Goal: Task Accomplishment & Management: Manage account settings

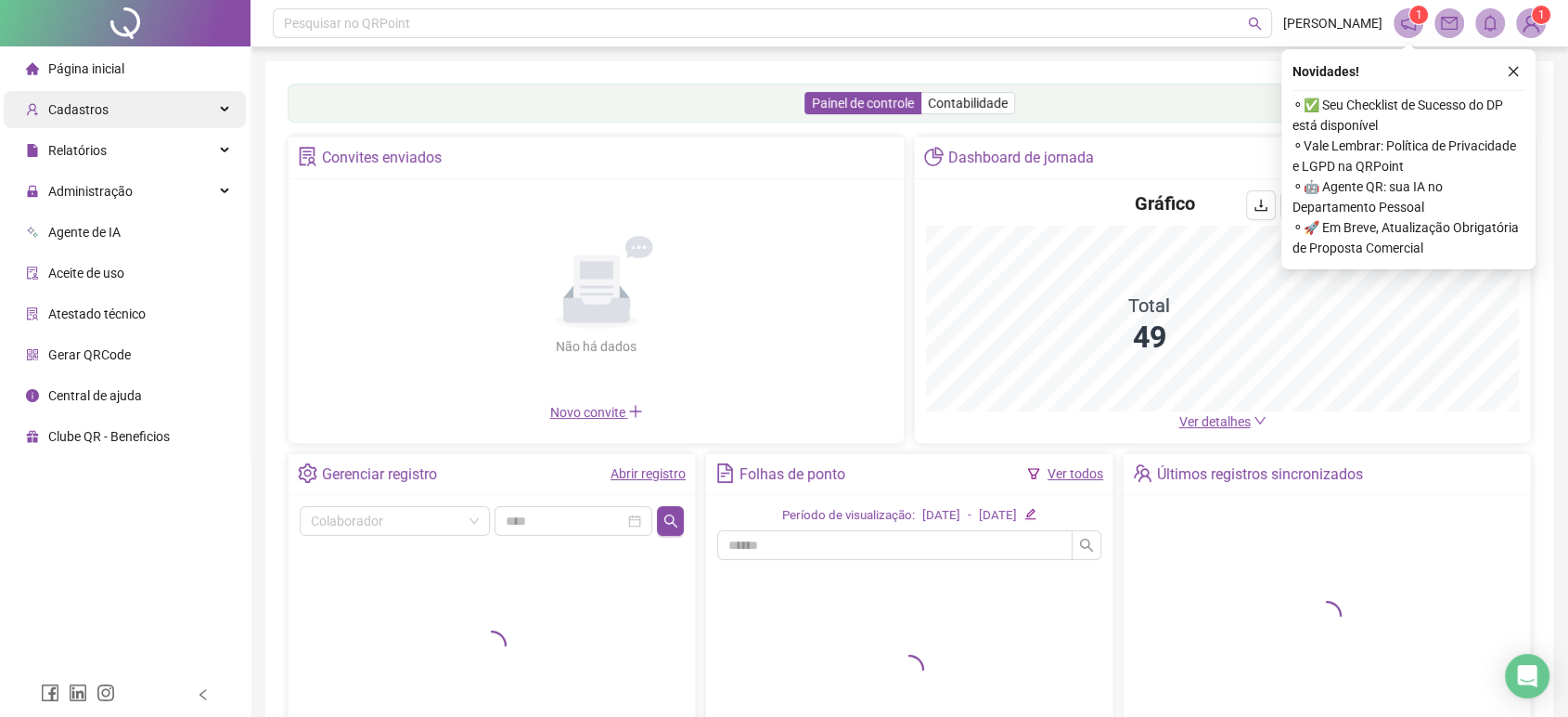
click at [178, 112] on div "Cadastros" at bounding box center [125, 110] width 243 height 38
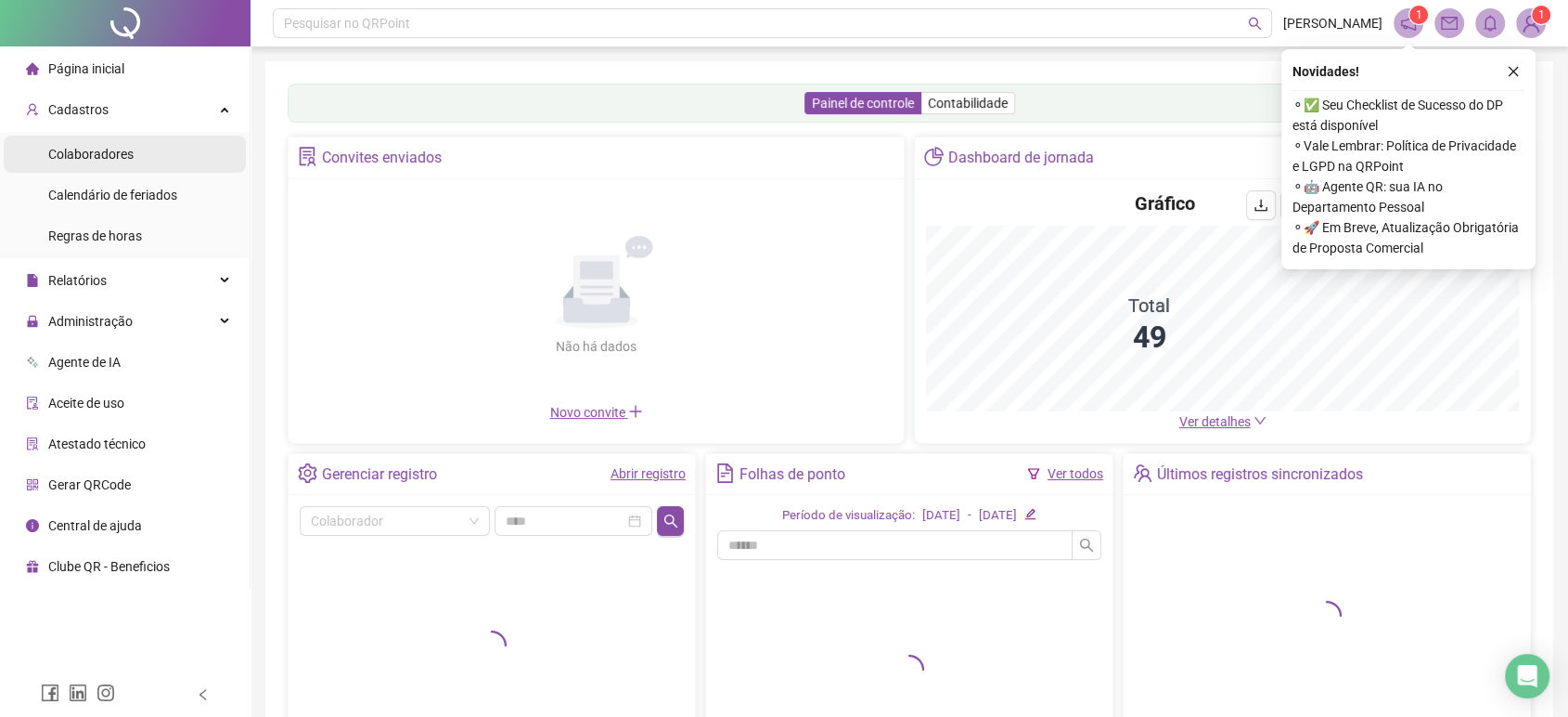
click at [198, 154] on li "Colaboradores" at bounding box center [125, 154] width 243 height 38
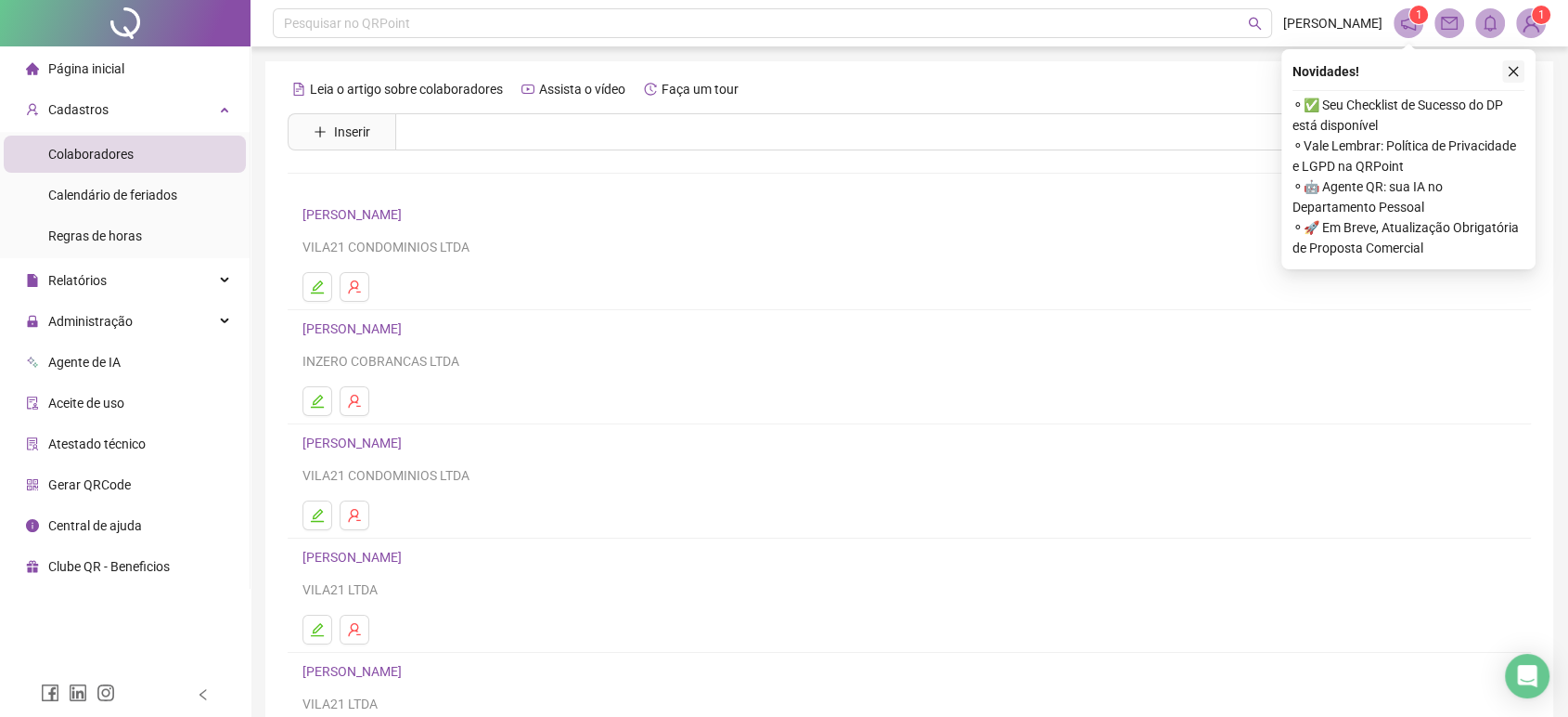
drag, startPoint x: 1510, startPoint y: 71, endPoint x: 1151, endPoint y: 148, distance: 367.2
click at [1509, 71] on icon "close" at bounding box center [1514, 71] width 13 height 13
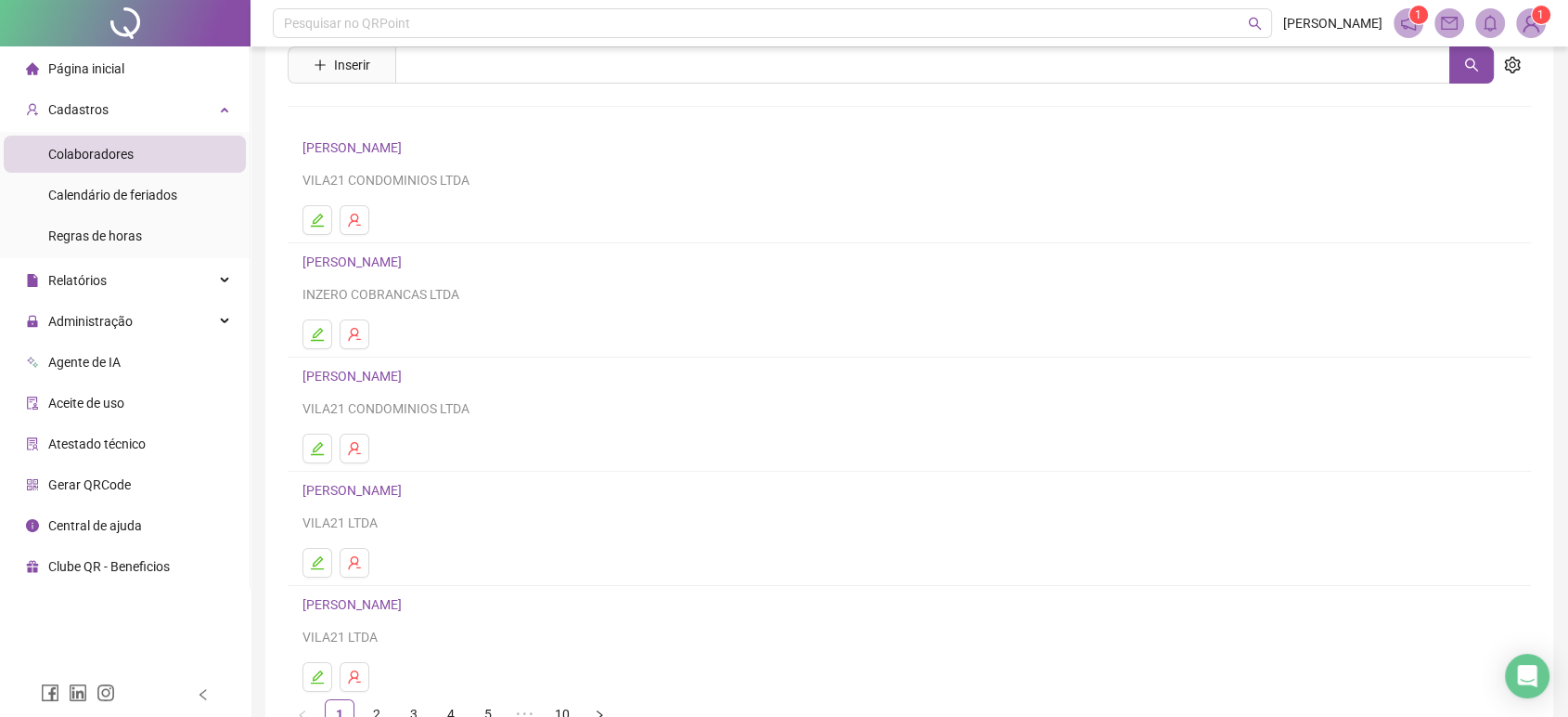
scroll to position [179, 0]
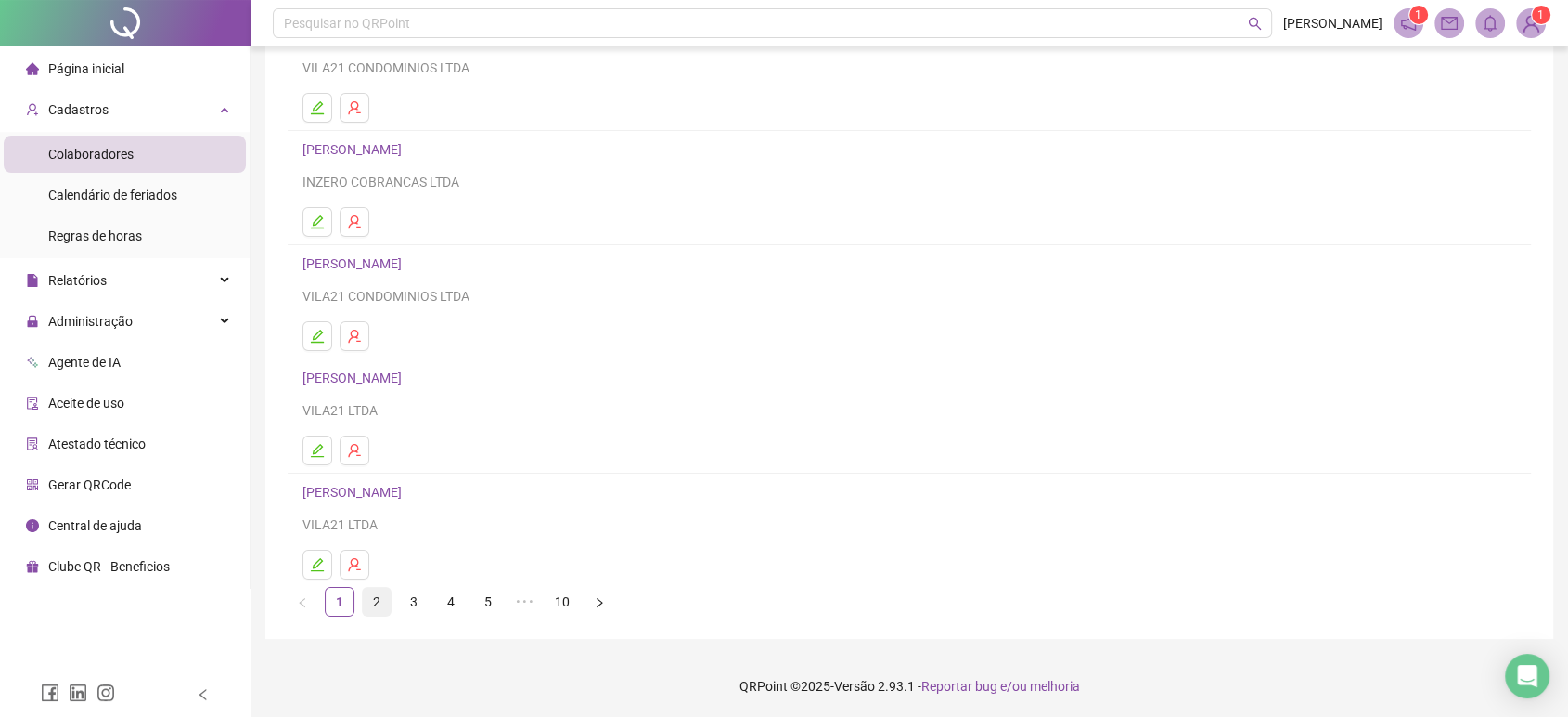
click at [366, 607] on link "2" at bounding box center [377, 601] width 28 height 28
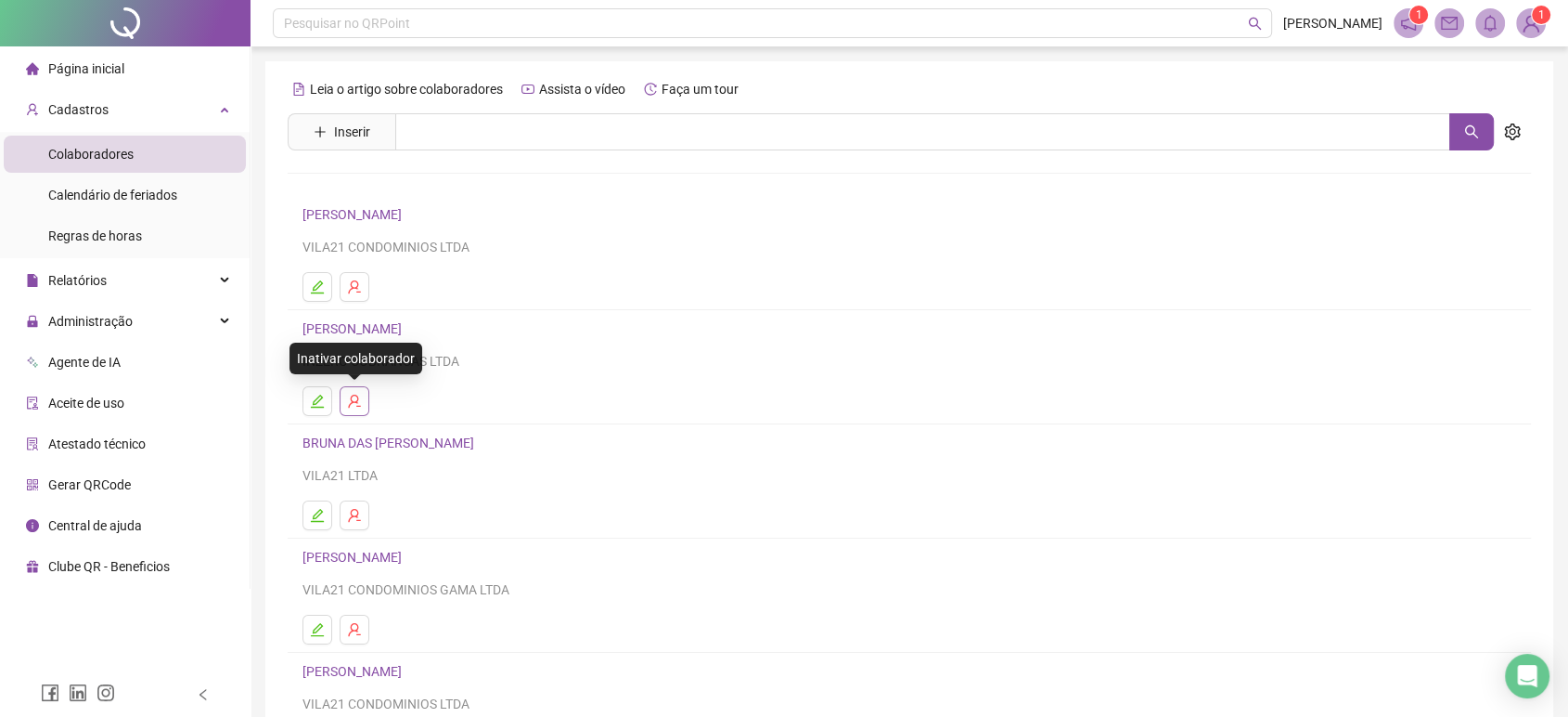
click at [343, 406] on button "button" at bounding box center [354, 401] width 30 height 30
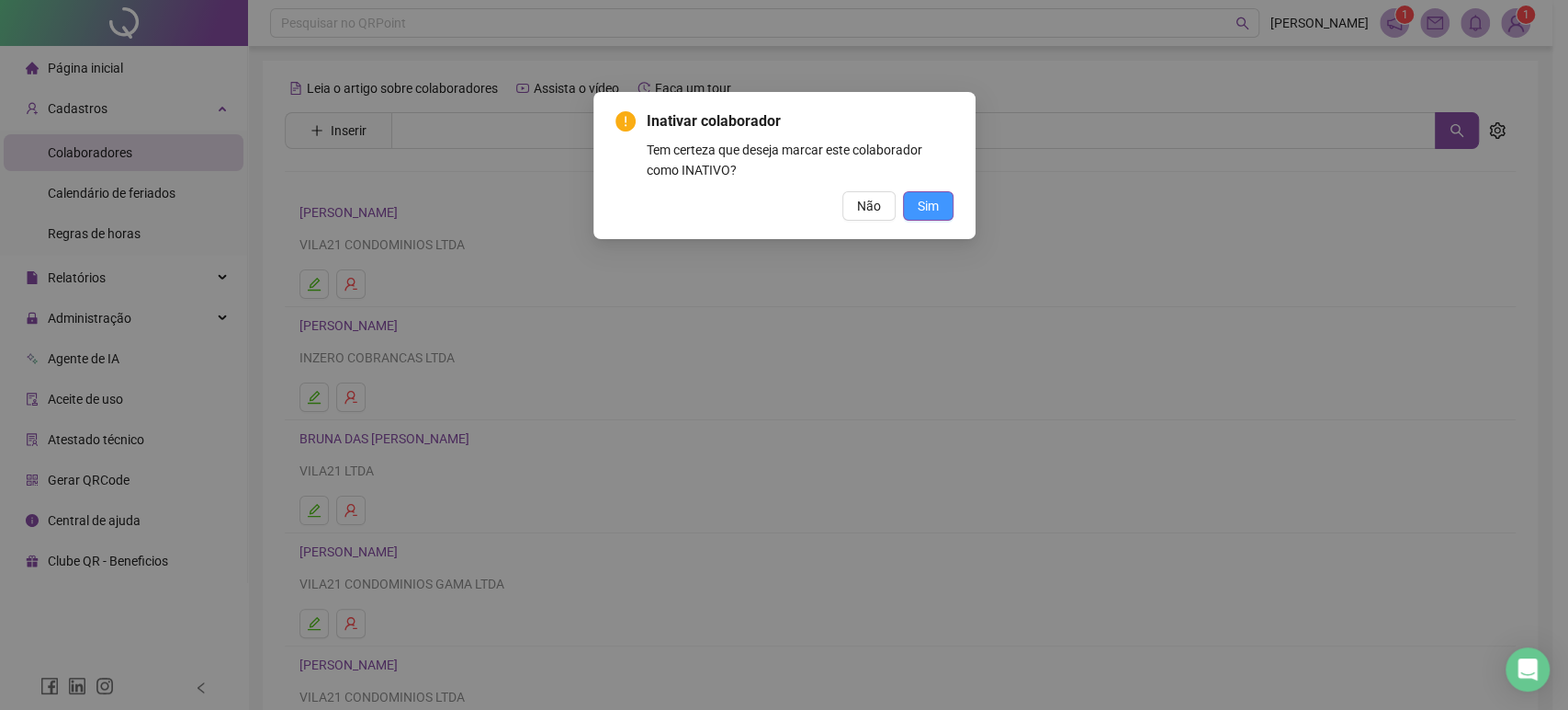
click at [930, 208] on span "Sim" at bounding box center [929, 206] width 22 height 21
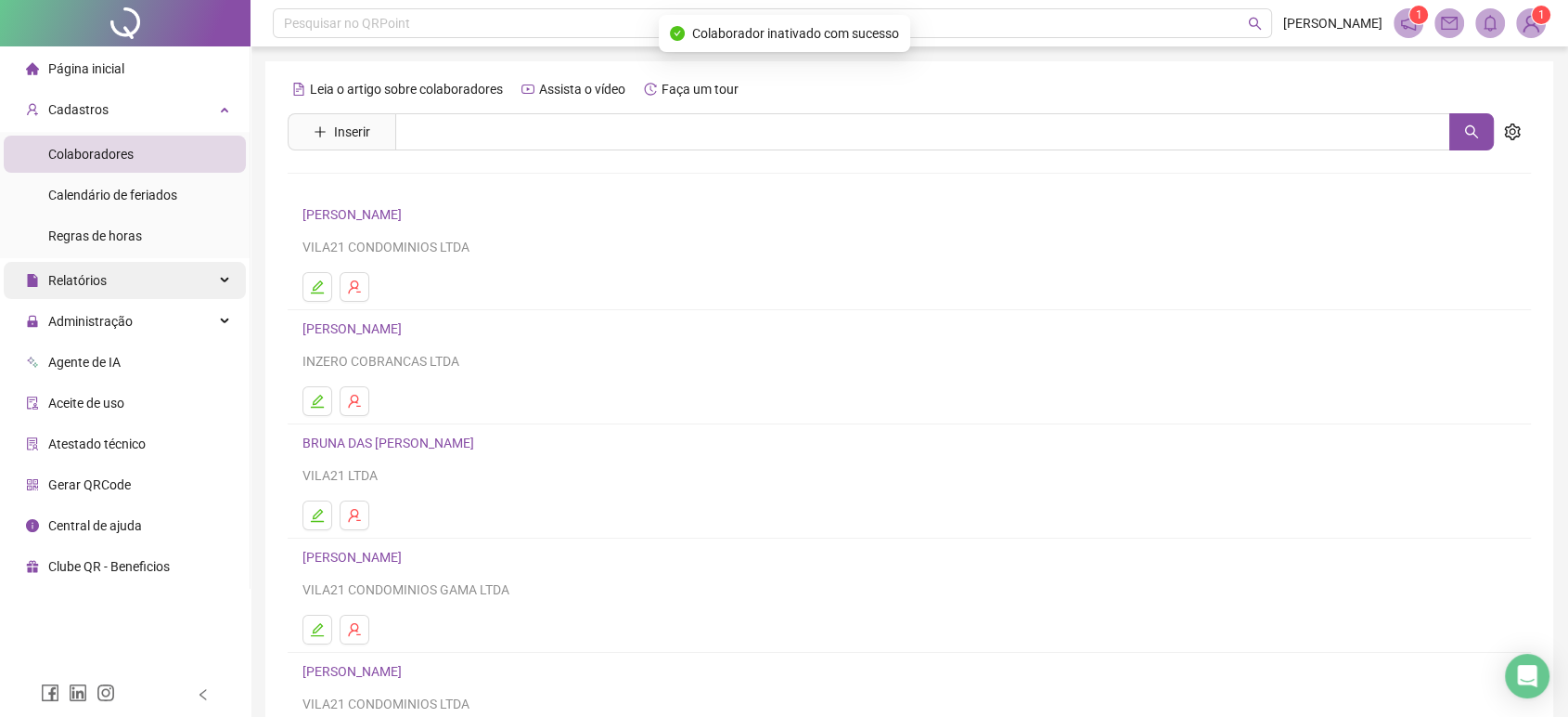
click at [127, 285] on div "Relatórios" at bounding box center [125, 280] width 243 height 38
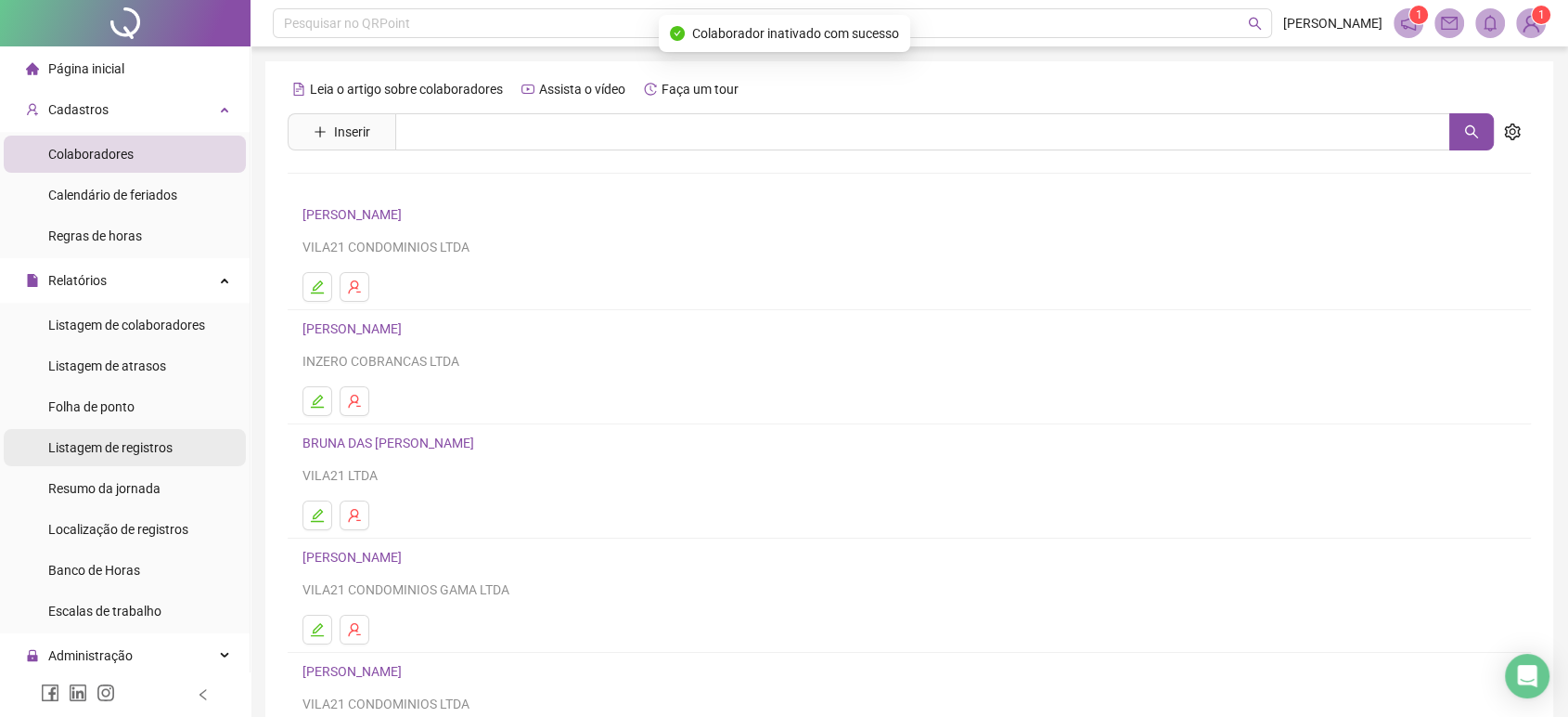
click at [147, 443] on span "Listagem de registros" at bounding box center [111, 447] width 125 height 15
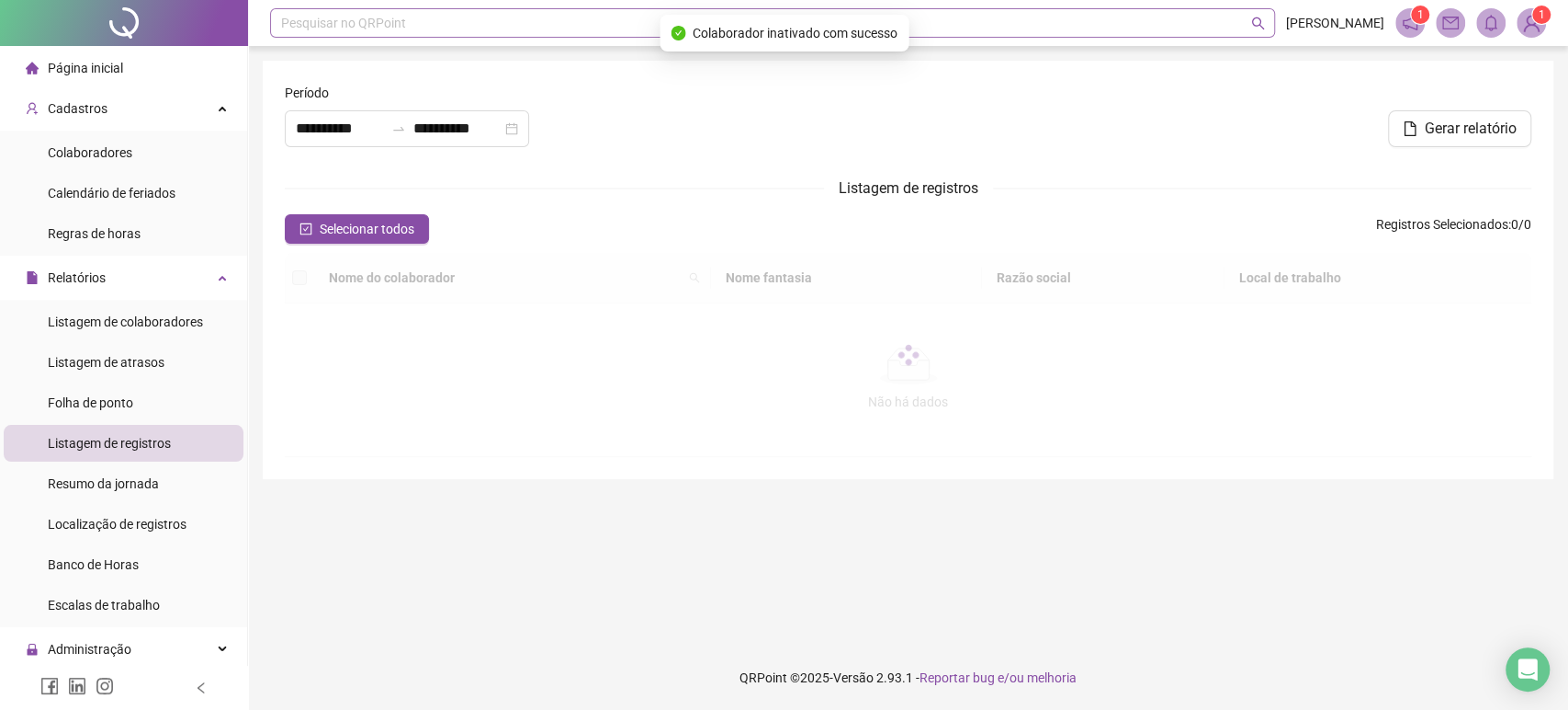
type input "**********"
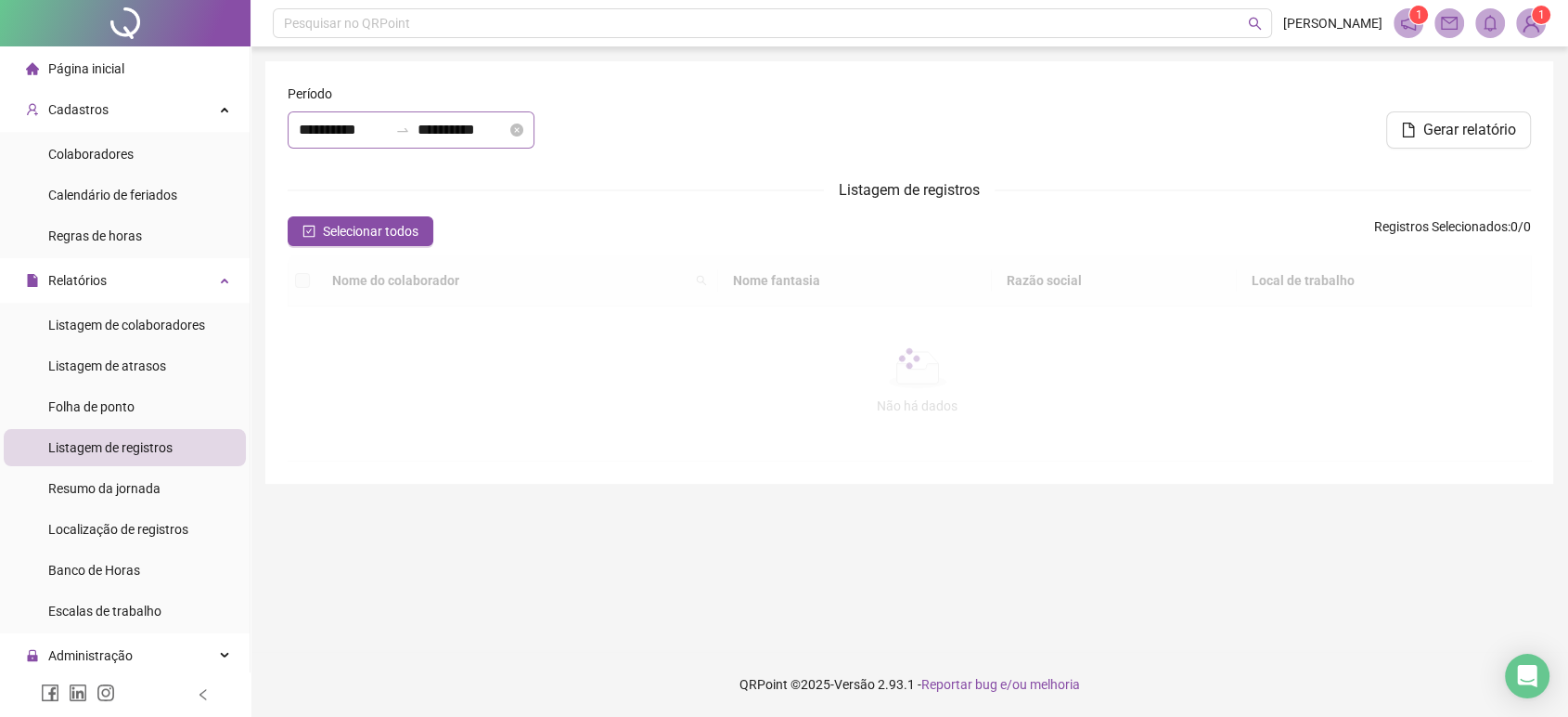
click at [386, 145] on div "**********" at bounding box center [411, 131] width 246 height 38
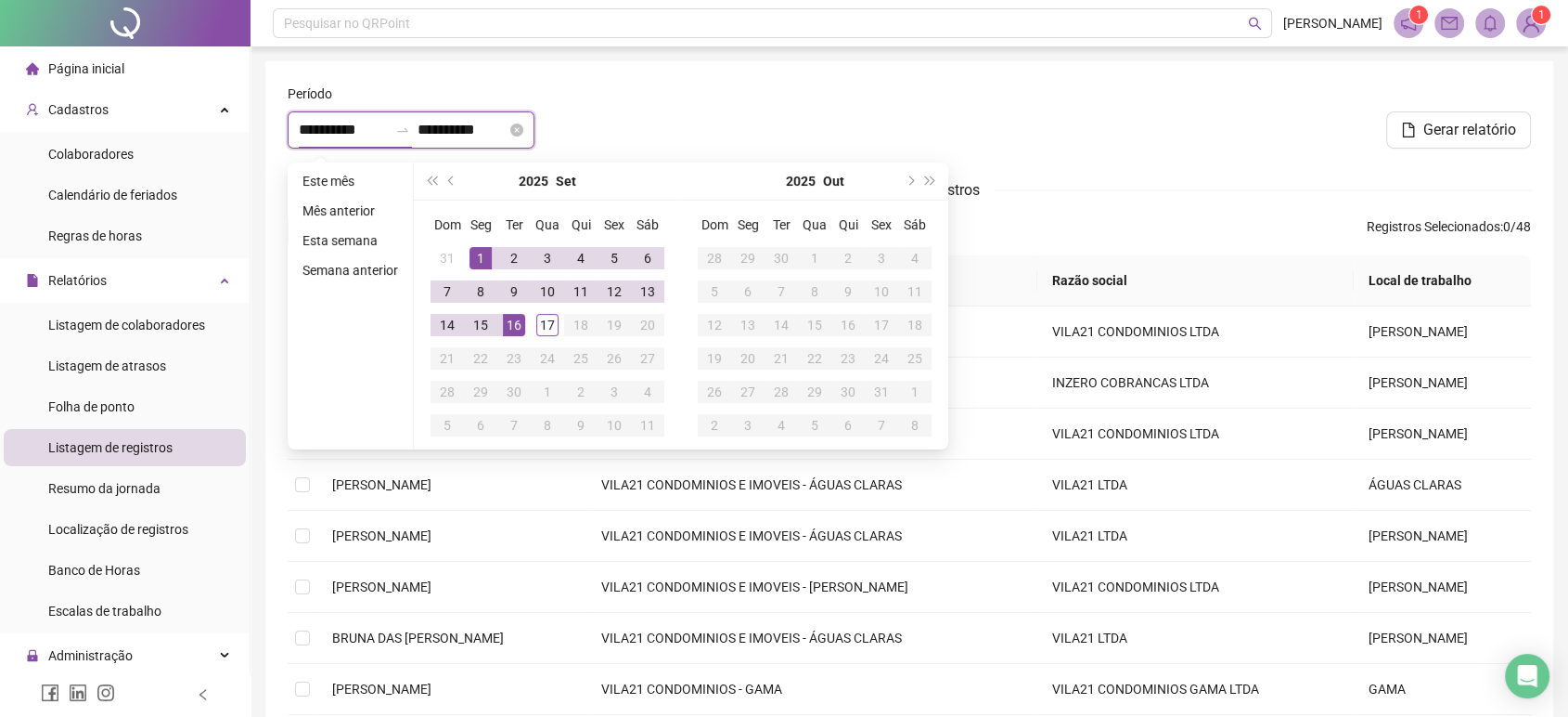
click at [387, 137] on input "**********" at bounding box center [343, 130] width 89 height 23
type input "**********"
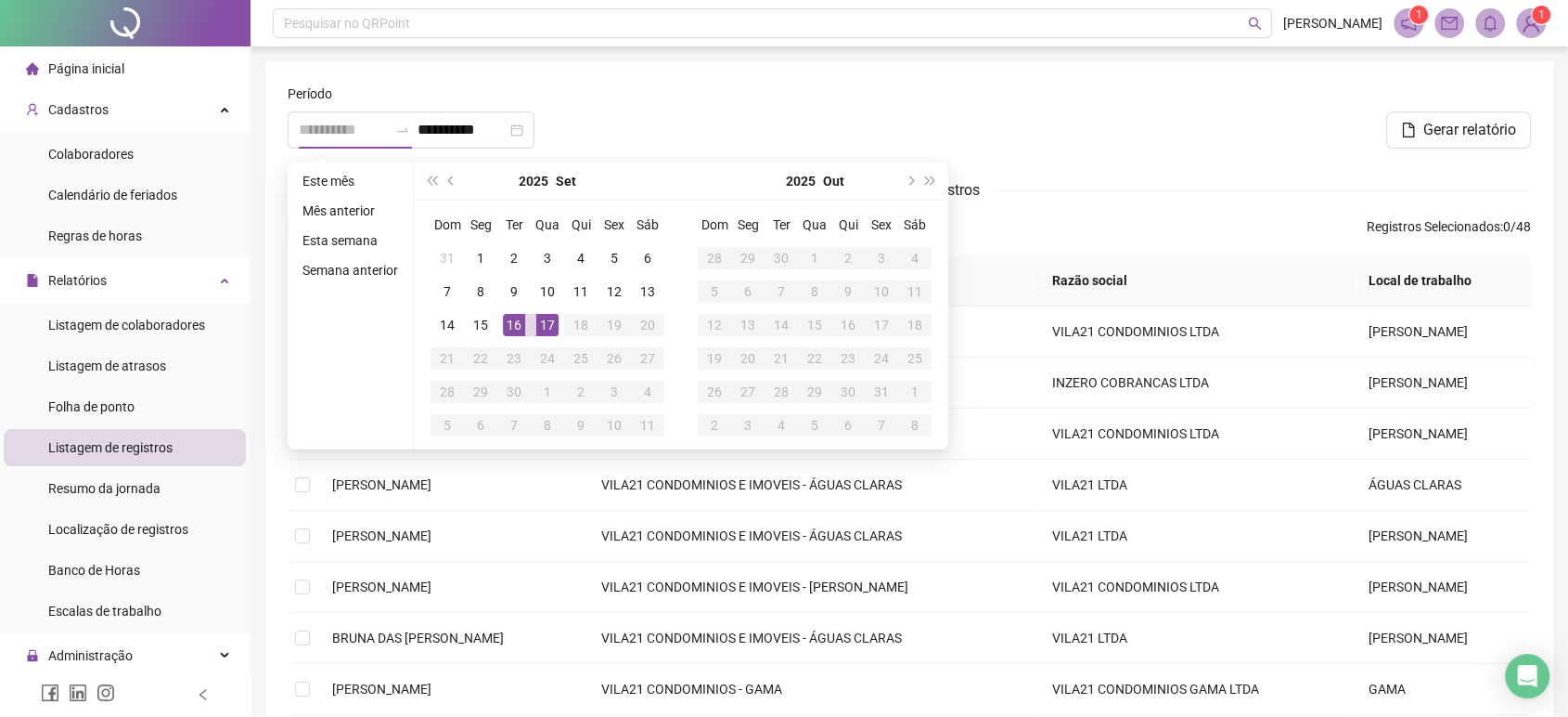
click at [554, 322] on div "17" at bounding box center [547, 325] width 23 height 23
type input "**********"
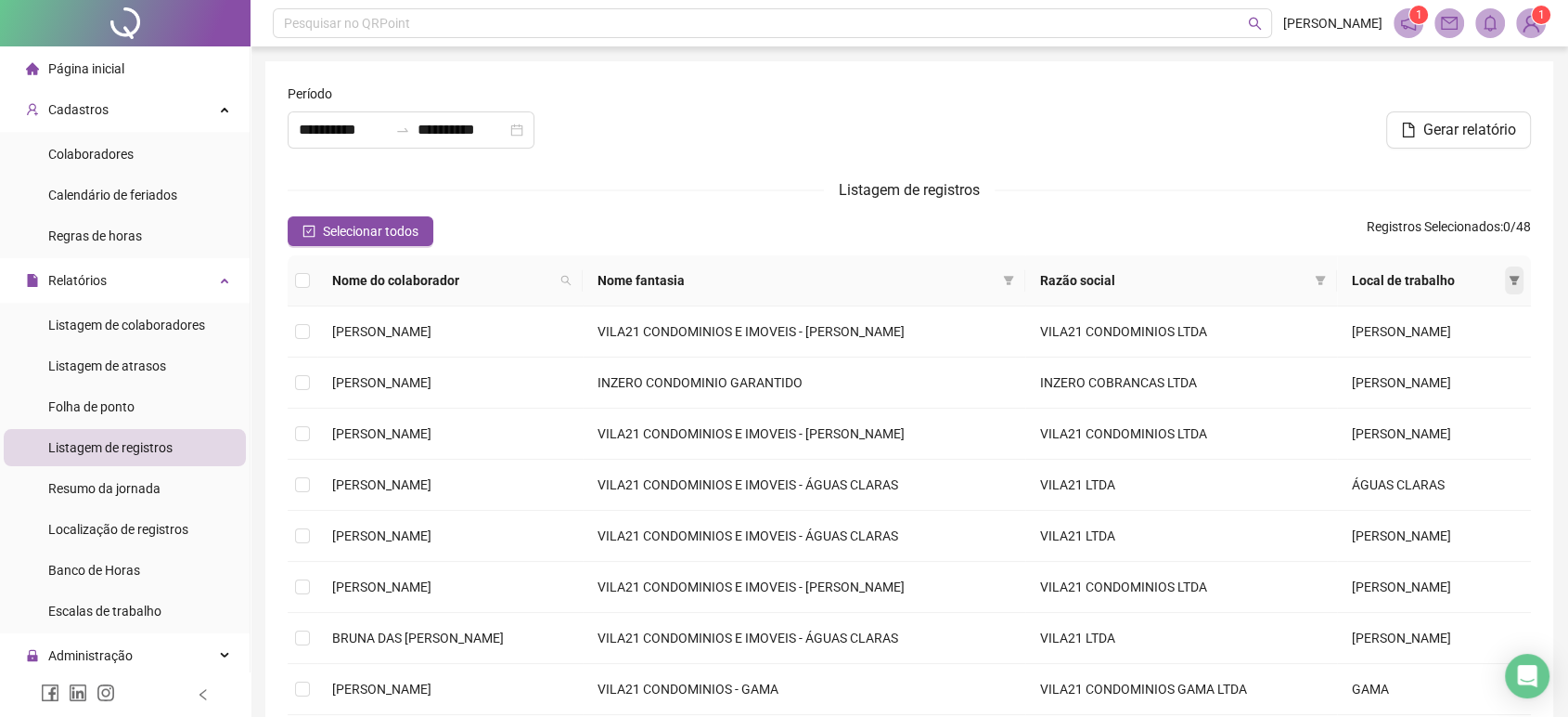
click at [1506, 269] on span at bounding box center [1515, 280] width 19 height 28
click at [1500, 309] on span "ÁGUAS CLARAS" at bounding box center [1452, 316] width 100 height 15
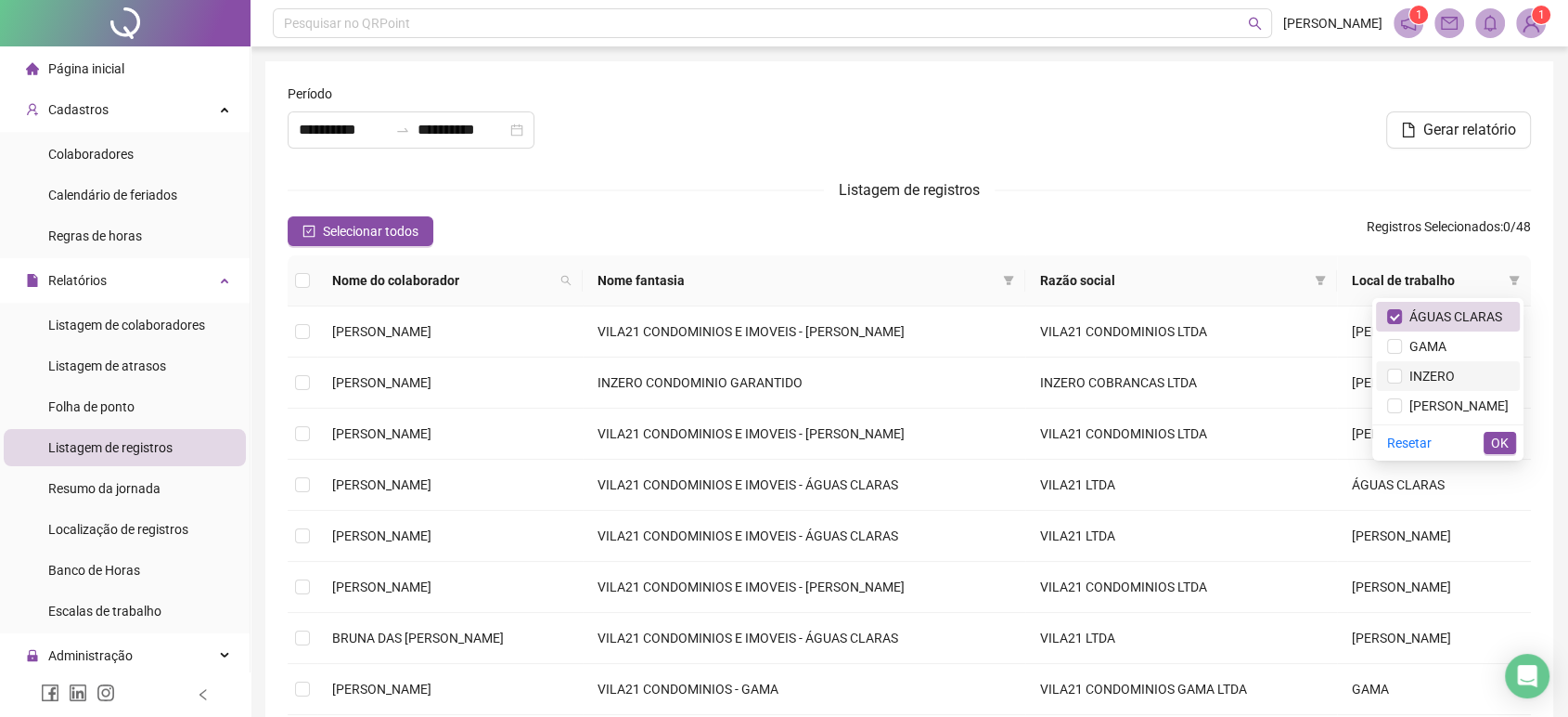
click at [1470, 362] on li "INZERO" at bounding box center [1447, 376] width 144 height 30
click at [1472, 419] on li "[PERSON_NAME]" at bounding box center [1447, 406] width 144 height 30
click at [1506, 430] on div "Resetar OK" at bounding box center [1448, 442] width 151 height 37
click at [1505, 446] on span "OK" at bounding box center [1501, 443] width 18 height 21
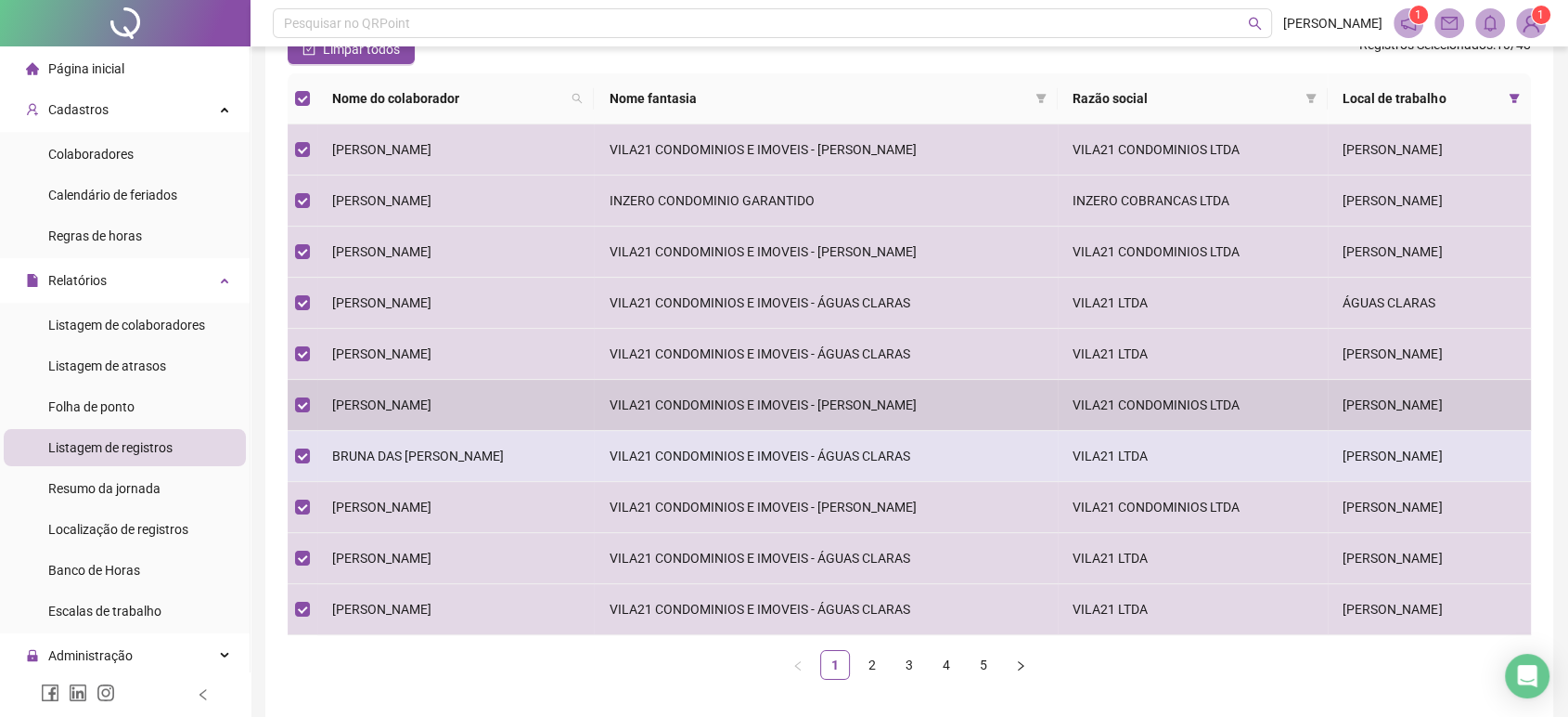
scroll to position [260, 0]
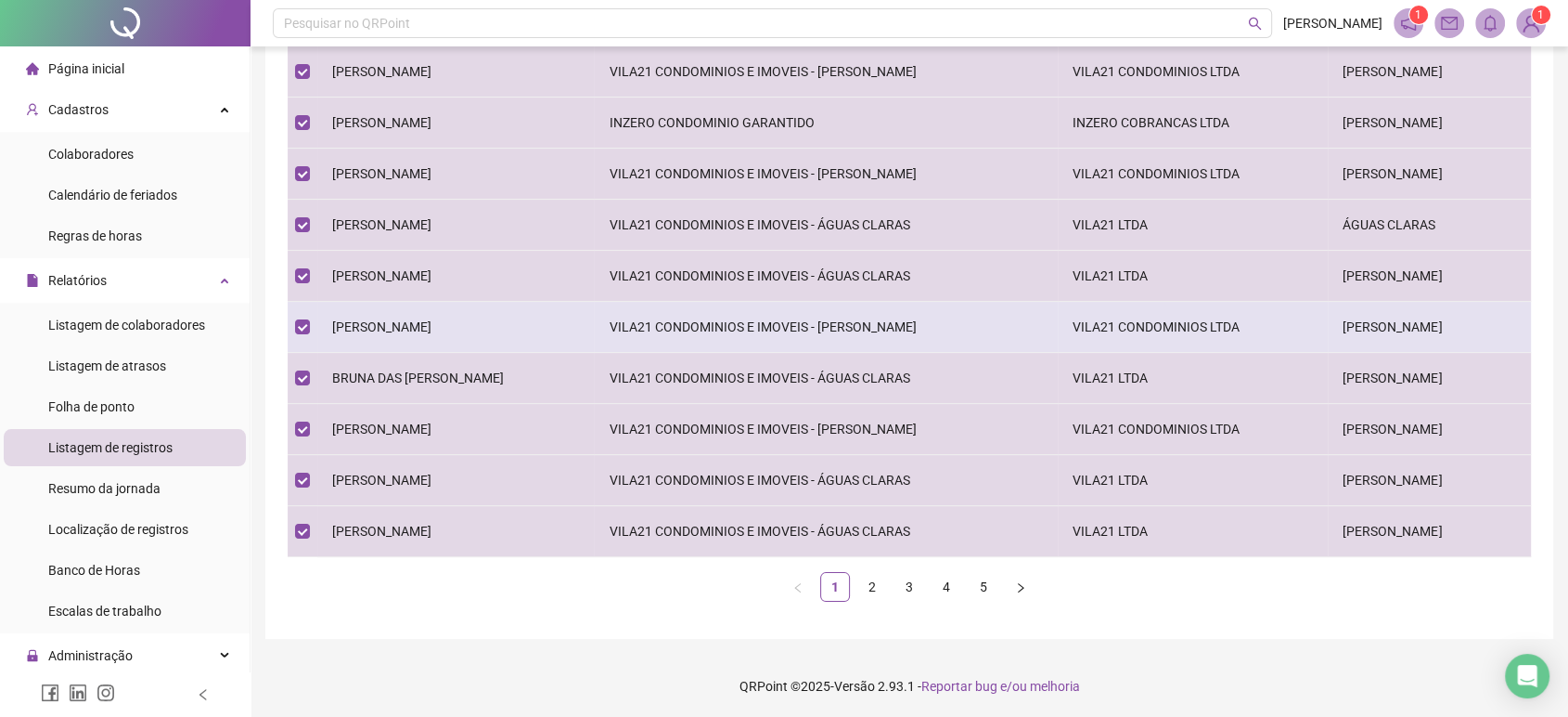
click at [432, 310] on td "[PERSON_NAME]" at bounding box center [455, 328] width 276 height 51
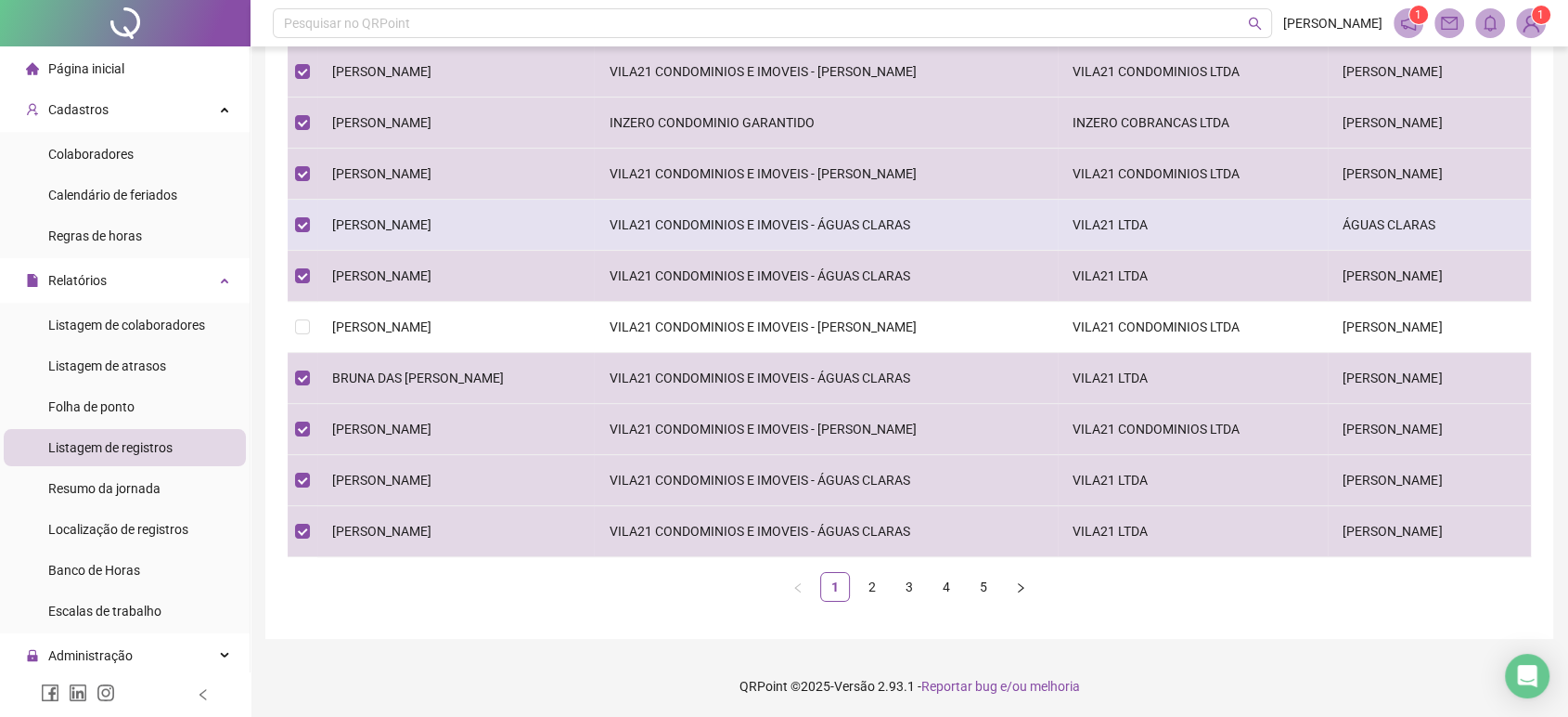
click at [429, 218] on span "[PERSON_NAME]" at bounding box center [382, 224] width 99 height 15
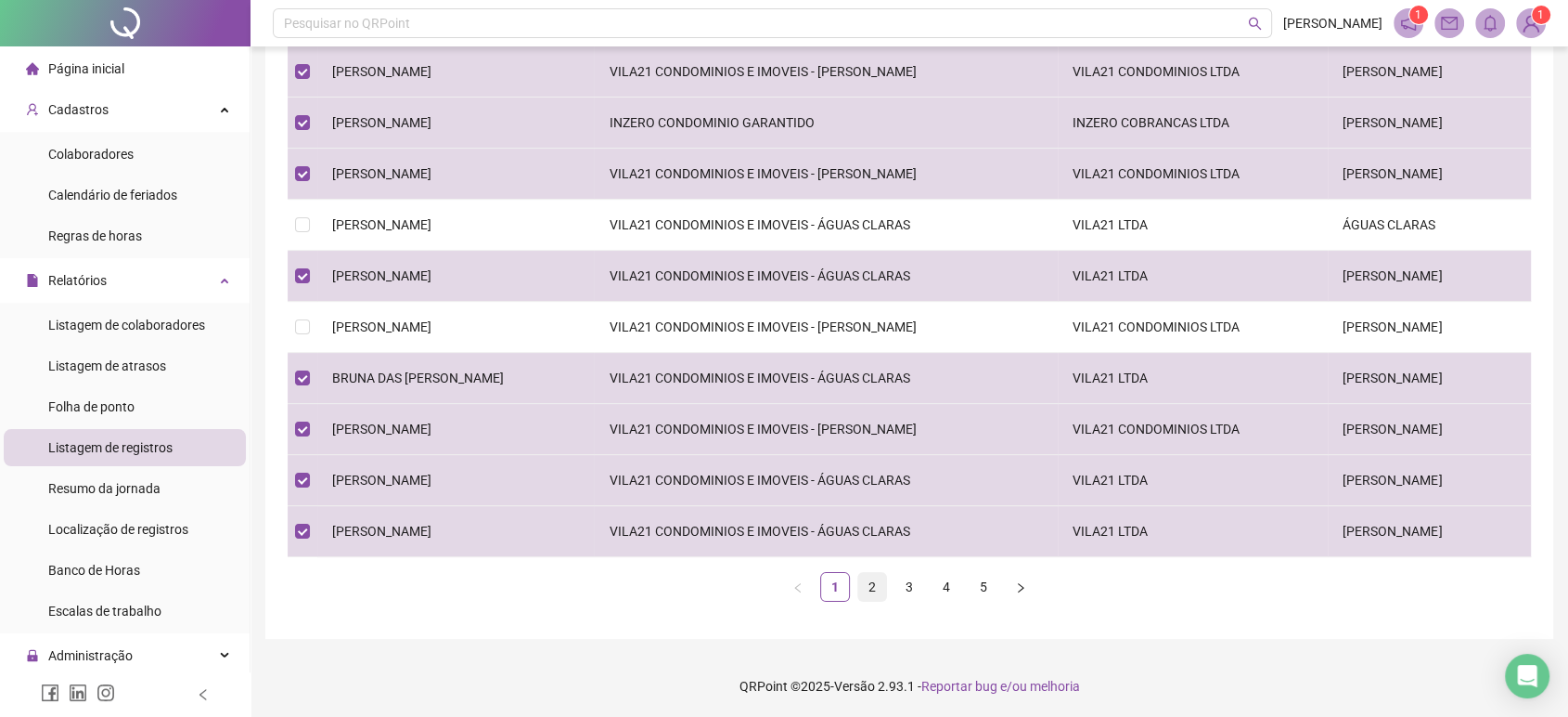
click at [866, 599] on li "2" at bounding box center [872, 587] width 30 height 30
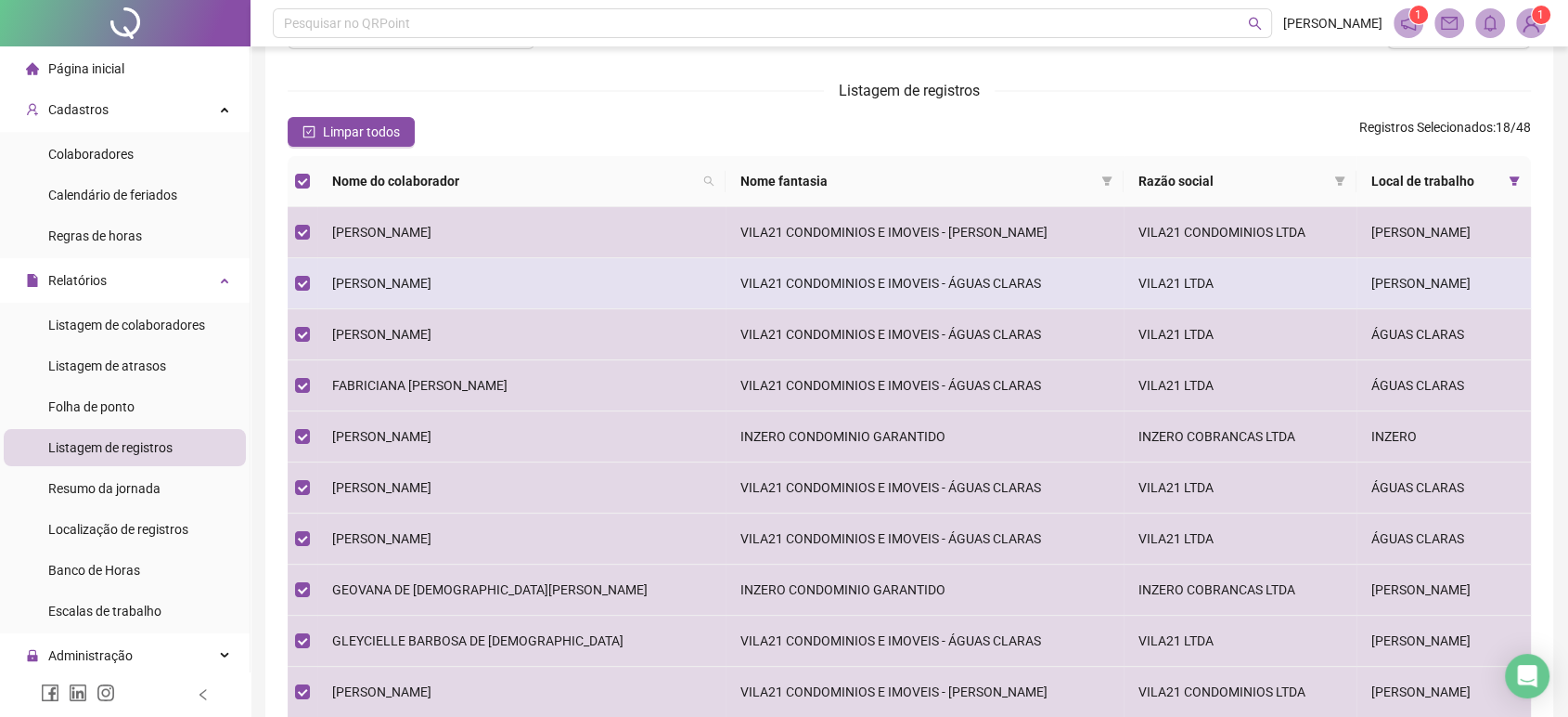
scroll to position [156, 0]
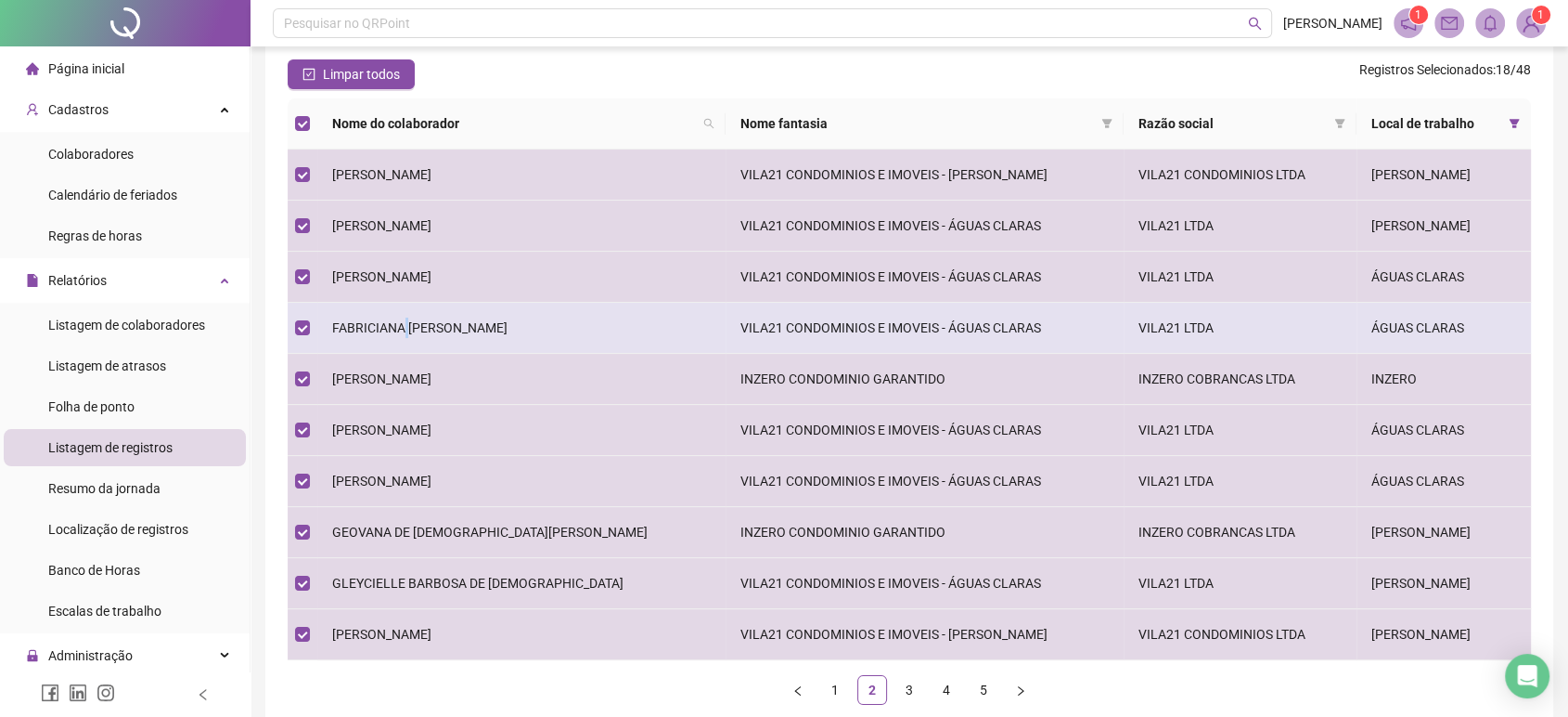
click at [405, 339] on td "FABRICIANA [PERSON_NAME]" at bounding box center [522, 329] width 409 height 51
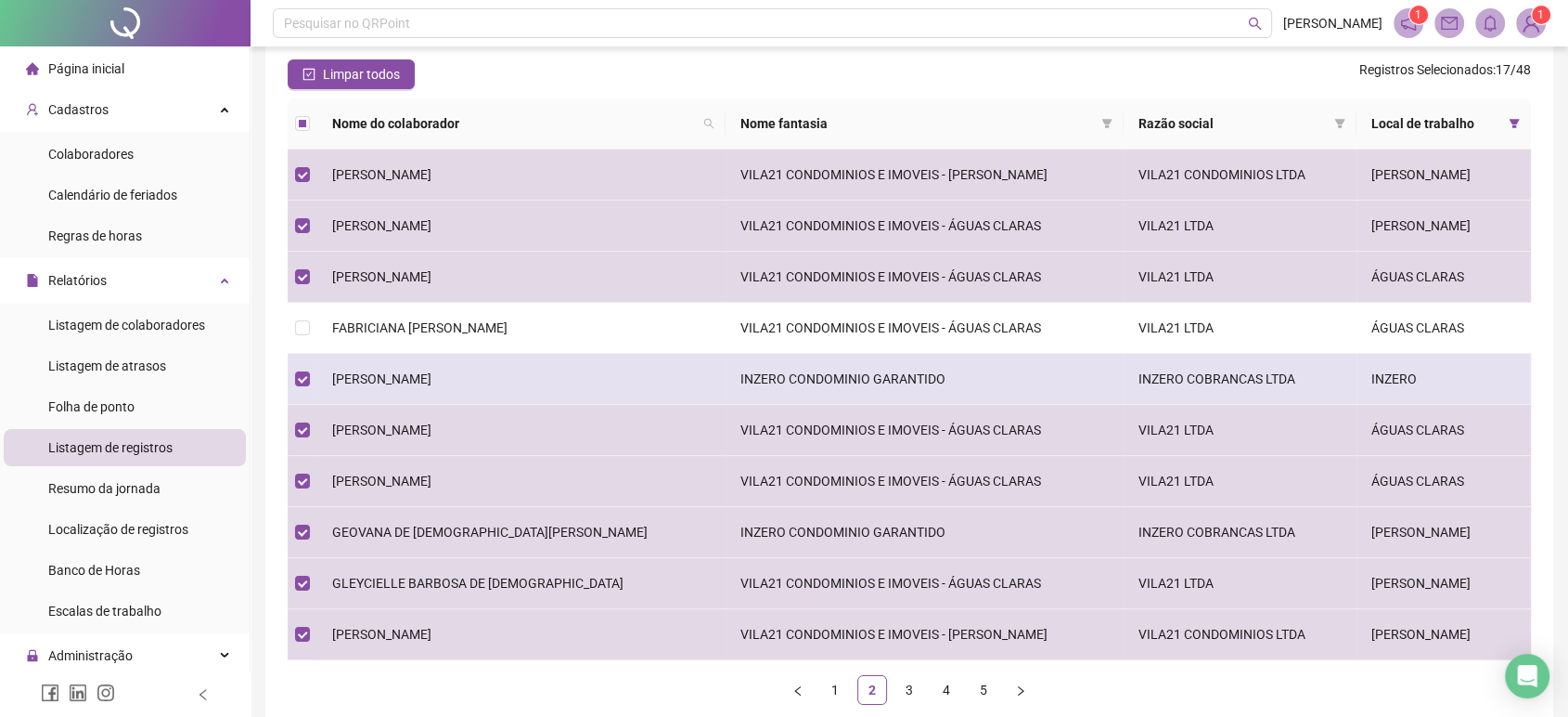
click at [421, 387] on td "[PERSON_NAME]" at bounding box center [522, 379] width 409 height 51
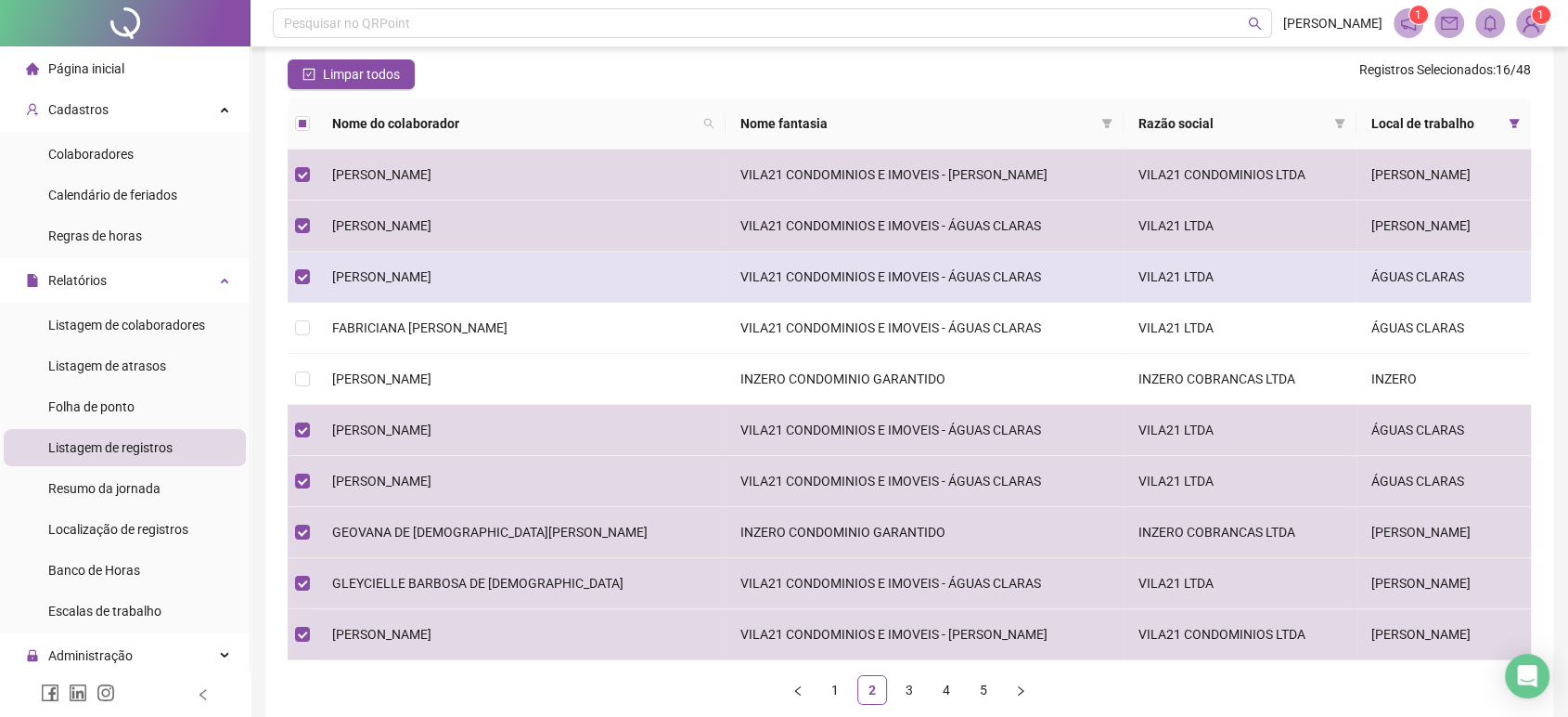
click at [391, 280] on span "[PERSON_NAME]" at bounding box center [382, 276] width 99 height 15
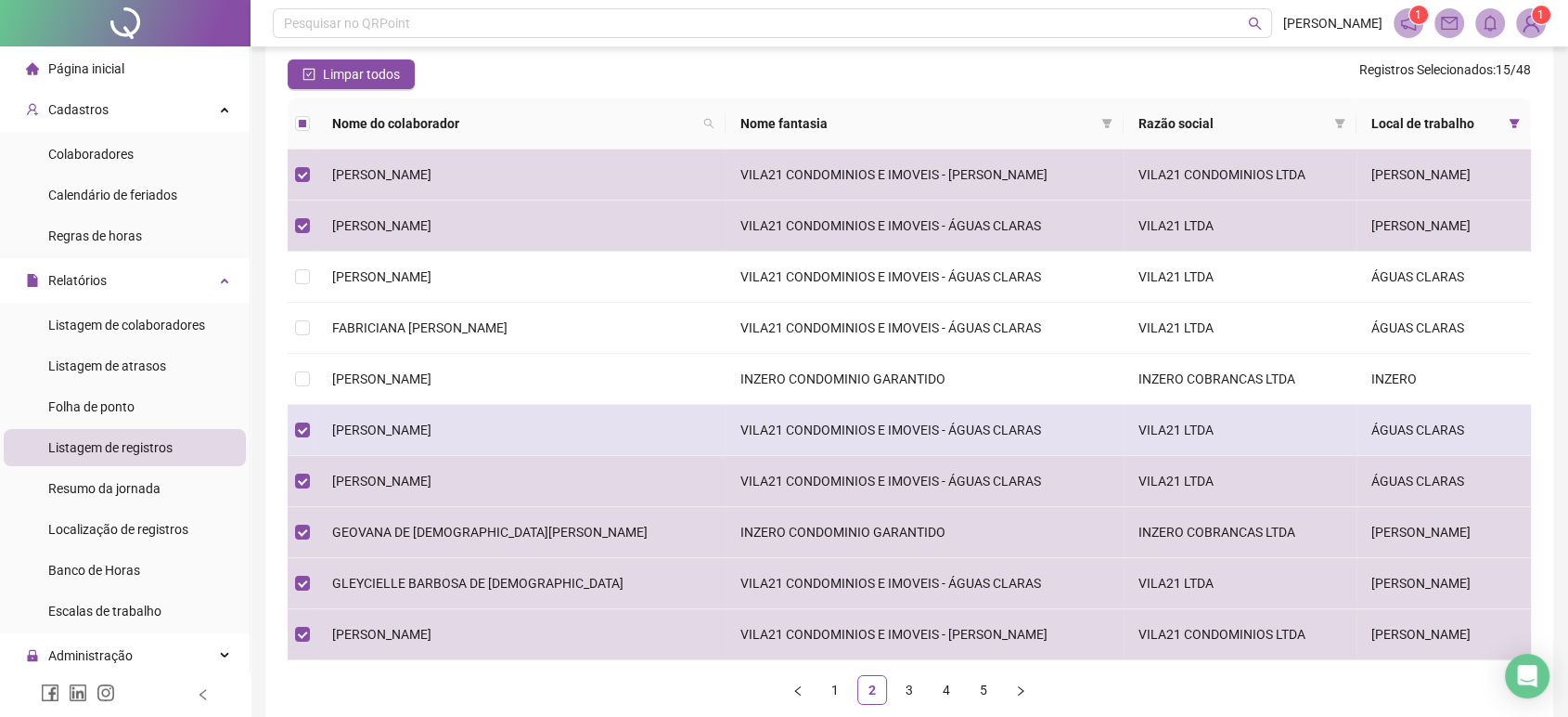
click at [412, 429] on span "[PERSON_NAME]" at bounding box center [382, 430] width 99 height 15
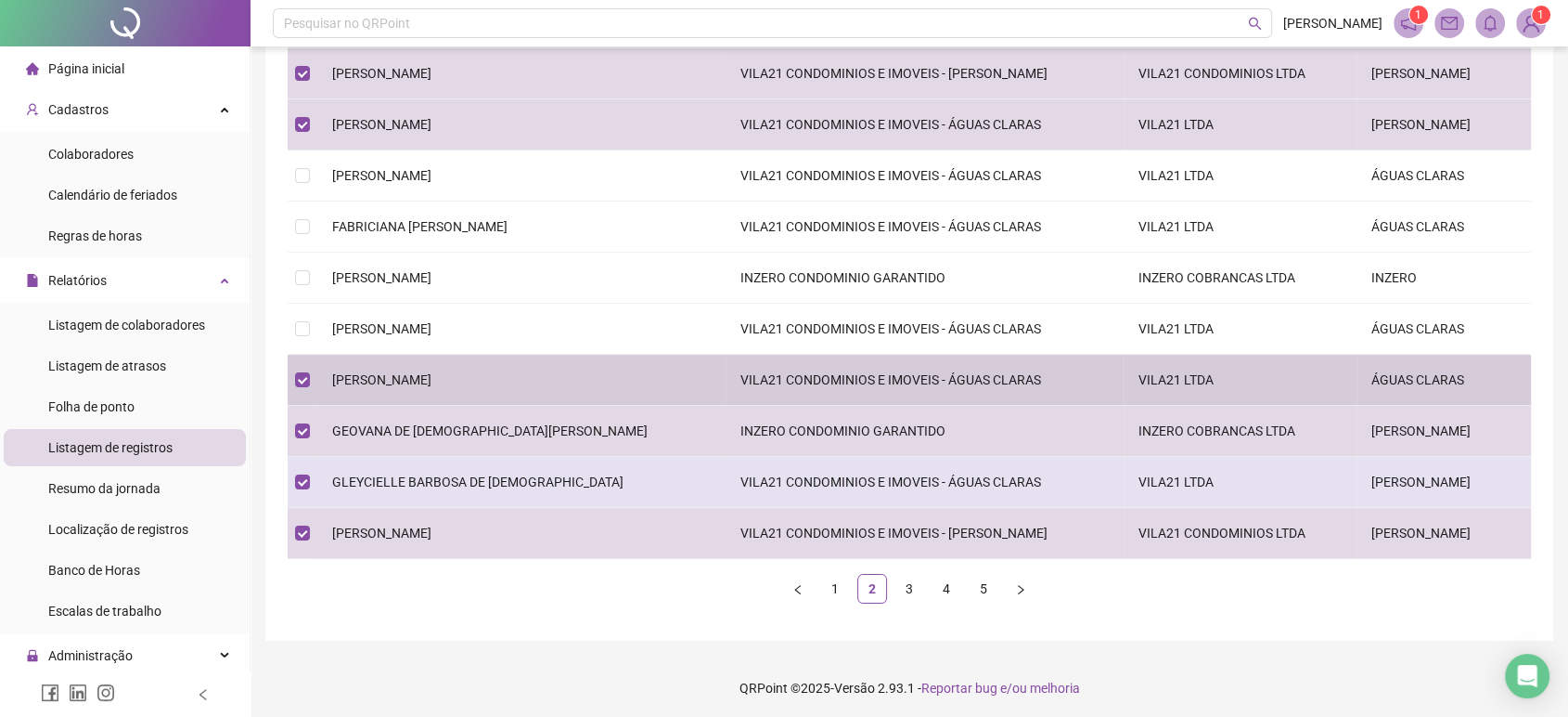
scroll to position [260, 0]
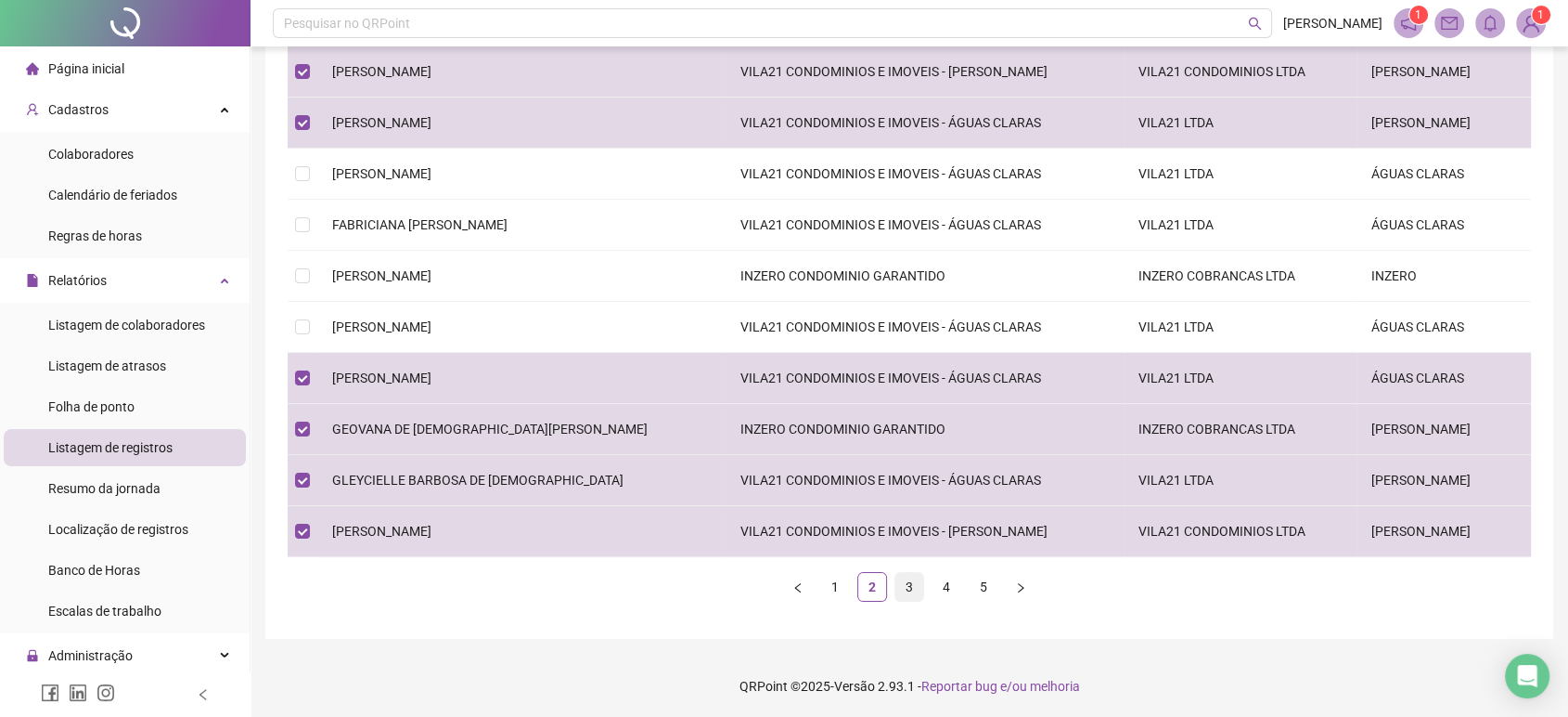
click at [922, 589] on link "3" at bounding box center [910, 586] width 28 height 28
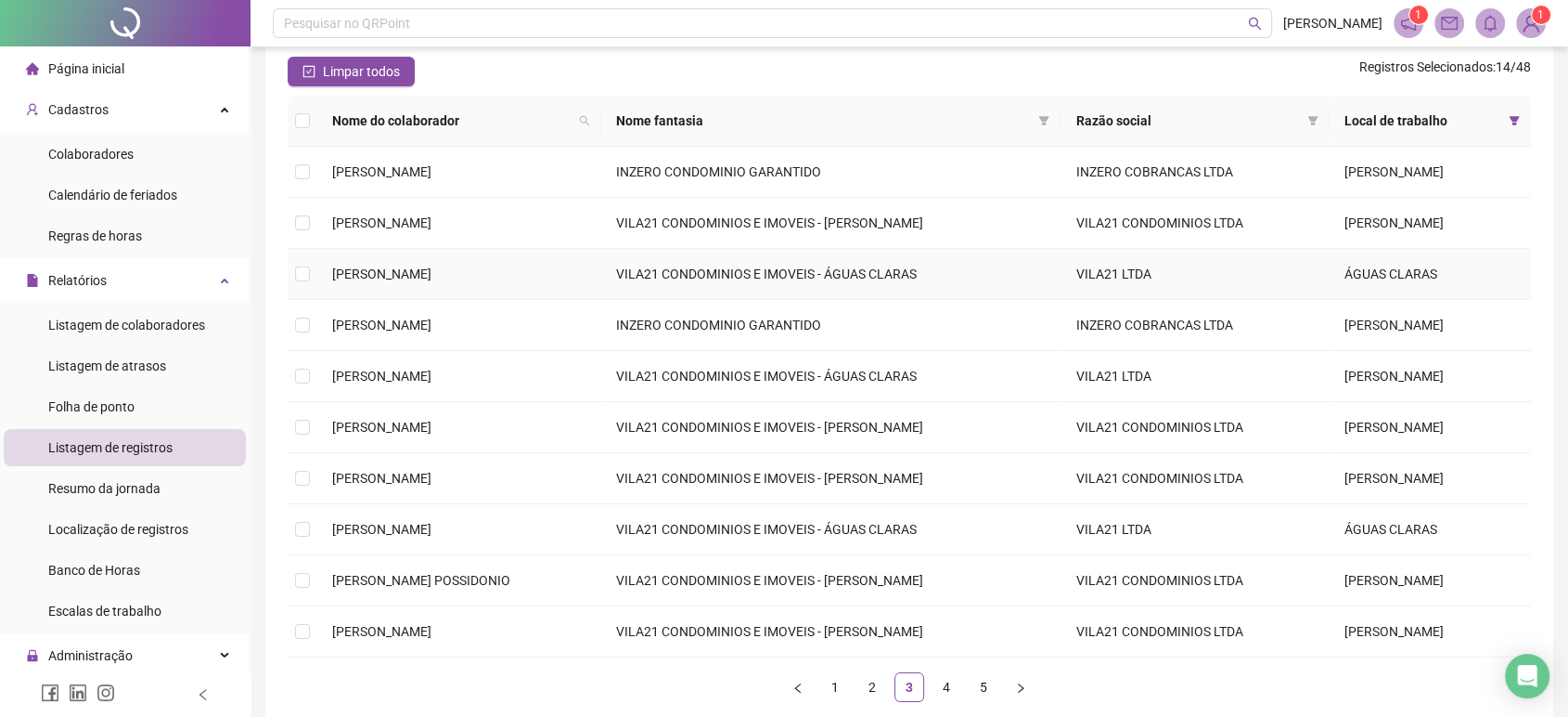
scroll to position [156, 0]
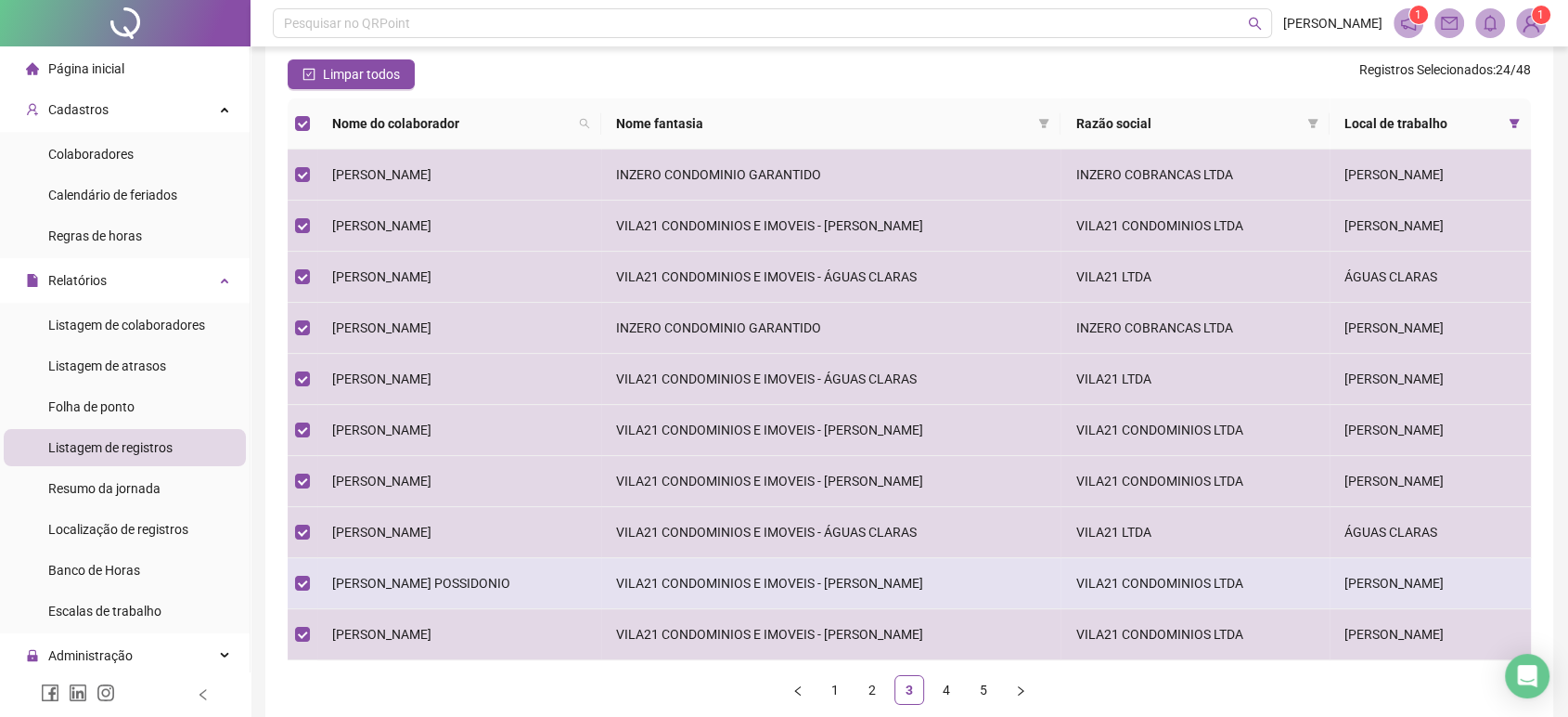
click at [450, 570] on td "[PERSON_NAME] POSSIDONIO" at bounding box center [459, 583] width 284 height 51
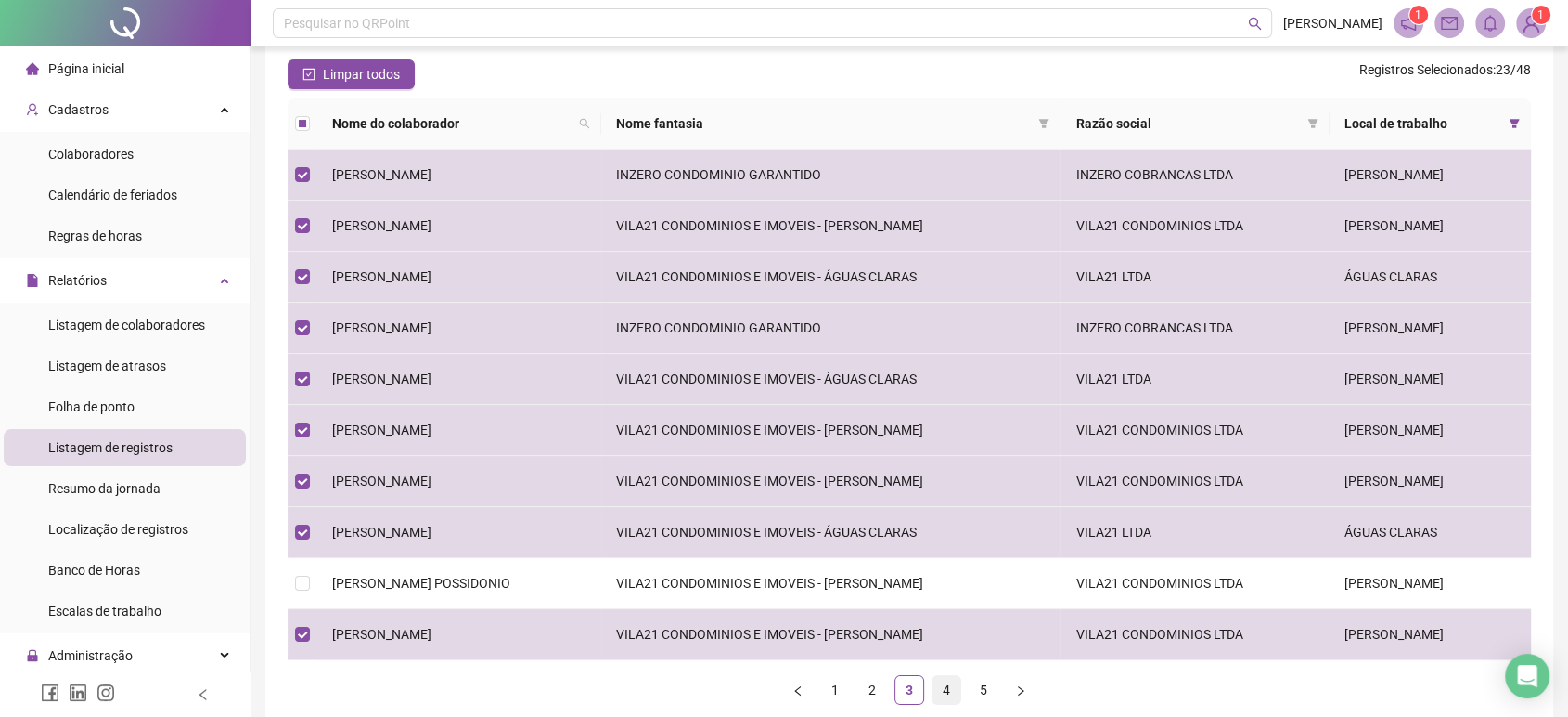
click at [943, 695] on link "4" at bounding box center [946, 690] width 28 height 28
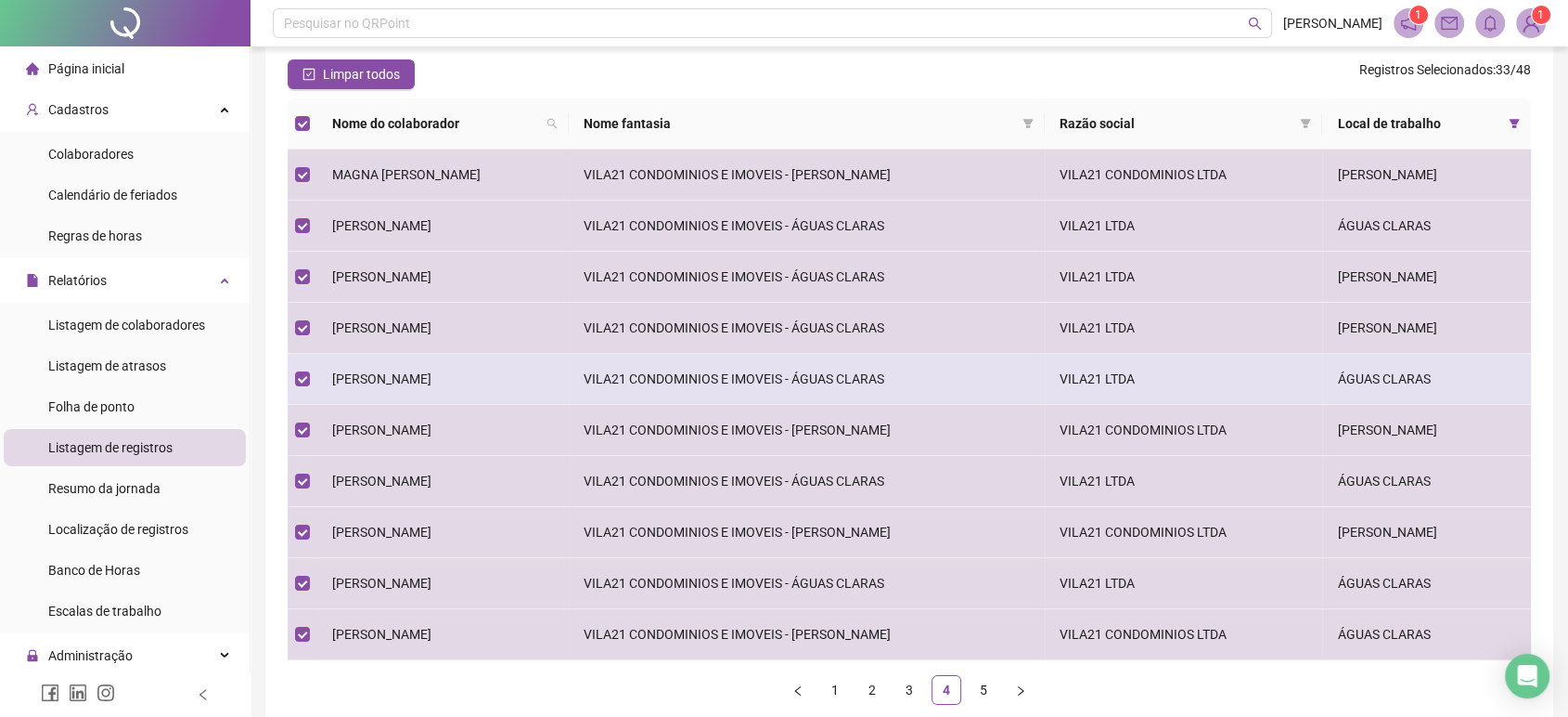
click at [404, 386] on td "[PERSON_NAME]" at bounding box center [443, 379] width 251 height 51
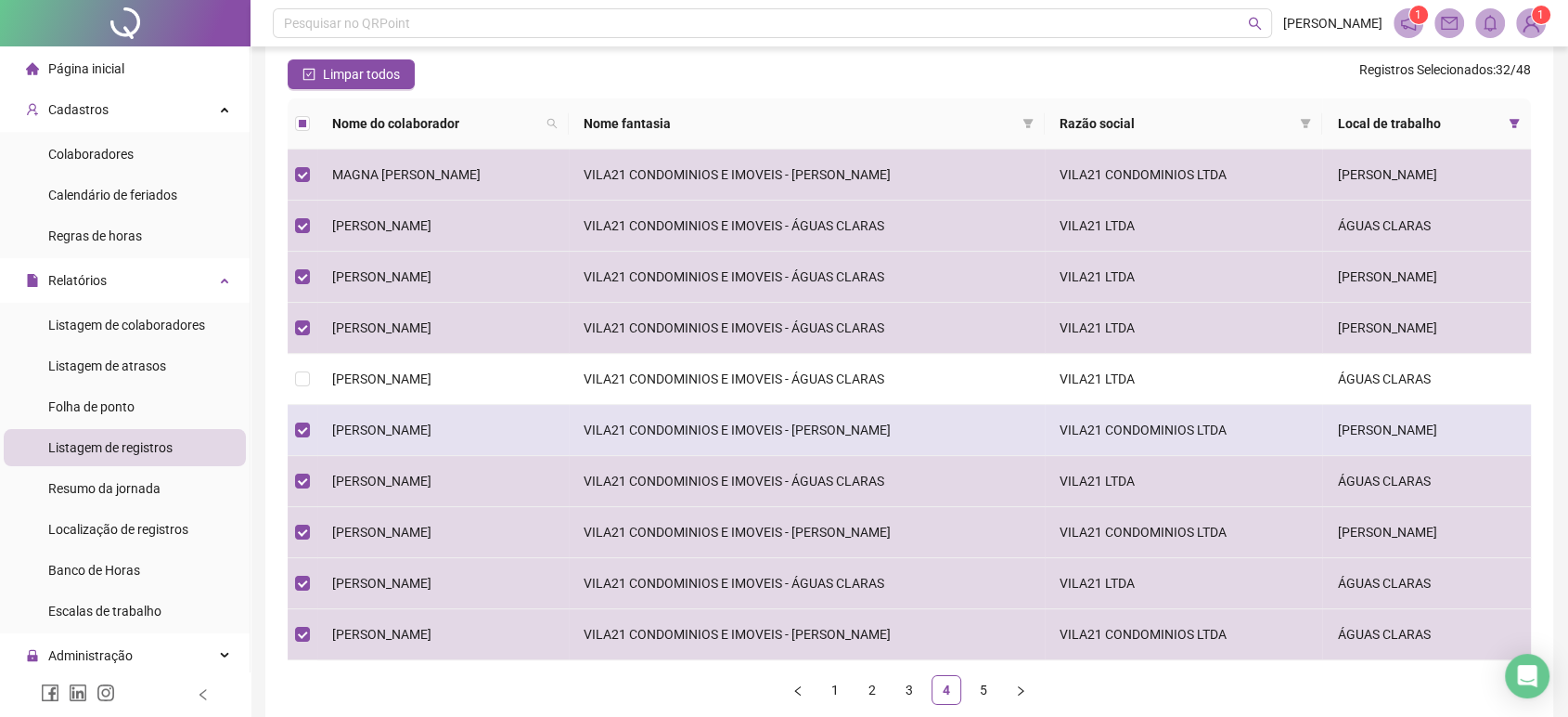
click at [397, 424] on span "[PERSON_NAME]" at bounding box center [382, 430] width 99 height 15
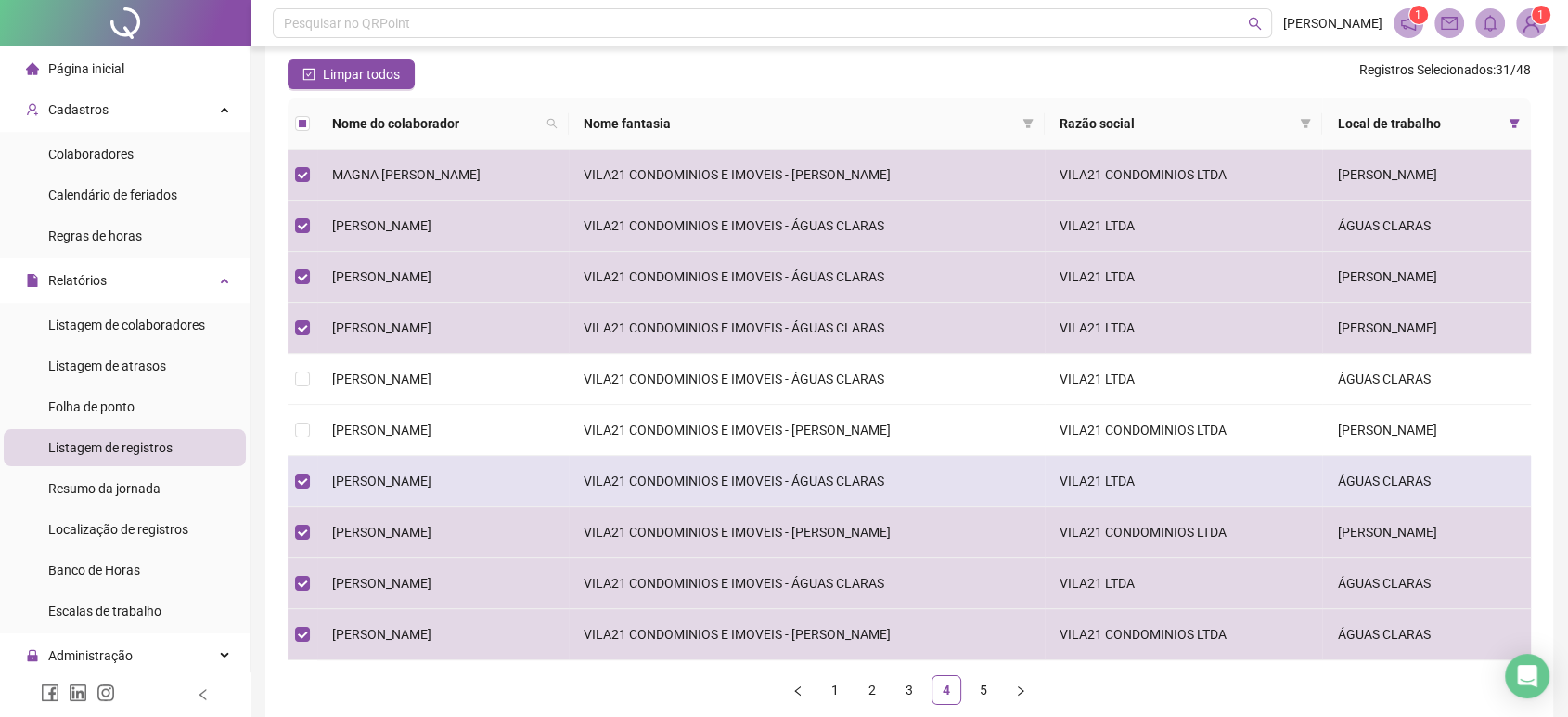
click at [416, 497] on td "[PERSON_NAME]" at bounding box center [443, 481] width 251 height 51
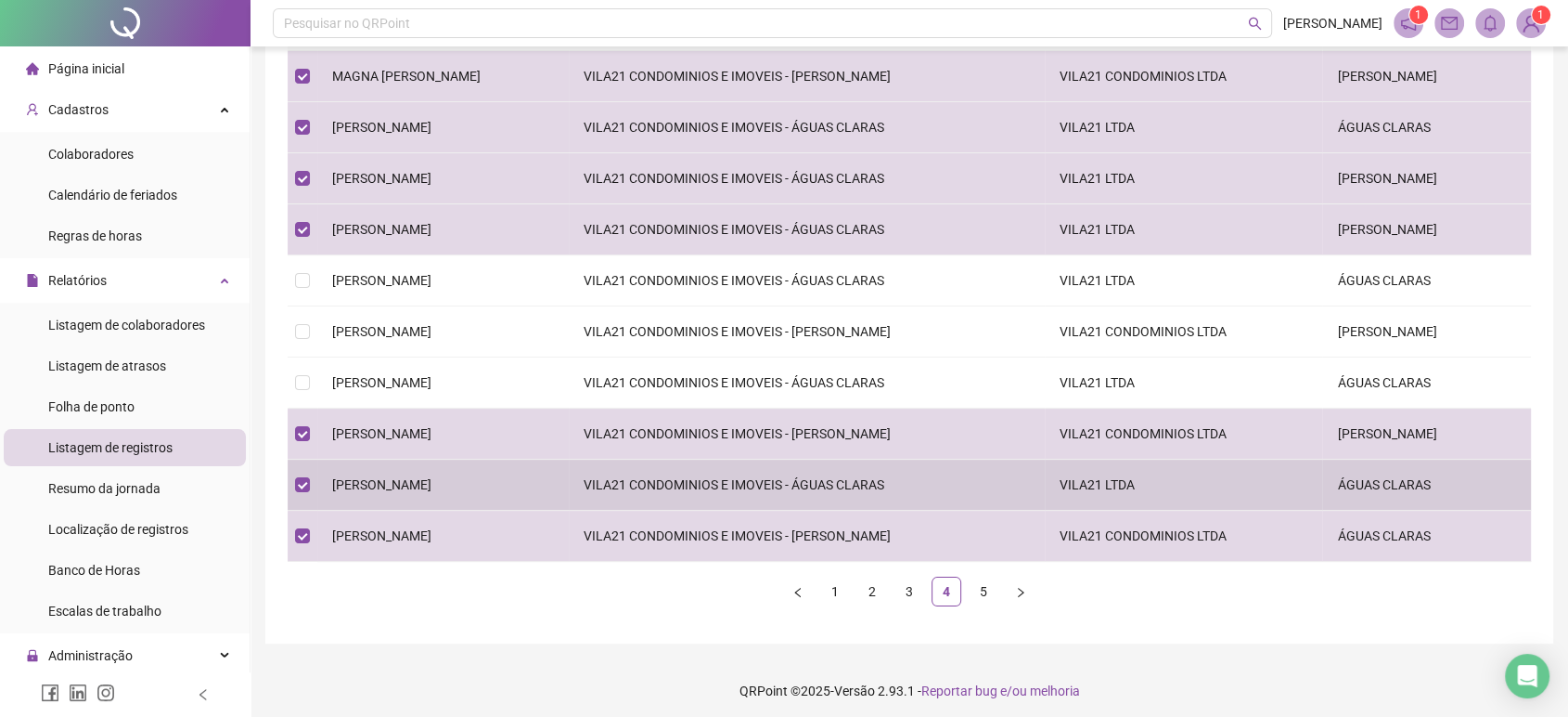
scroll to position [260, 0]
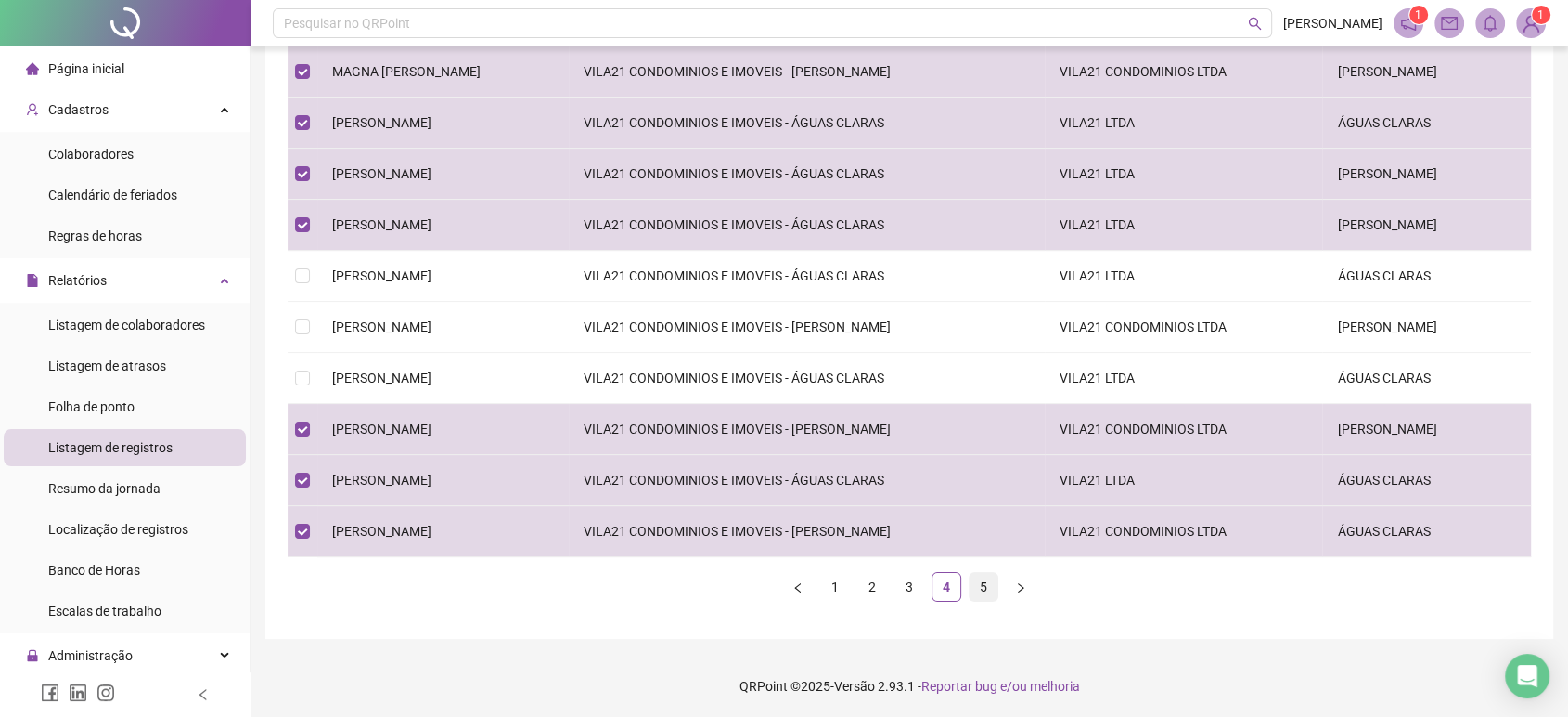
click at [987, 579] on link "5" at bounding box center [984, 586] width 28 height 28
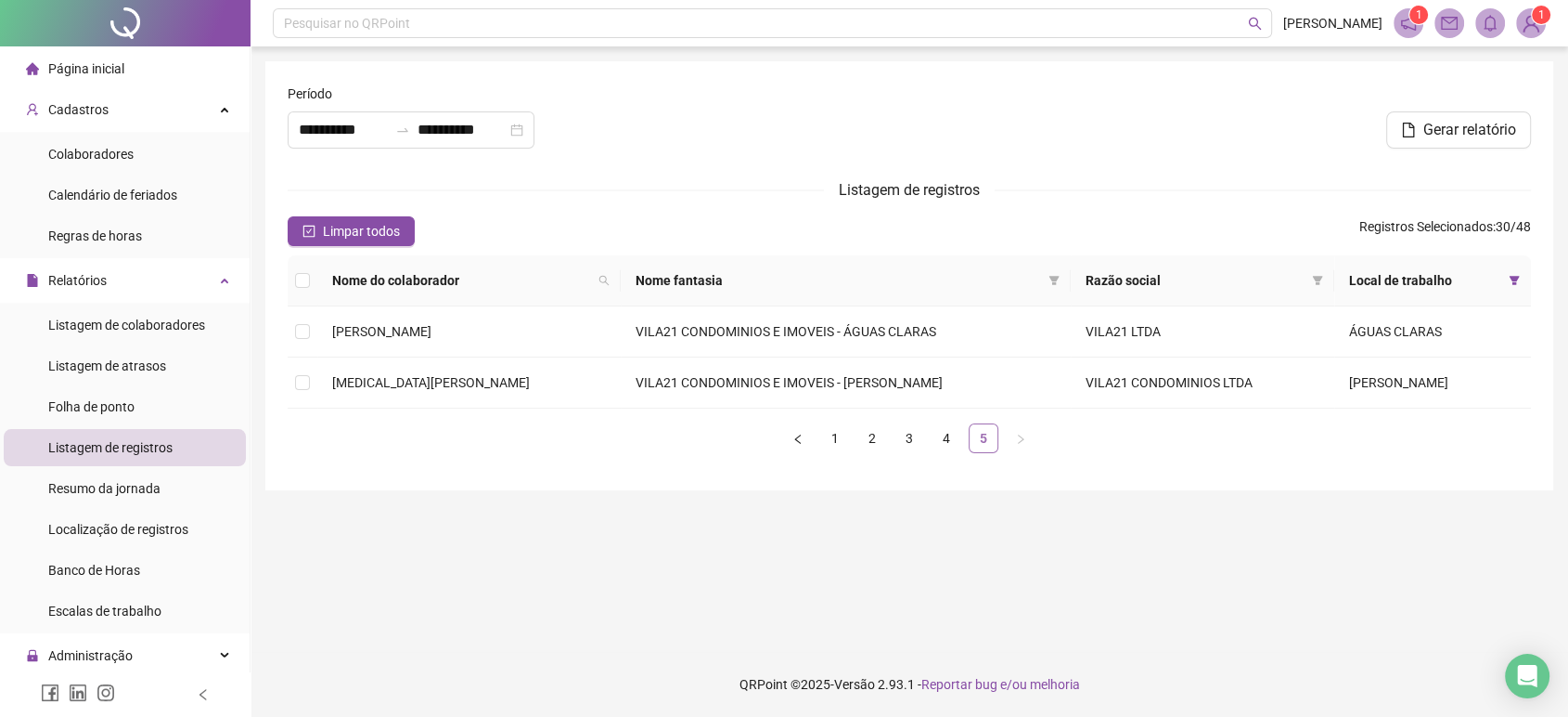
scroll to position [0, 0]
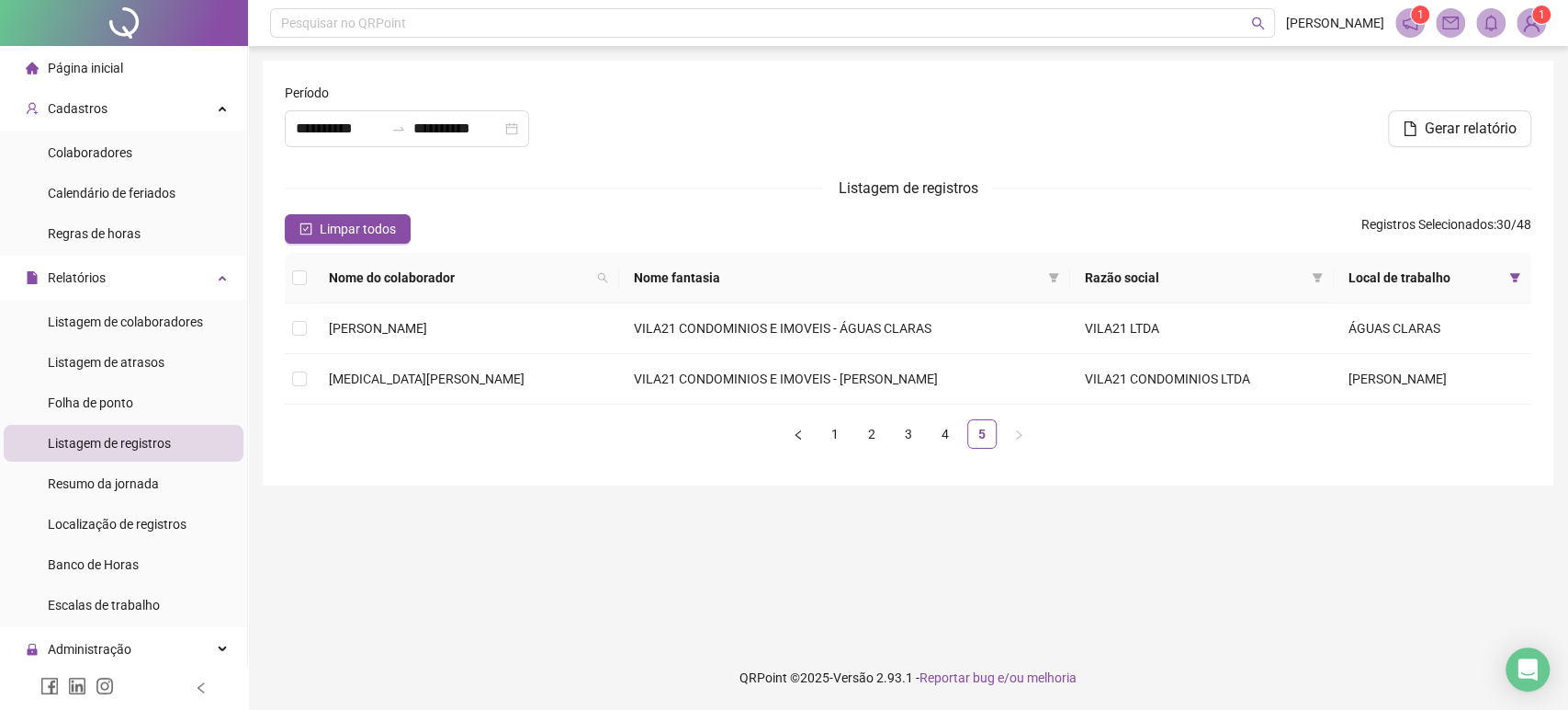
click at [299, 287] on th at bounding box center [300, 279] width 29 height 51
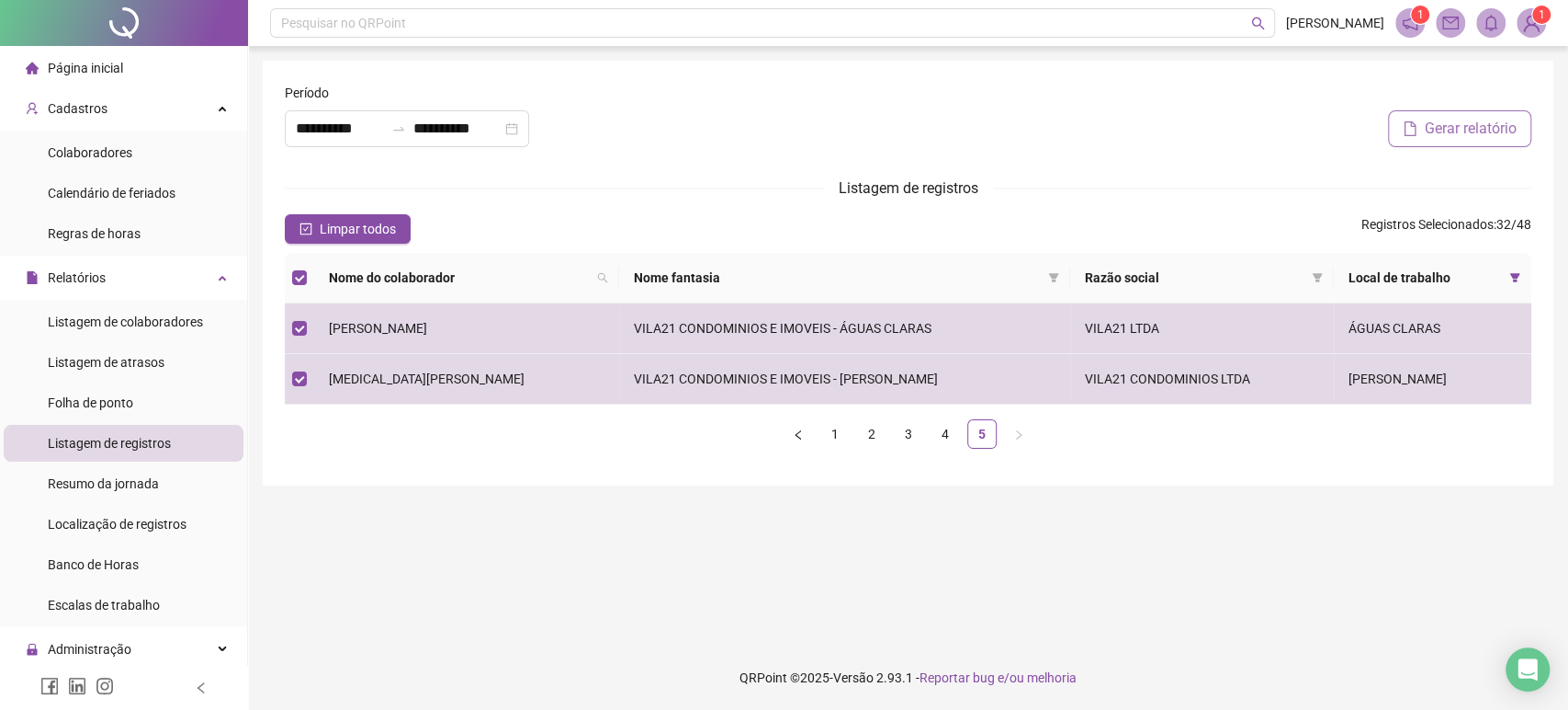
click at [1489, 111] on button "Gerar relatório" at bounding box center [1460, 129] width 143 height 37
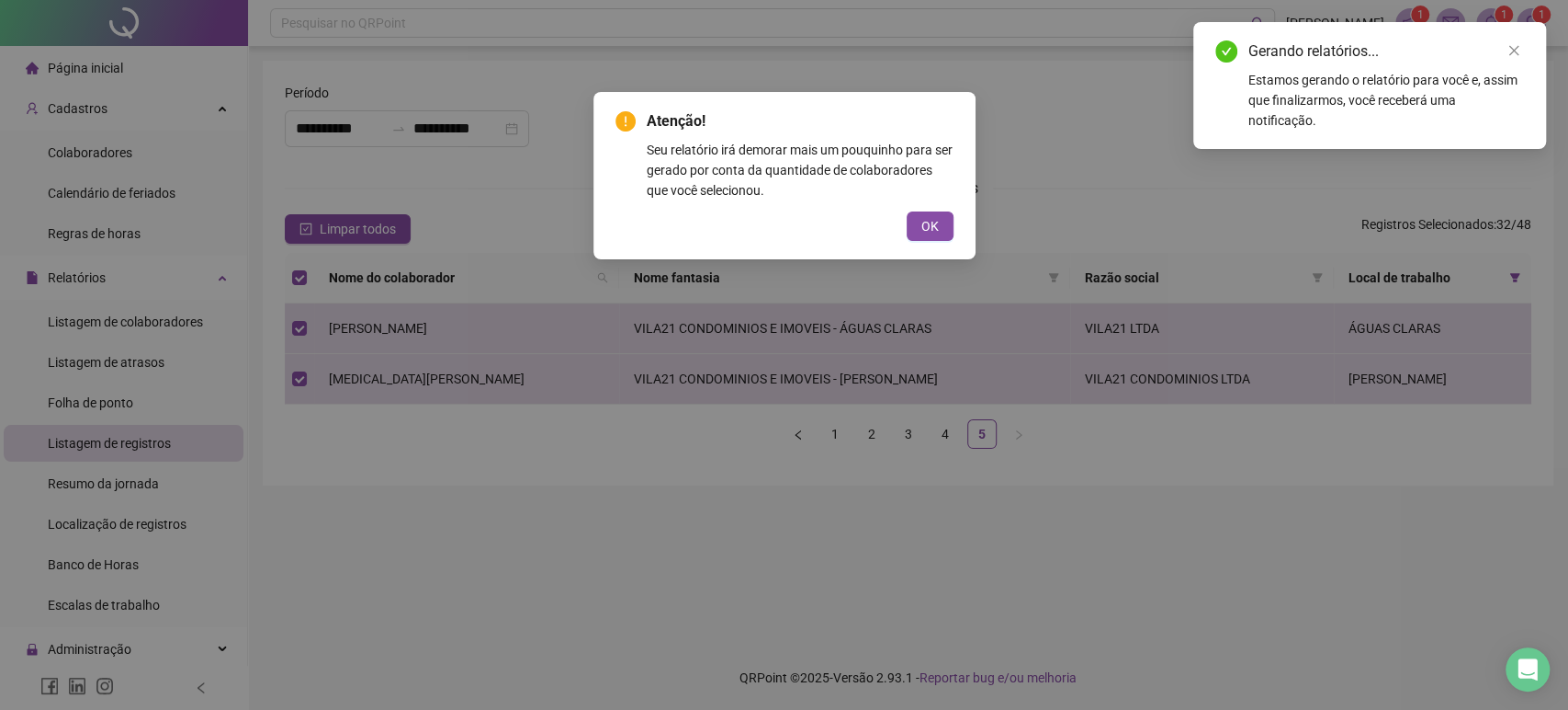
click at [921, 243] on div "Atenção! Seu relatório irá demorar mais um pouquinho para ser gerado por conta …" at bounding box center [785, 176] width 382 height 168
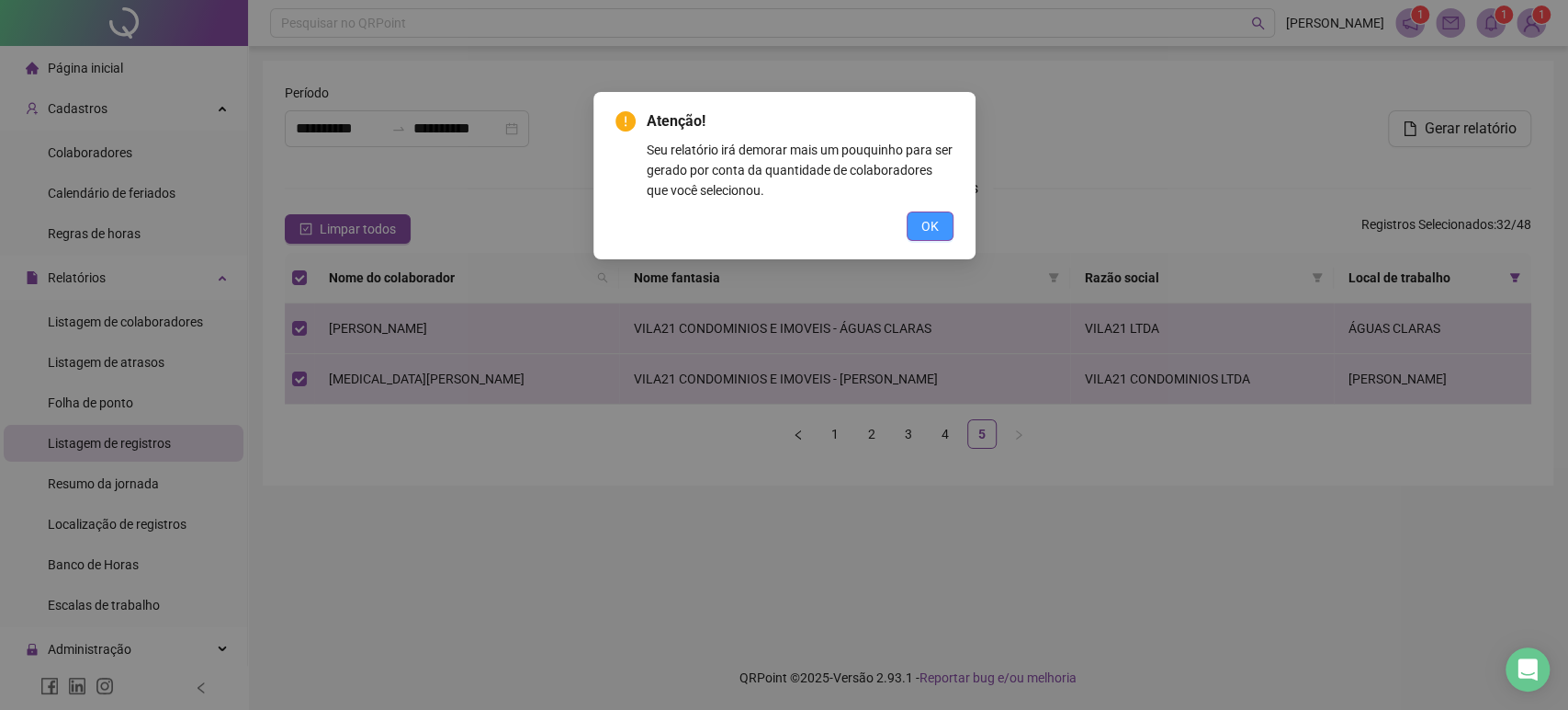
click at [918, 227] on button "OK" at bounding box center [930, 227] width 47 height 29
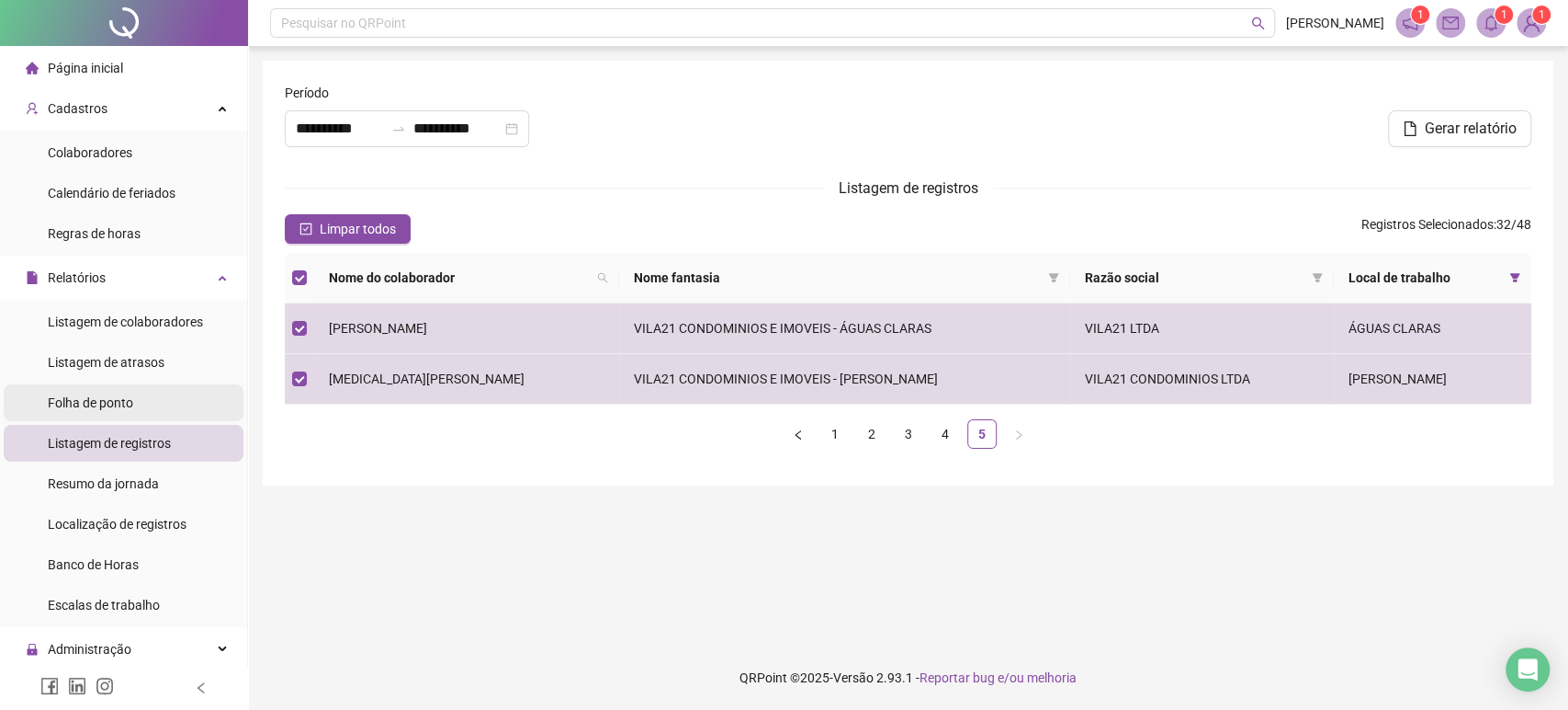
click at [132, 400] on span "Folha de ponto" at bounding box center [90, 402] width 85 height 15
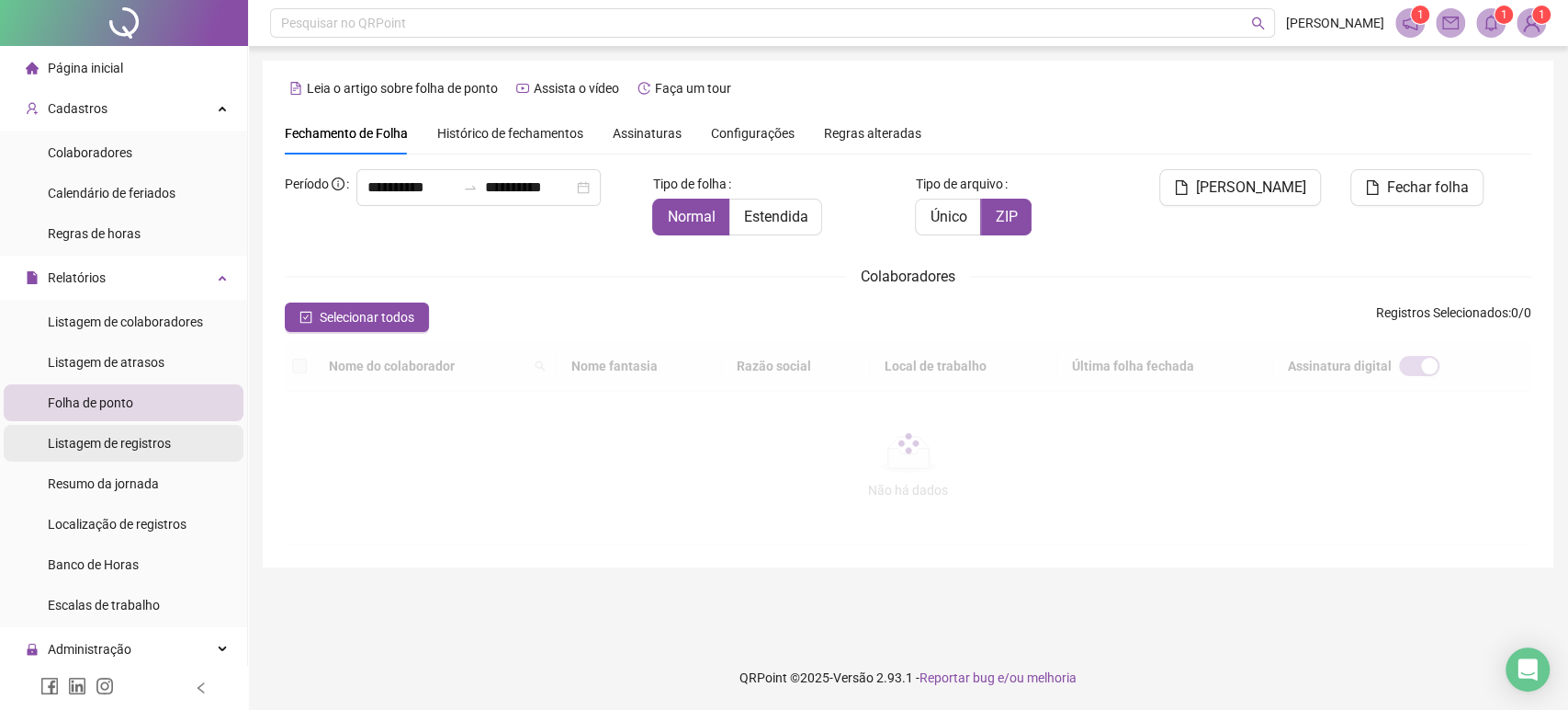
click at [154, 448] on span "Listagem de registros" at bounding box center [110, 442] width 123 height 15
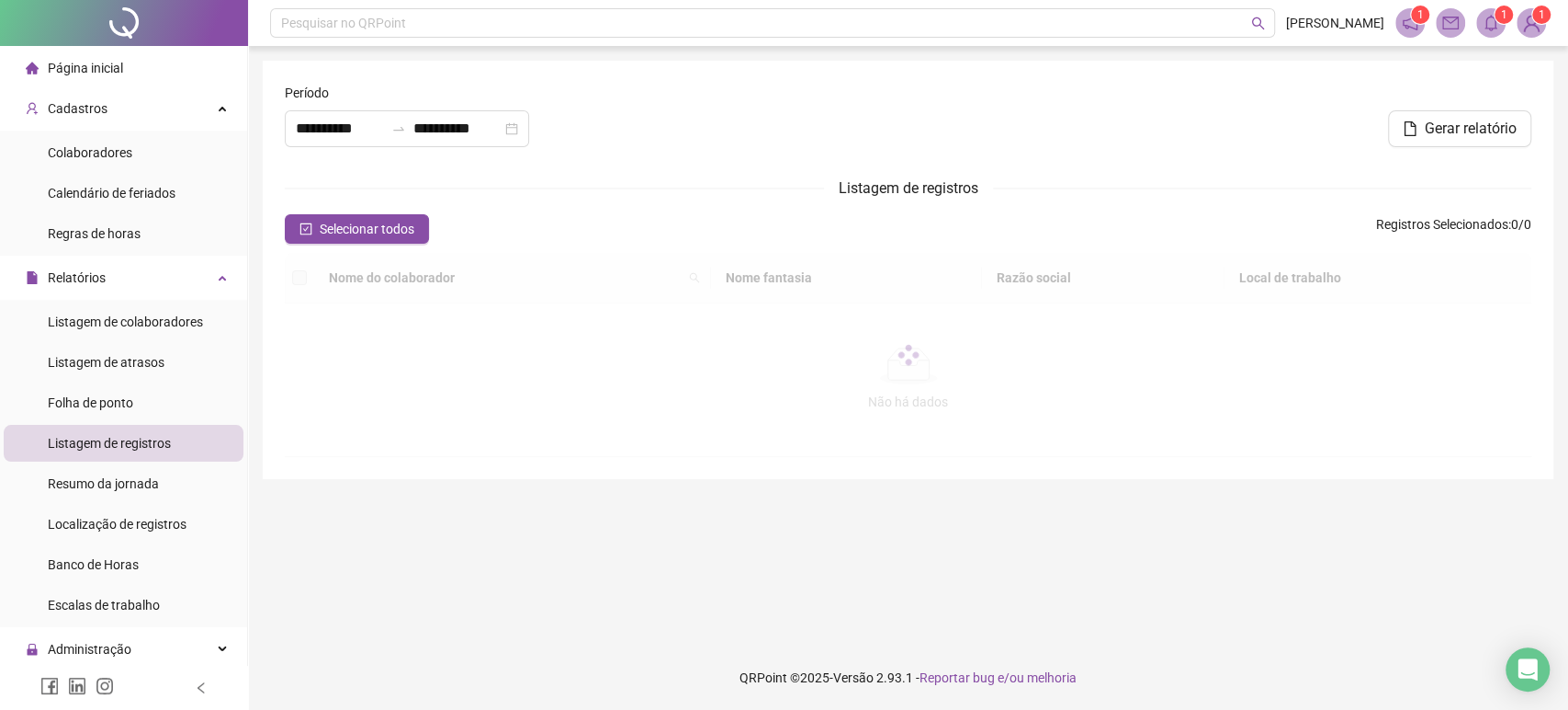
type input "**********"
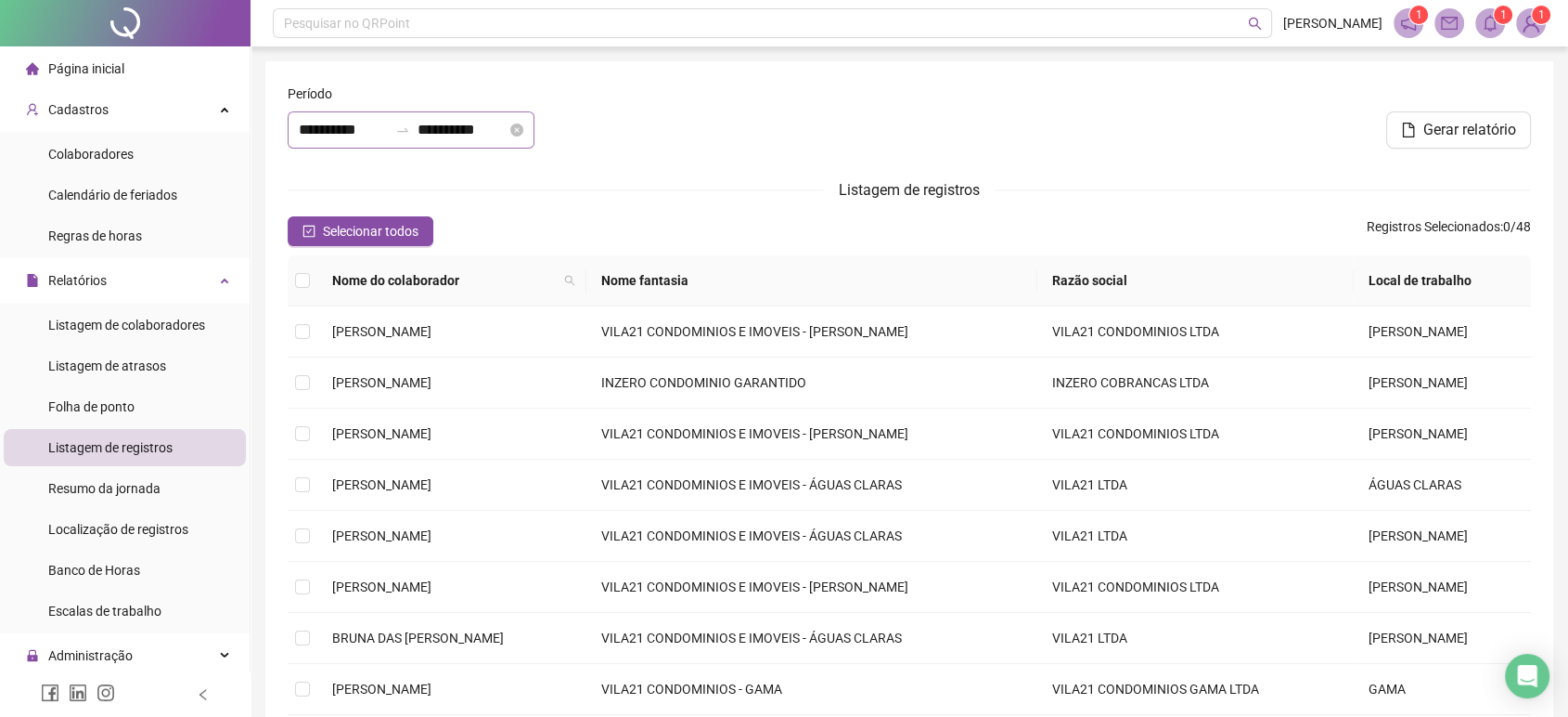
click at [394, 117] on div "**********" at bounding box center [411, 131] width 246 height 38
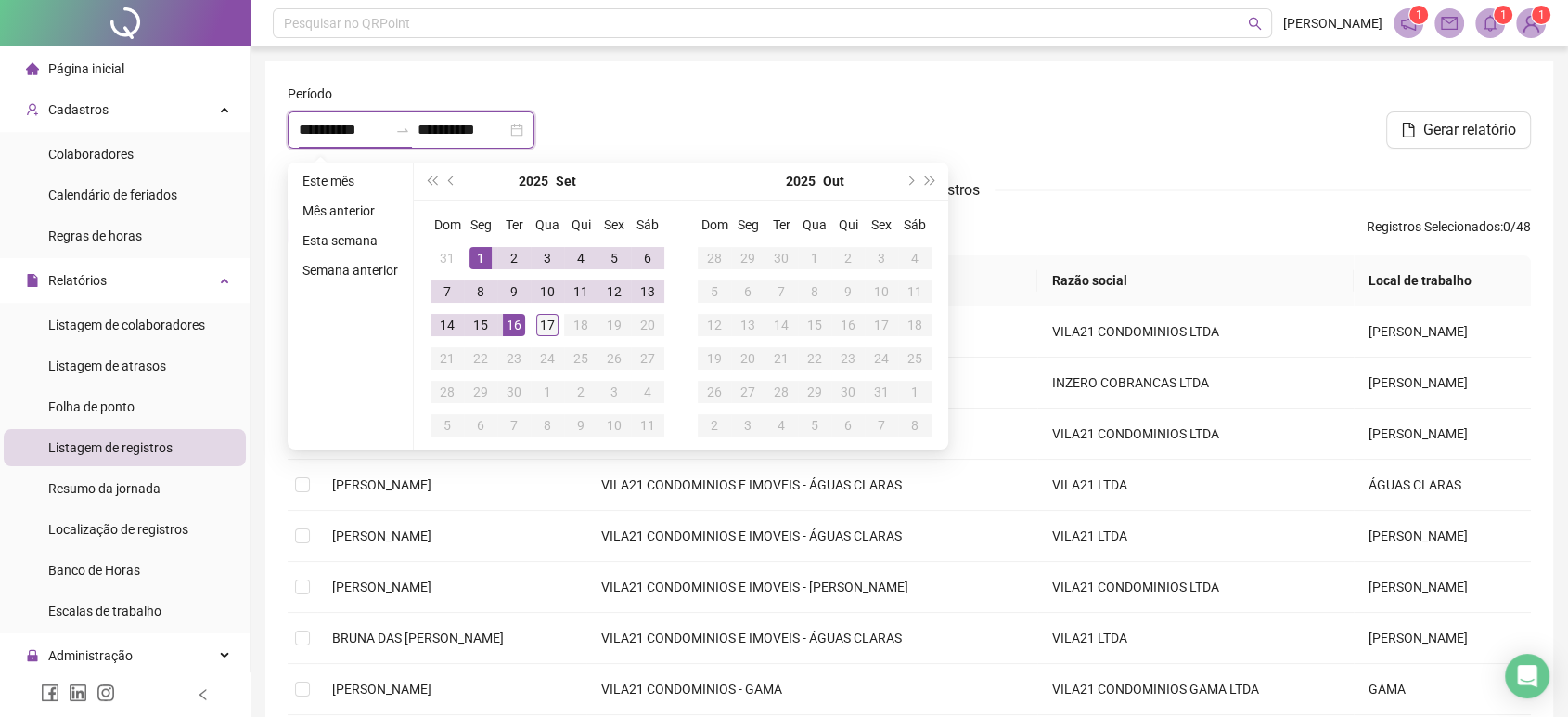
type input "**********"
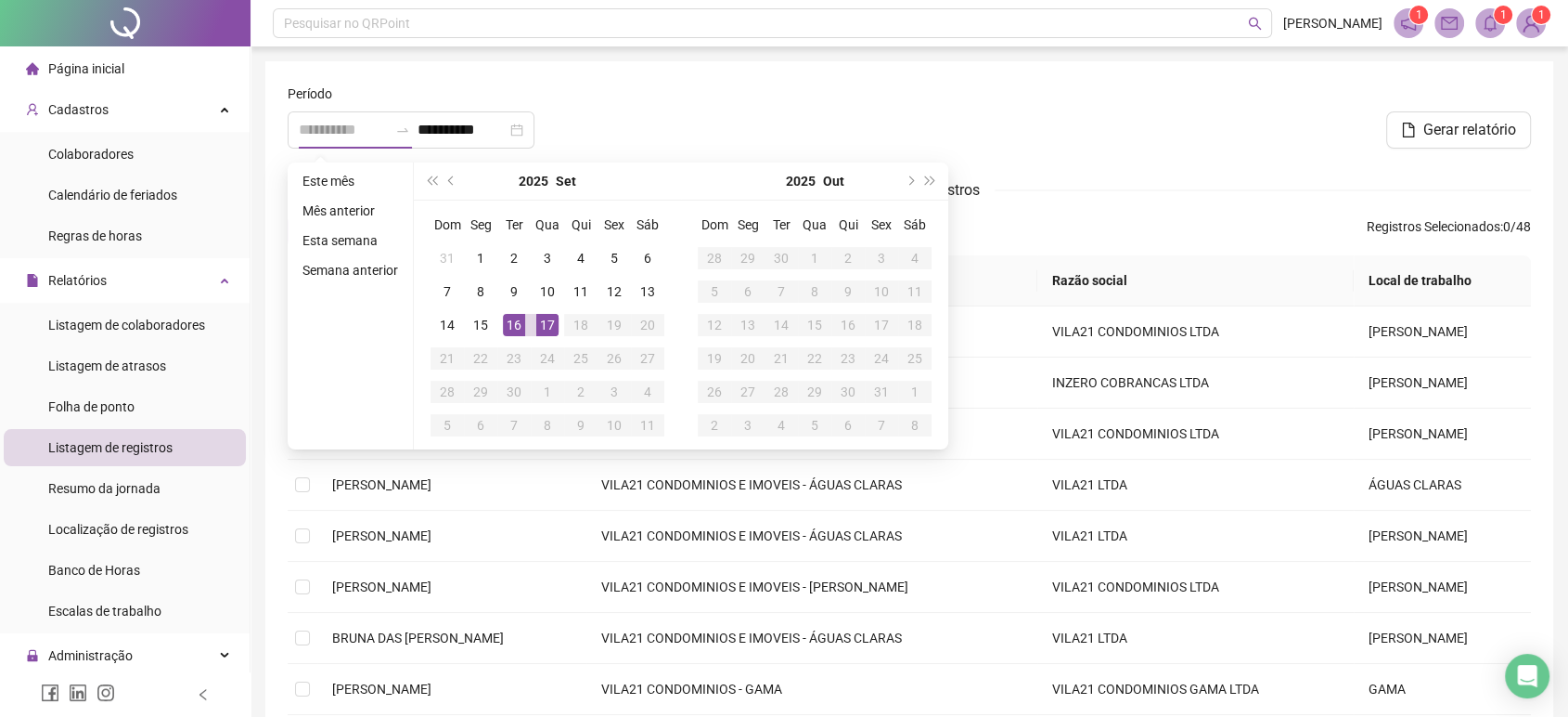
click at [549, 334] on div "17" at bounding box center [547, 325] width 23 height 23
type input "**********"
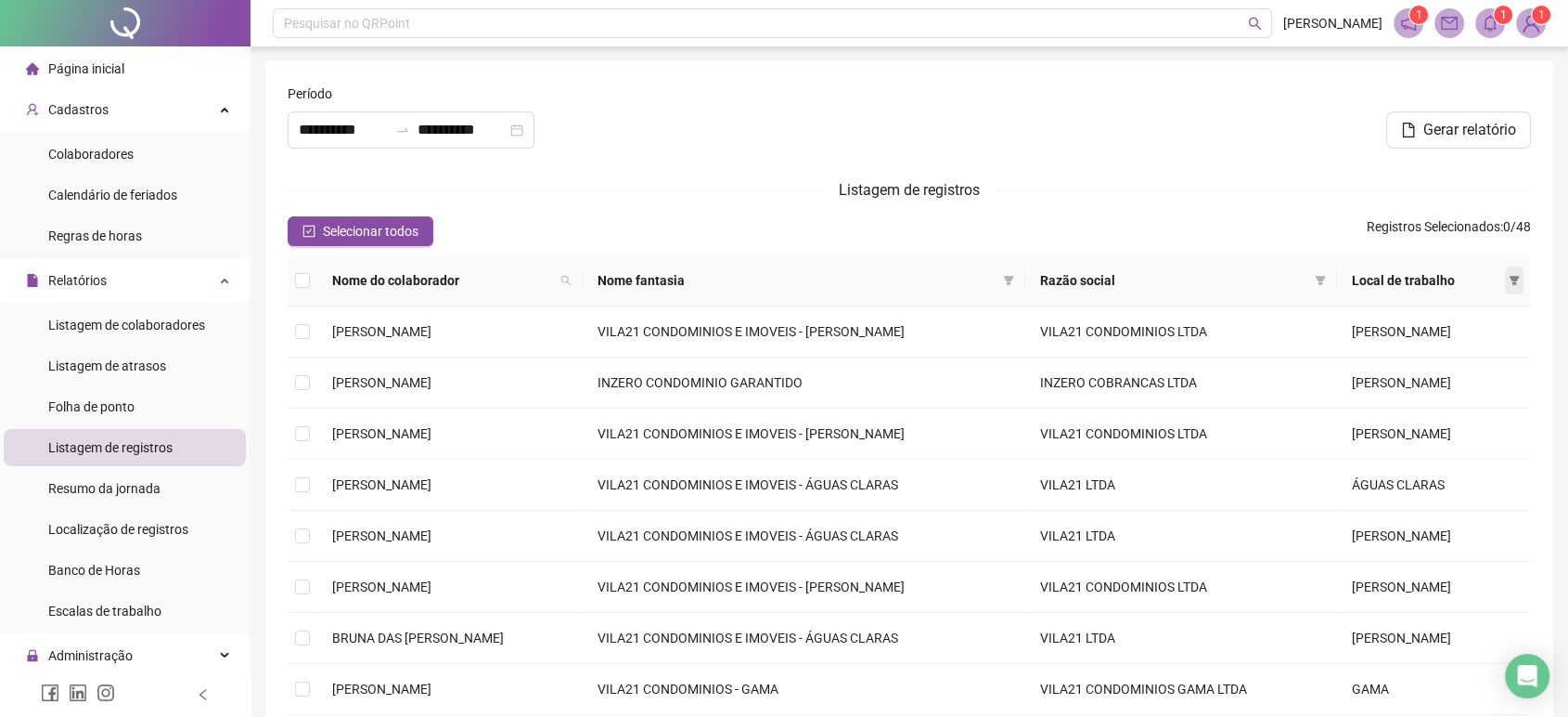
click at [1509, 279] on icon "filter" at bounding box center [1514, 280] width 11 height 11
click at [1436, 335] on li "GAMA" at bounding box center [1447, 347] width 144 height 30
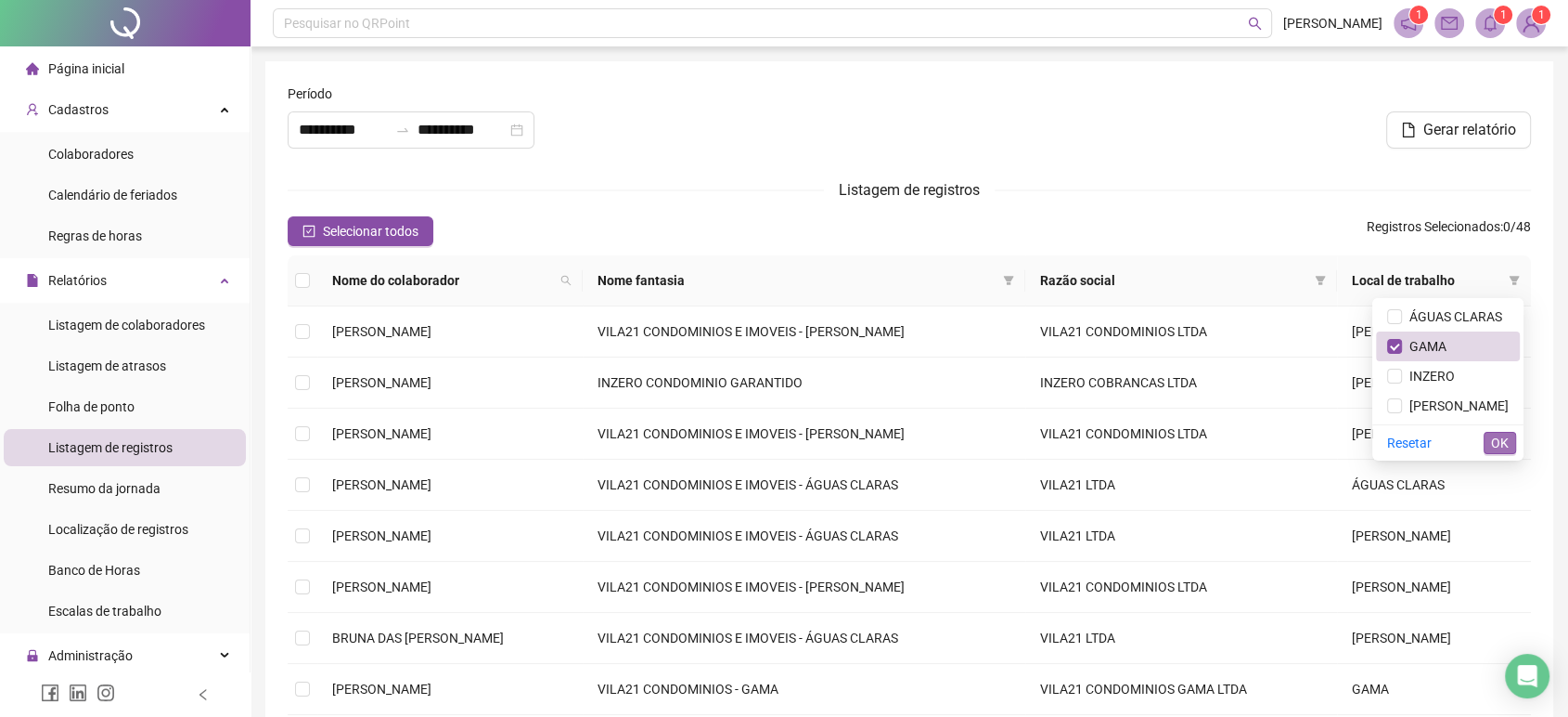
click at [1500, 433] on span "OK" at bounding box center [1501, 443] width 18 height 21
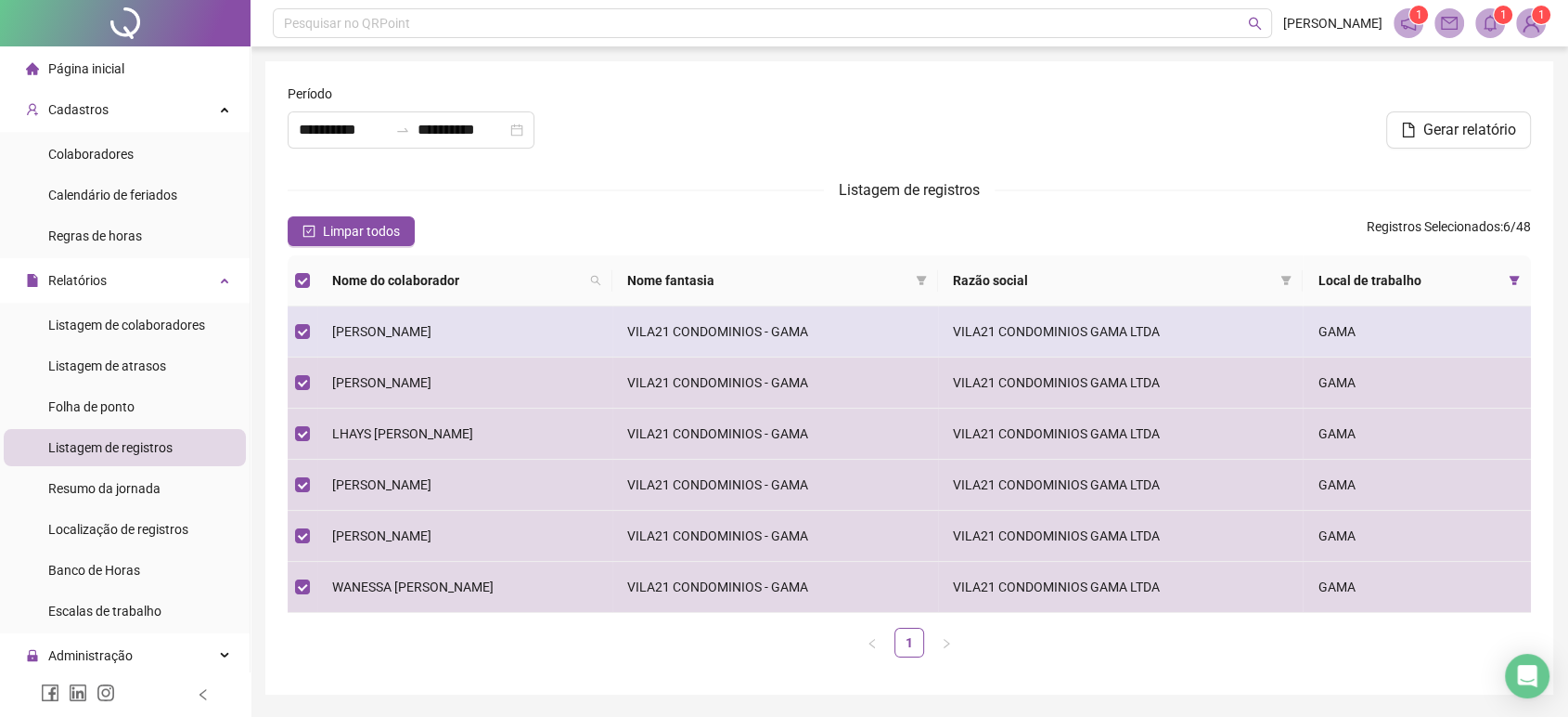
click at [373, 320] on td "[PERSON_NAME]" at bounding box center [465, 332] width 295 height 51
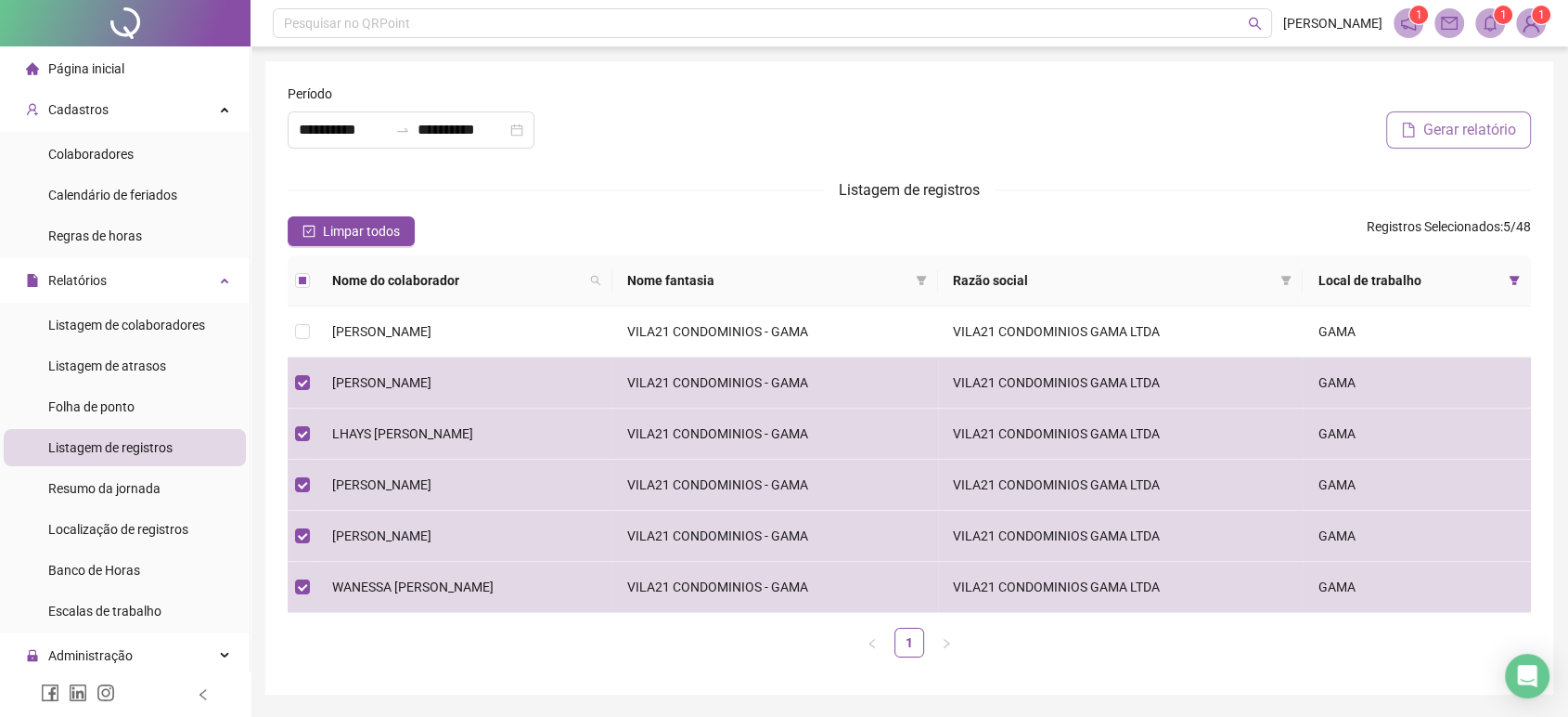
click at [1501, 117] on button "Gerar relatório" at bounding box center [1459, 131] width 145 height 38
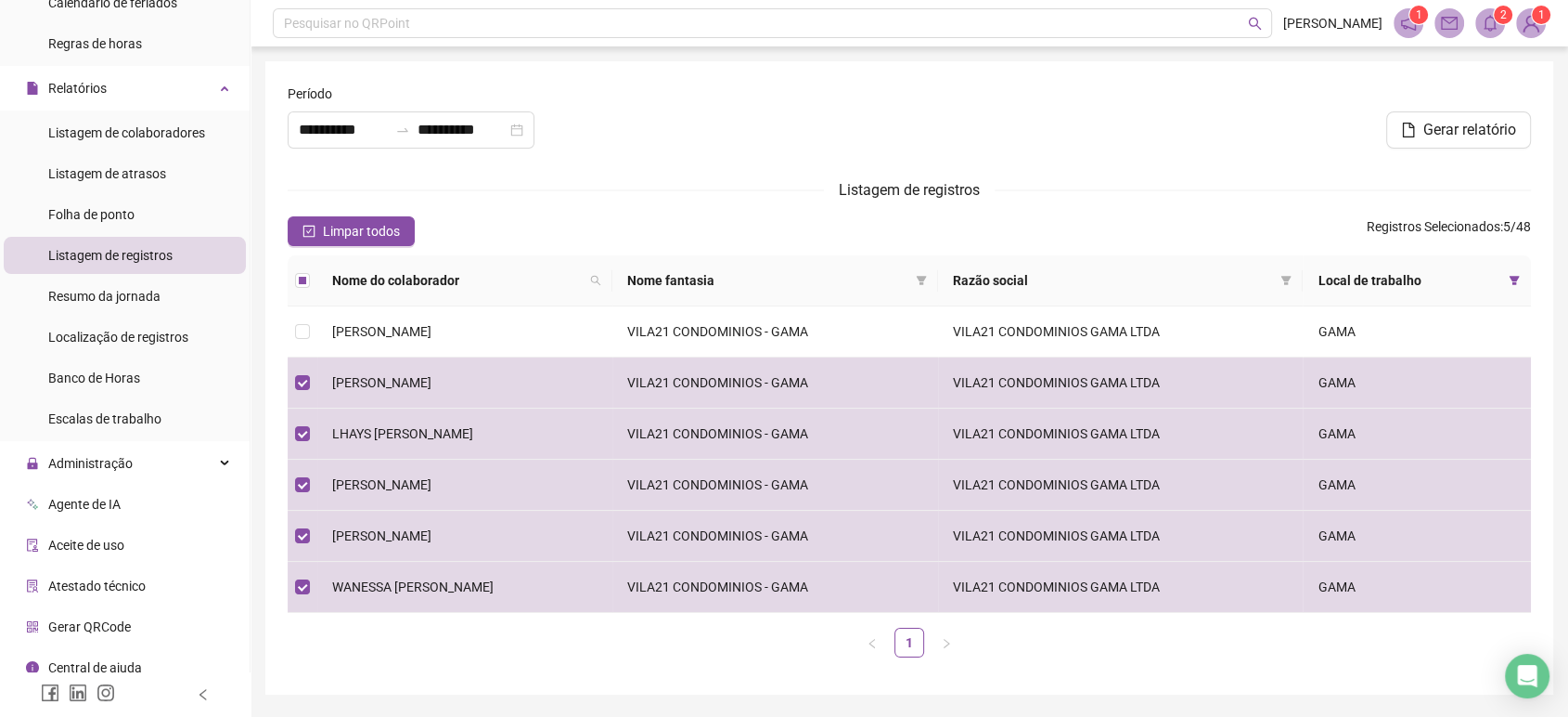
scroll to position [205, 0]
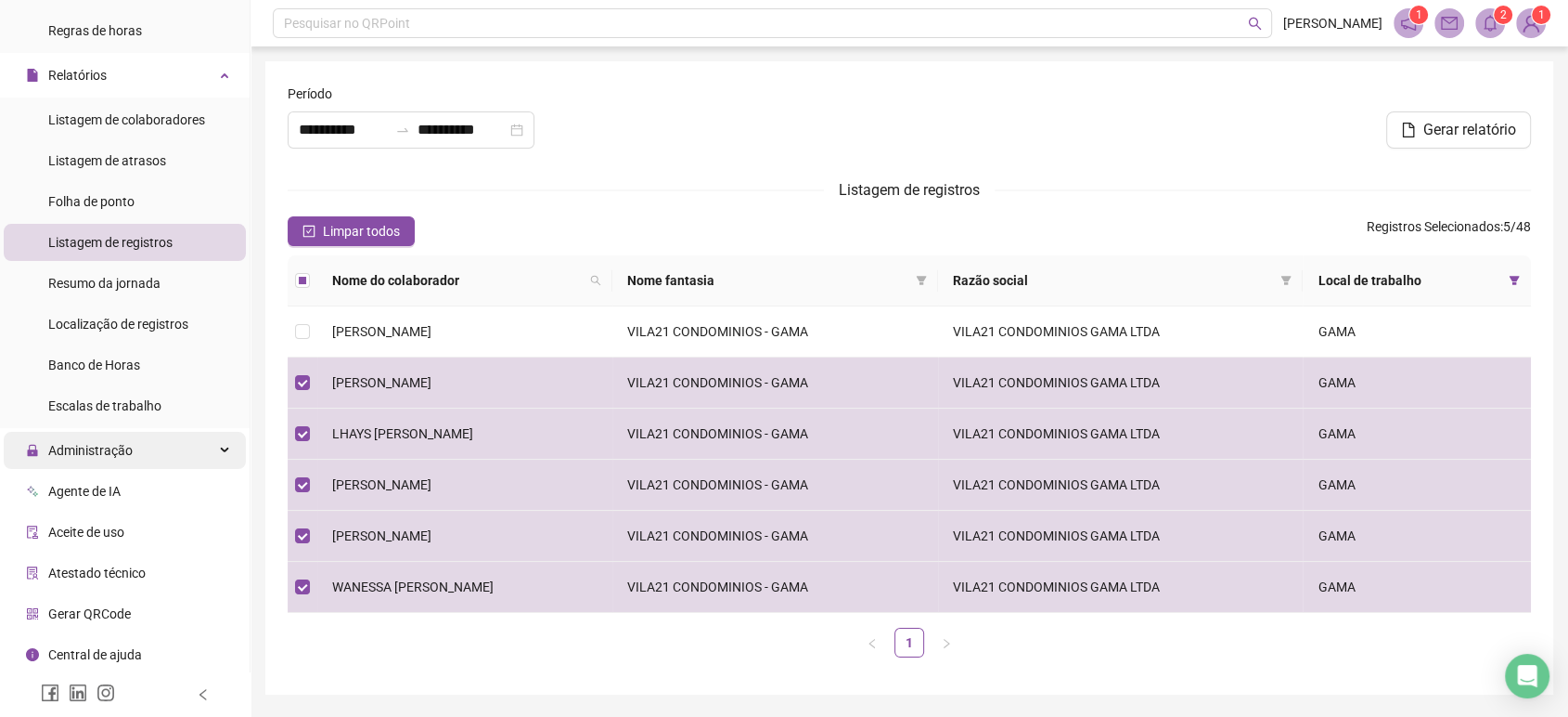
click at [134, 447] on div "Administração" at bounding box center [125, 451] width 243 height 38
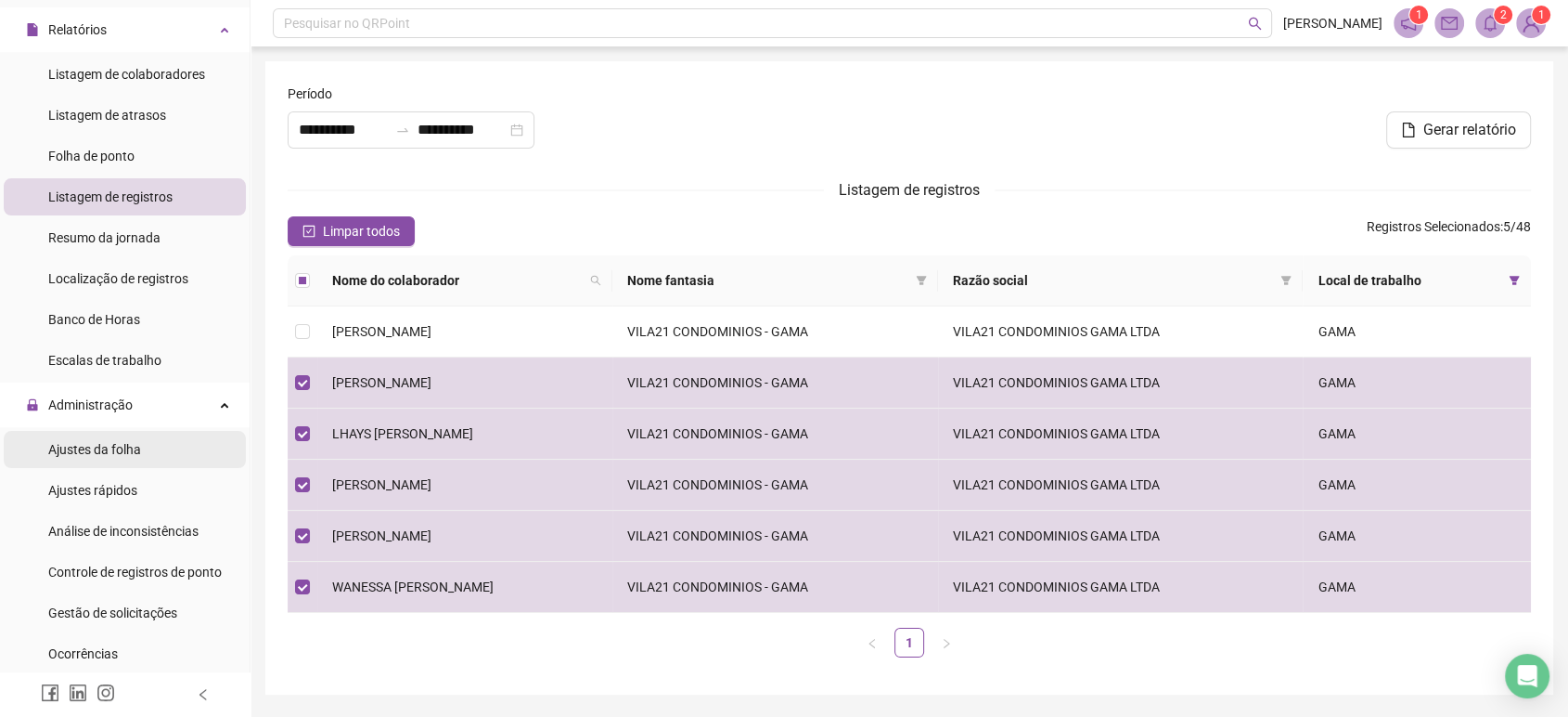
scroll to position [308, 0]
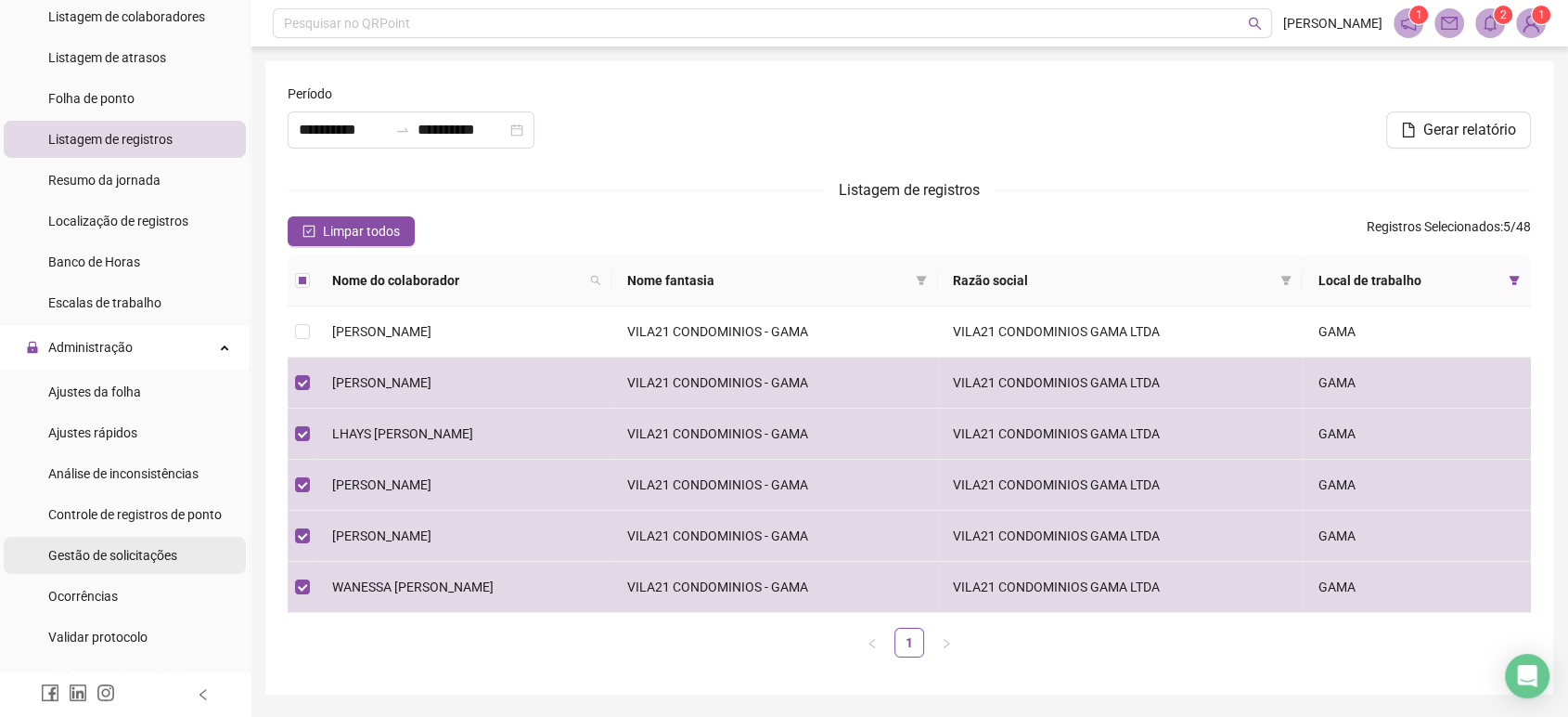
click at [152, 544] on div "Gestão de solicitações" at bounding box center [113, 556] width 129 height 38
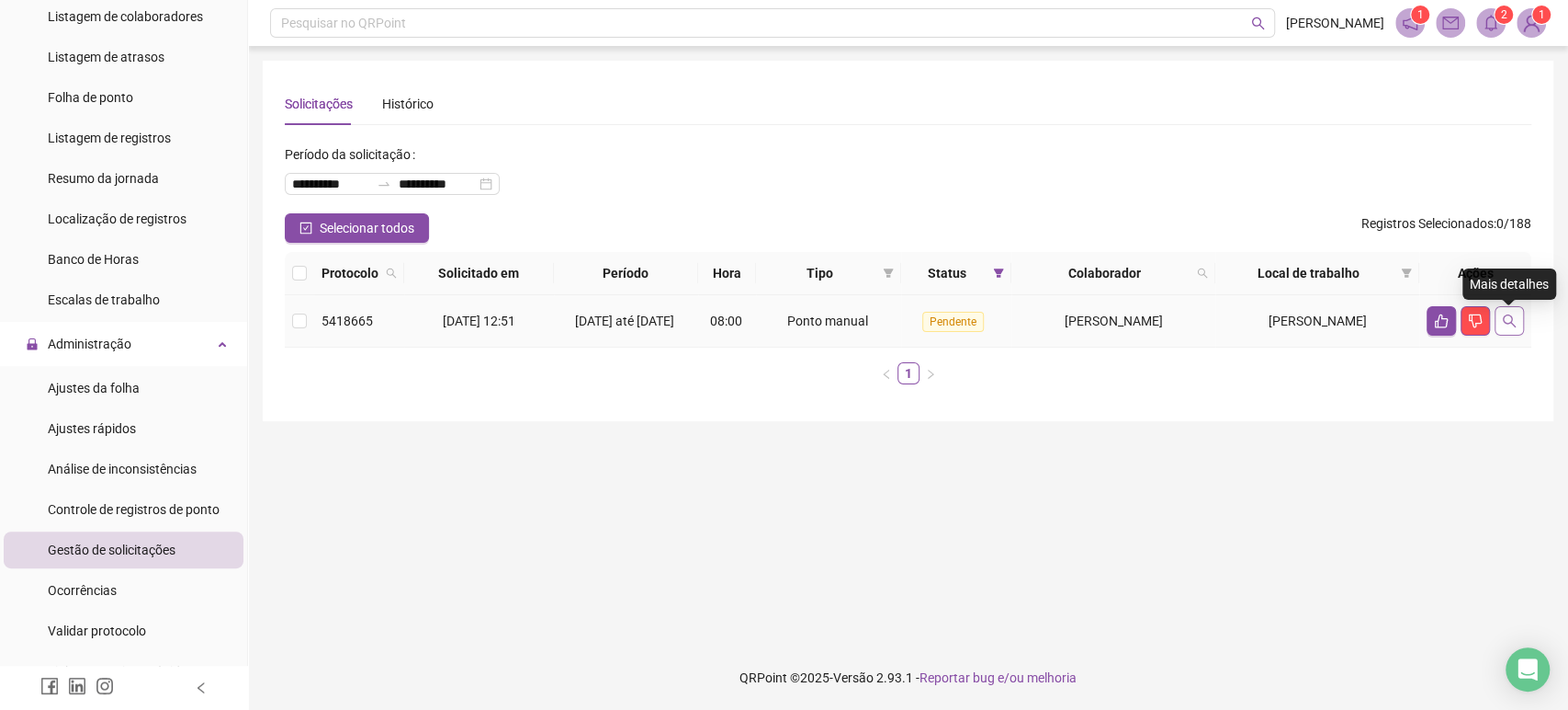
click at [1518, 330] on button "button" at bounding box center [1509, 321] width 29 height 29
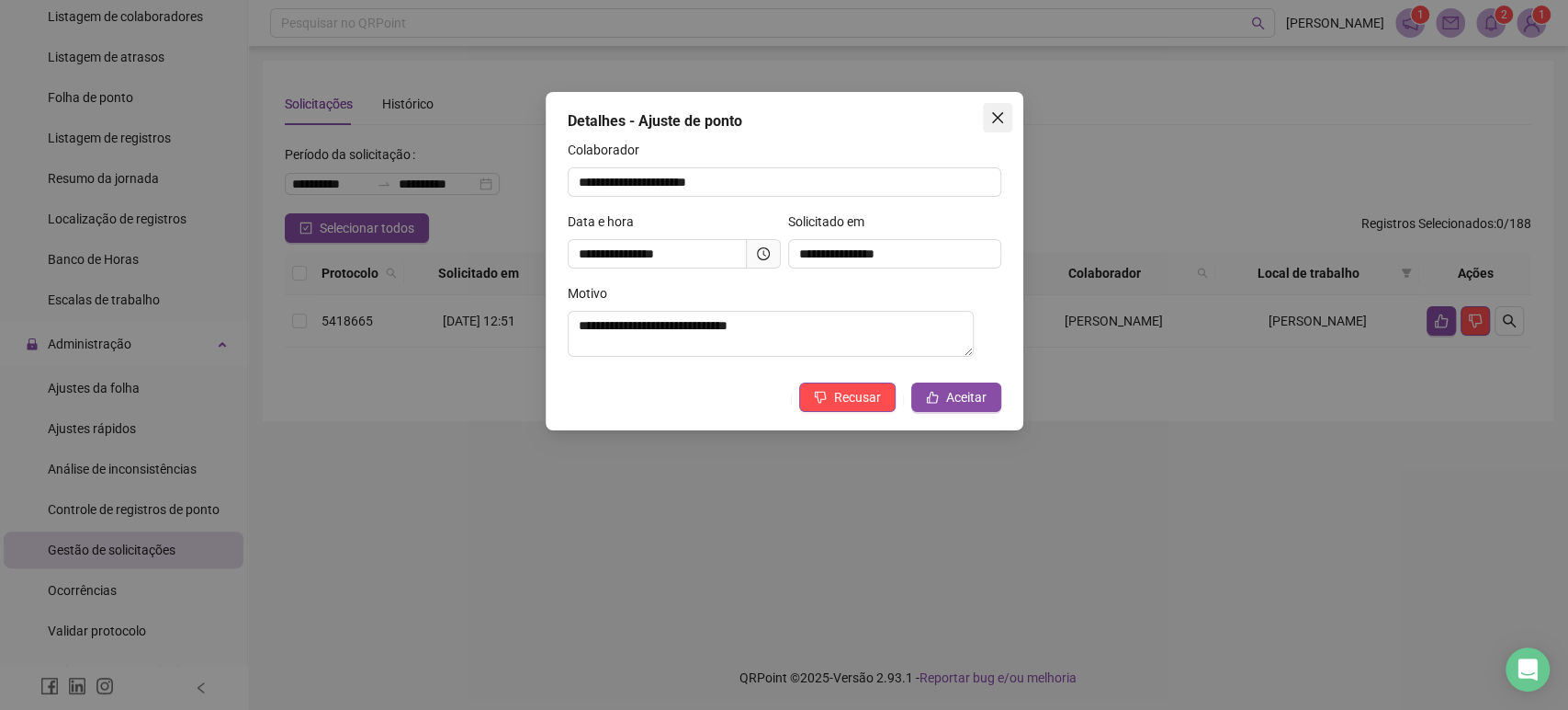
click at [996, 127] on button "Close" at bounding box center [998, 118] width 29 height 29
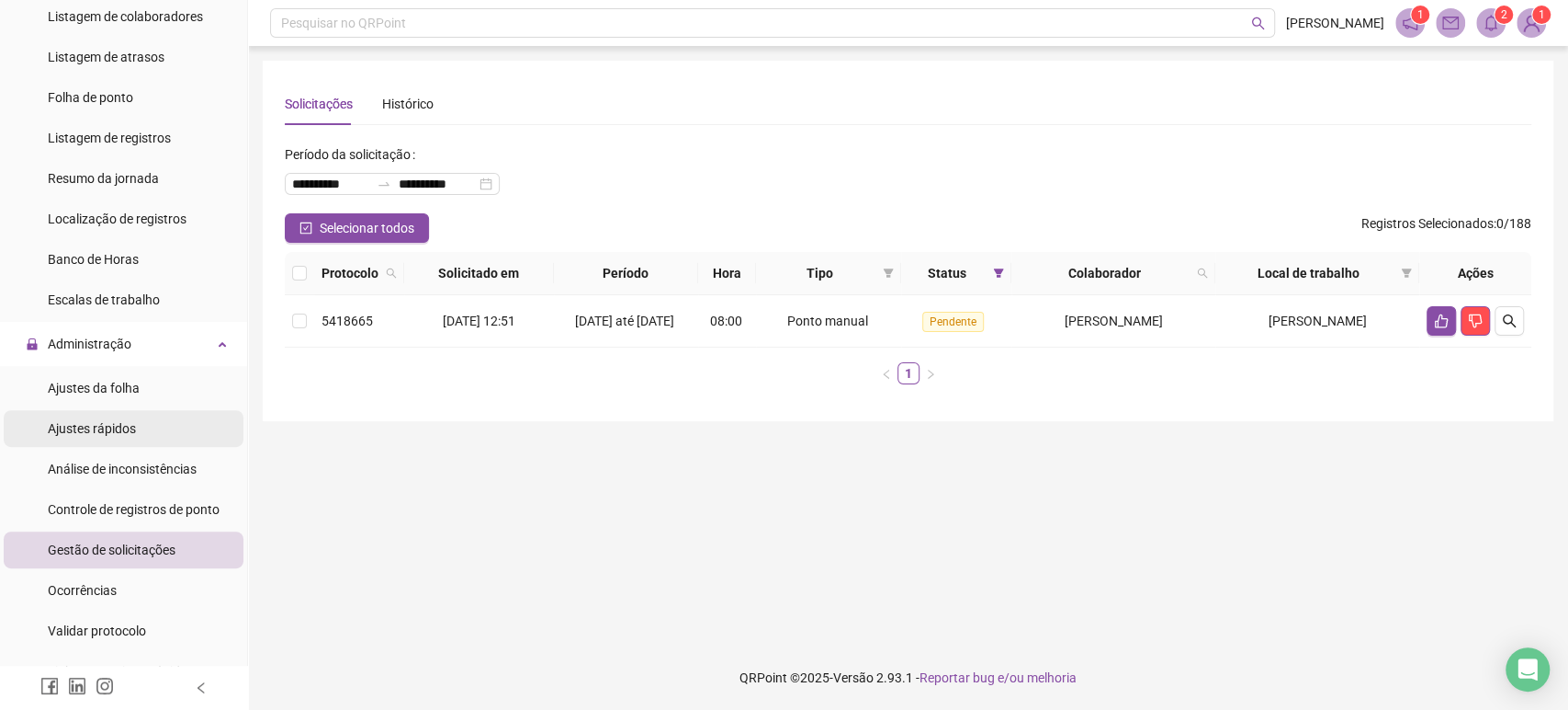
click at [132, 411] on div "Ajustes rápidos" at bounding box center [92, 429] width 88 height 37
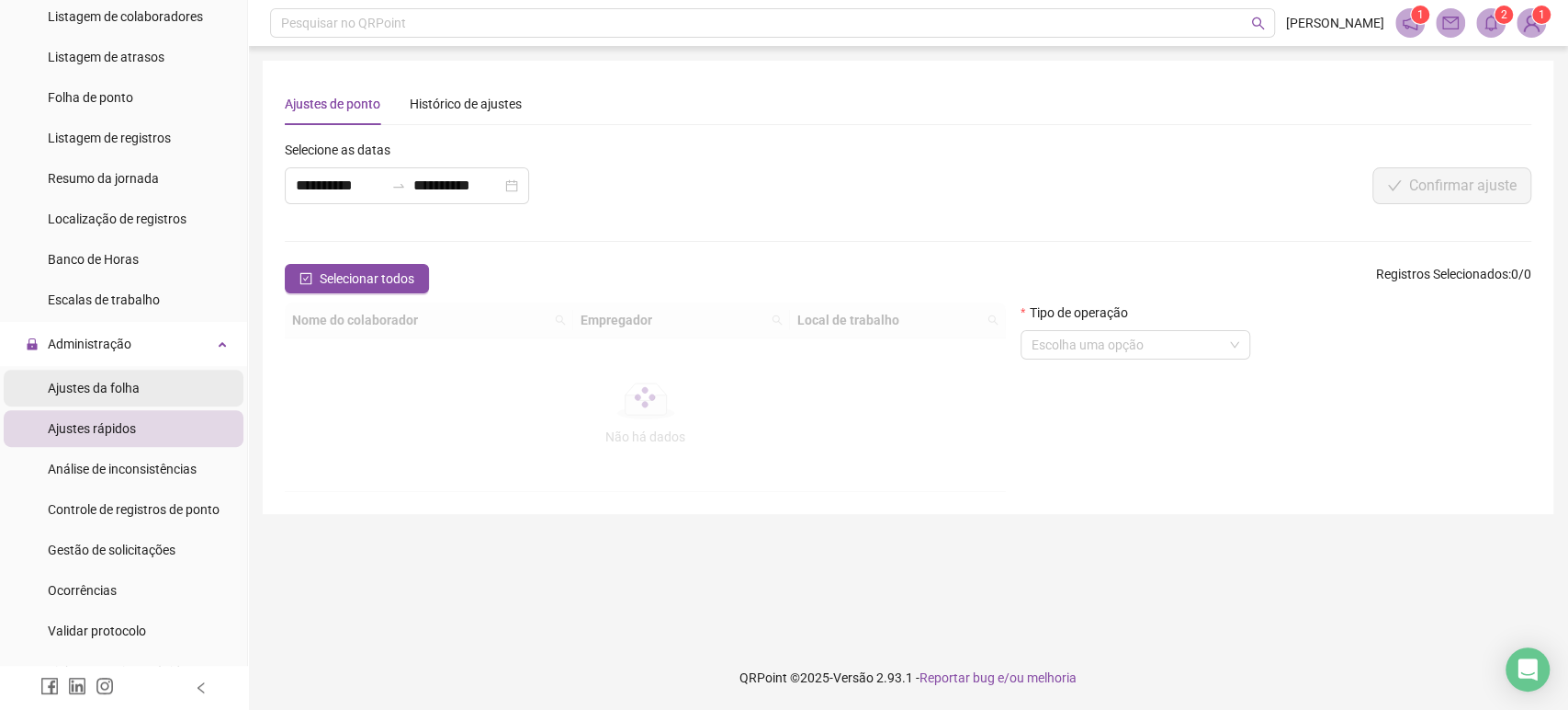
click at [132, 396] on div "Ajustes da folha" at bounding box center [94, 388] width 92 height 37
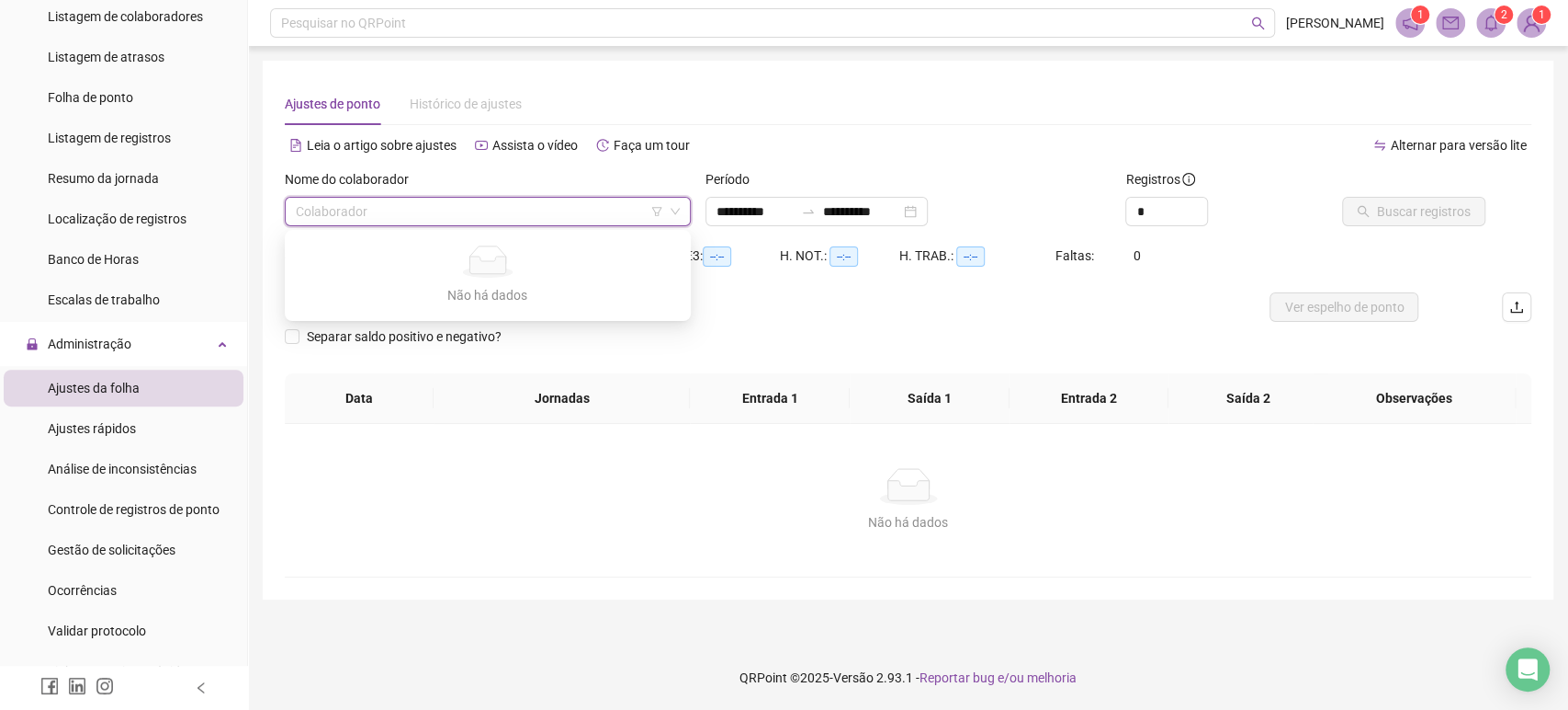
click at [347, 217] on input "search" at bounding box center [479, 212] width 368 height 27
type input "**********"
type input "***"
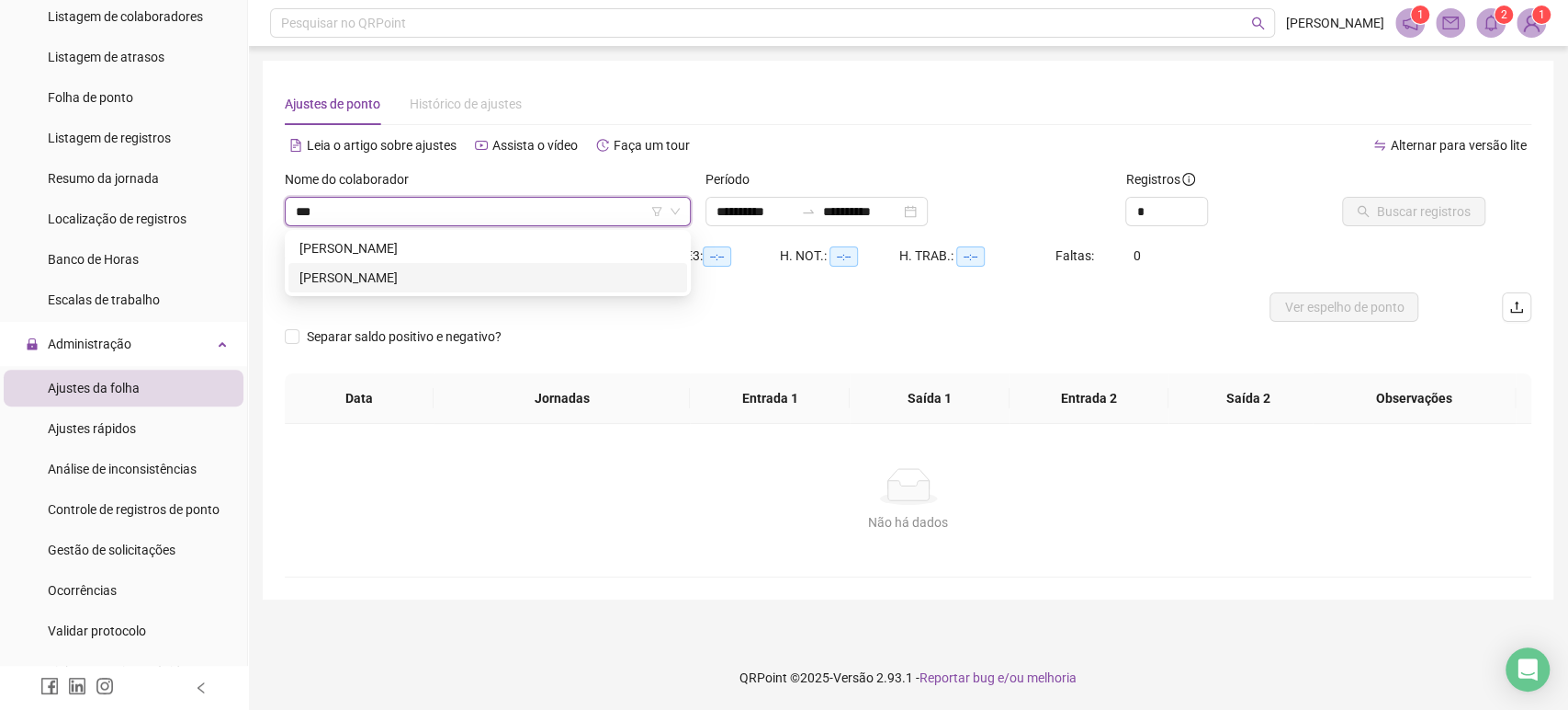
click at [500, 274] on div "[PERSON_NAME]" at bounding box center [488, 278] width 376 height 21
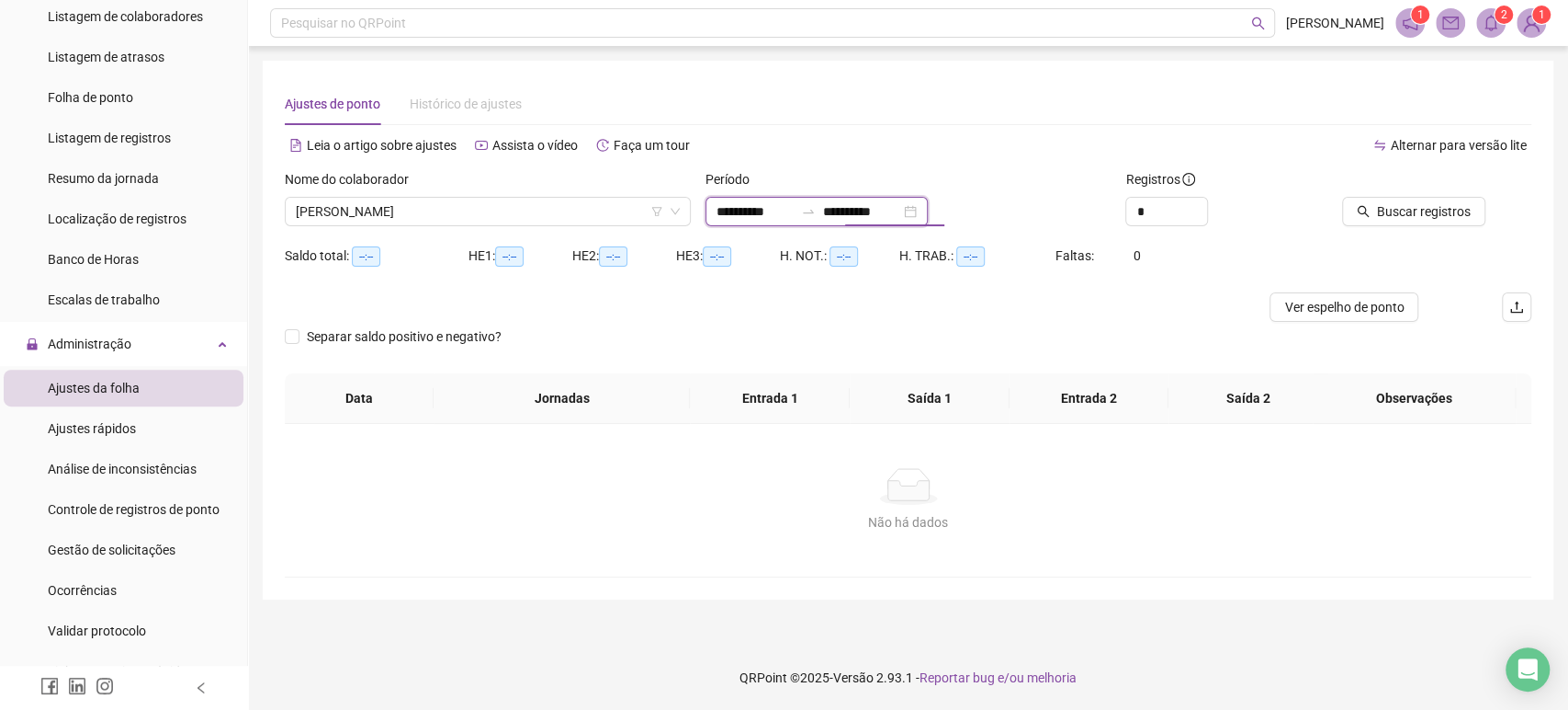
click at [852, 213] on input "**********" at bounding box center [861, 211] width 77 height 21
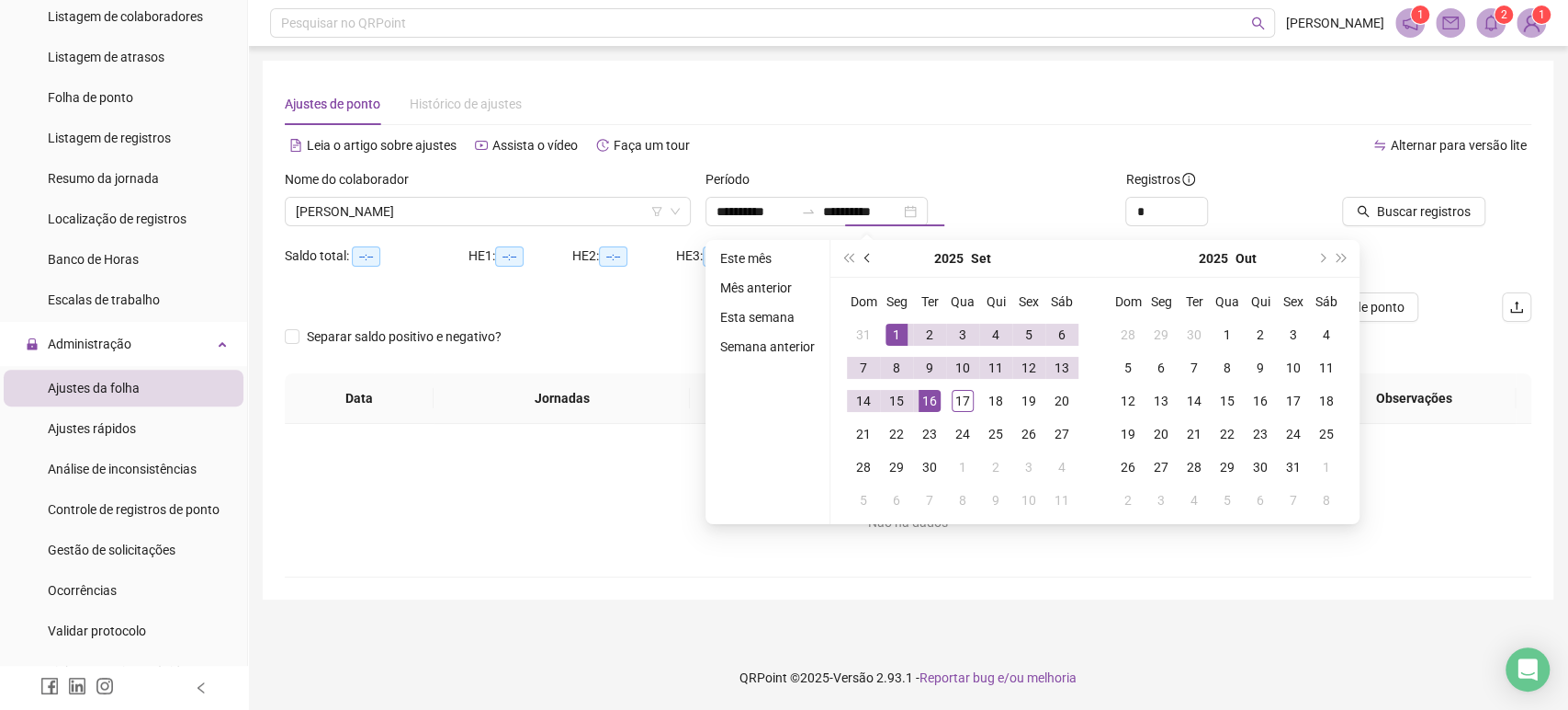
click at [862, 259] on button "prev-year" at bounding box center [868, 259] width 21 height 37
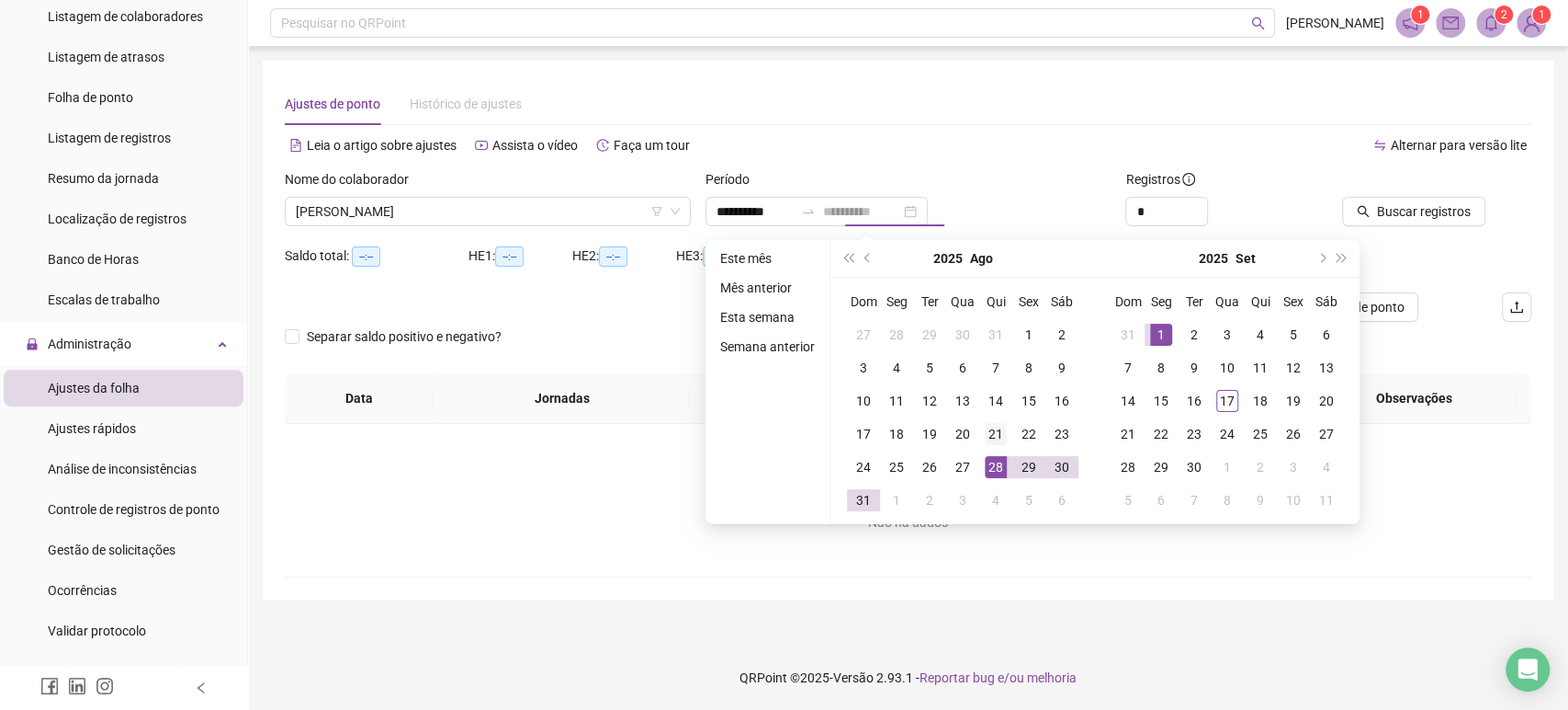
type input "**********"
click at [985, 434] on div "21" at bounding box center [996, 433] width 23 height 23
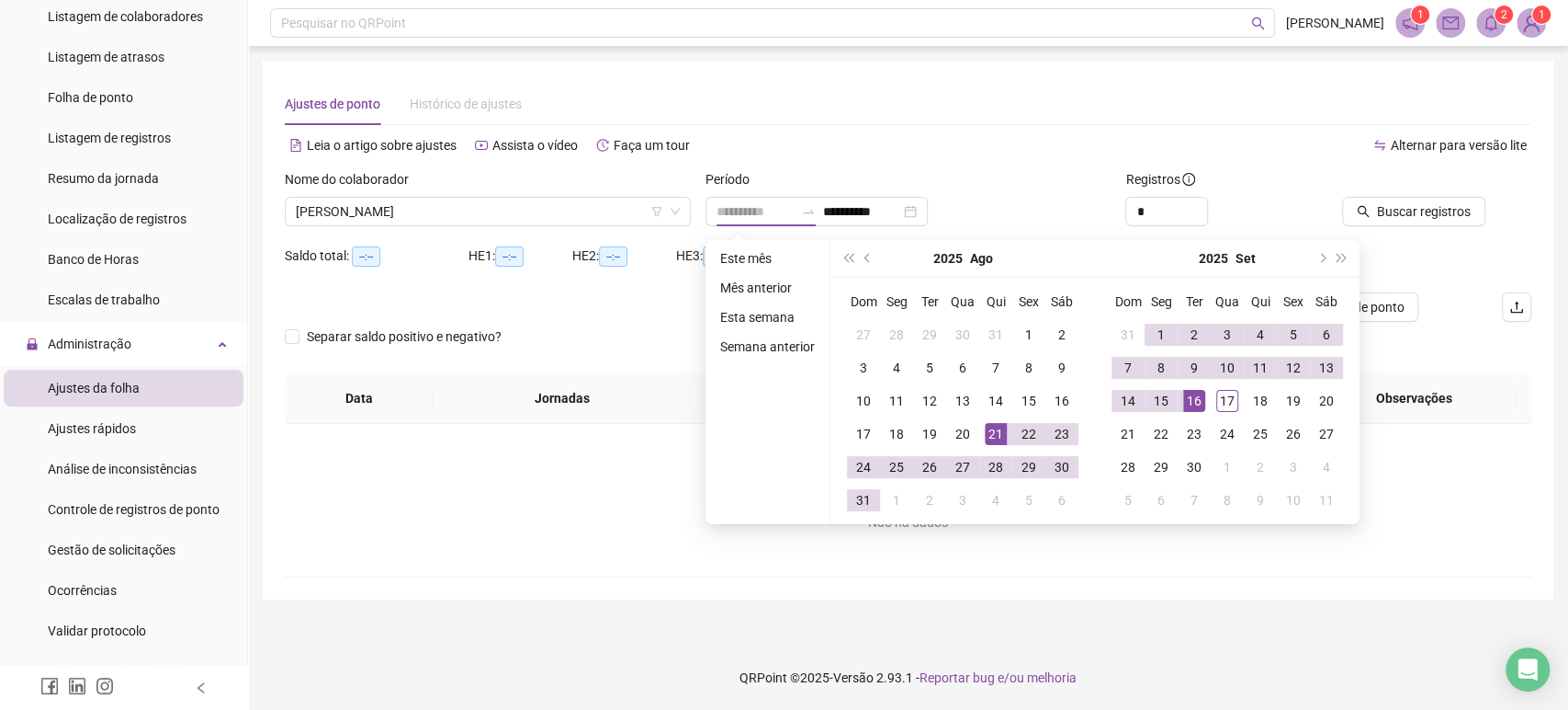
click at [1197, 397] on div "16" at bounding box center [1195, 401] width 23 height 23
type input "**********"
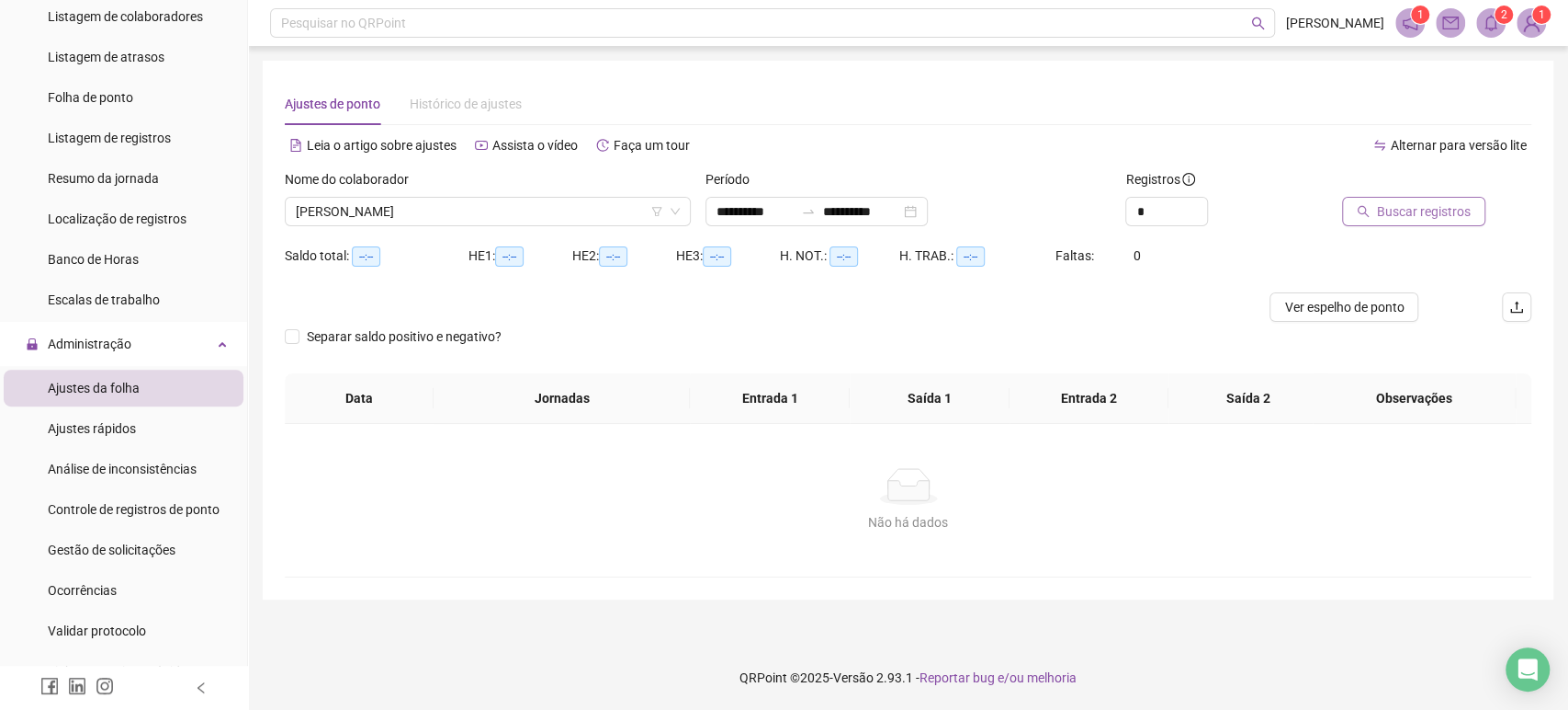
click at [1441, 225] on button "Buscar registros" at bounding box center [1414, 212] width 143 height 29
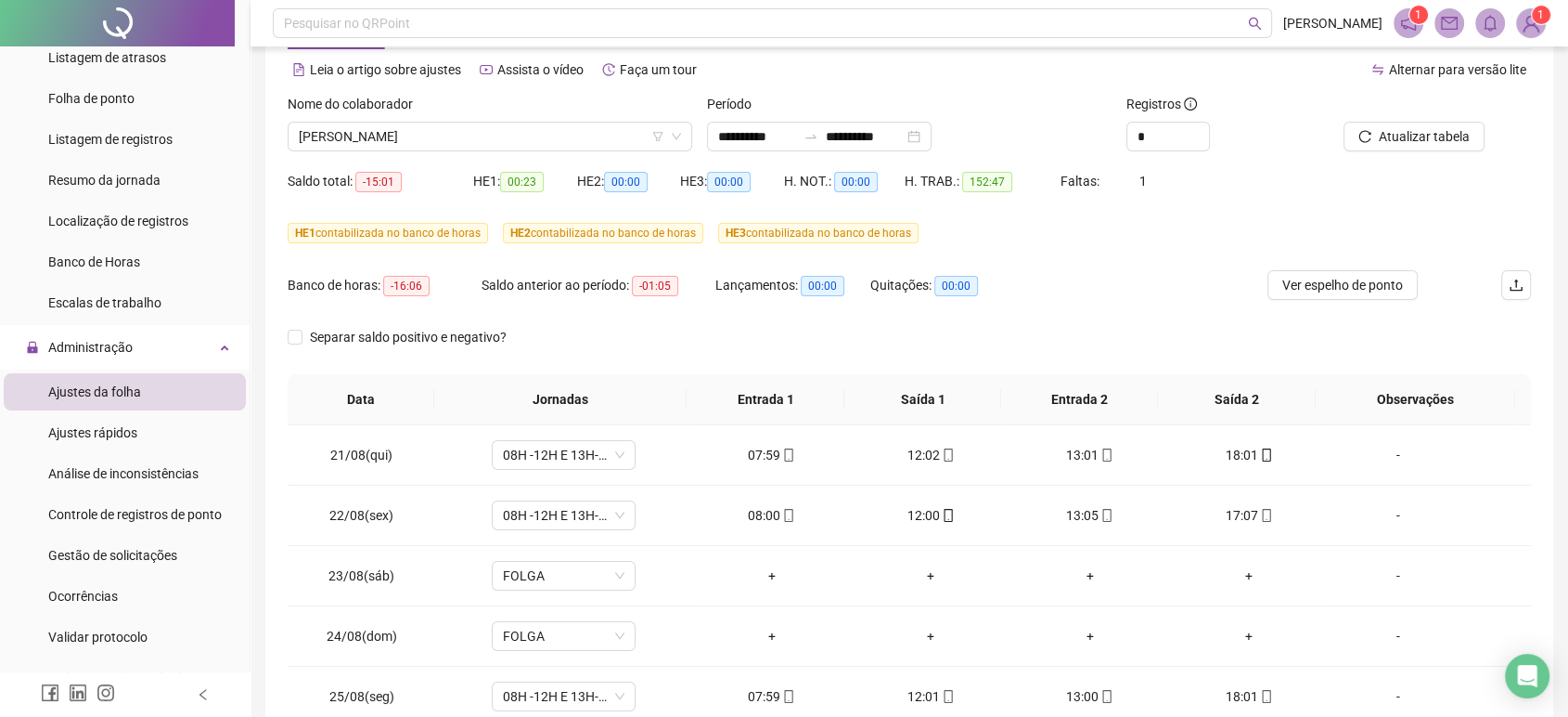
scroll to position [308, 0]
click at [463, 124] on span "[PERSON_NAME]" at bounding box center [490, 137] width 382 height 28
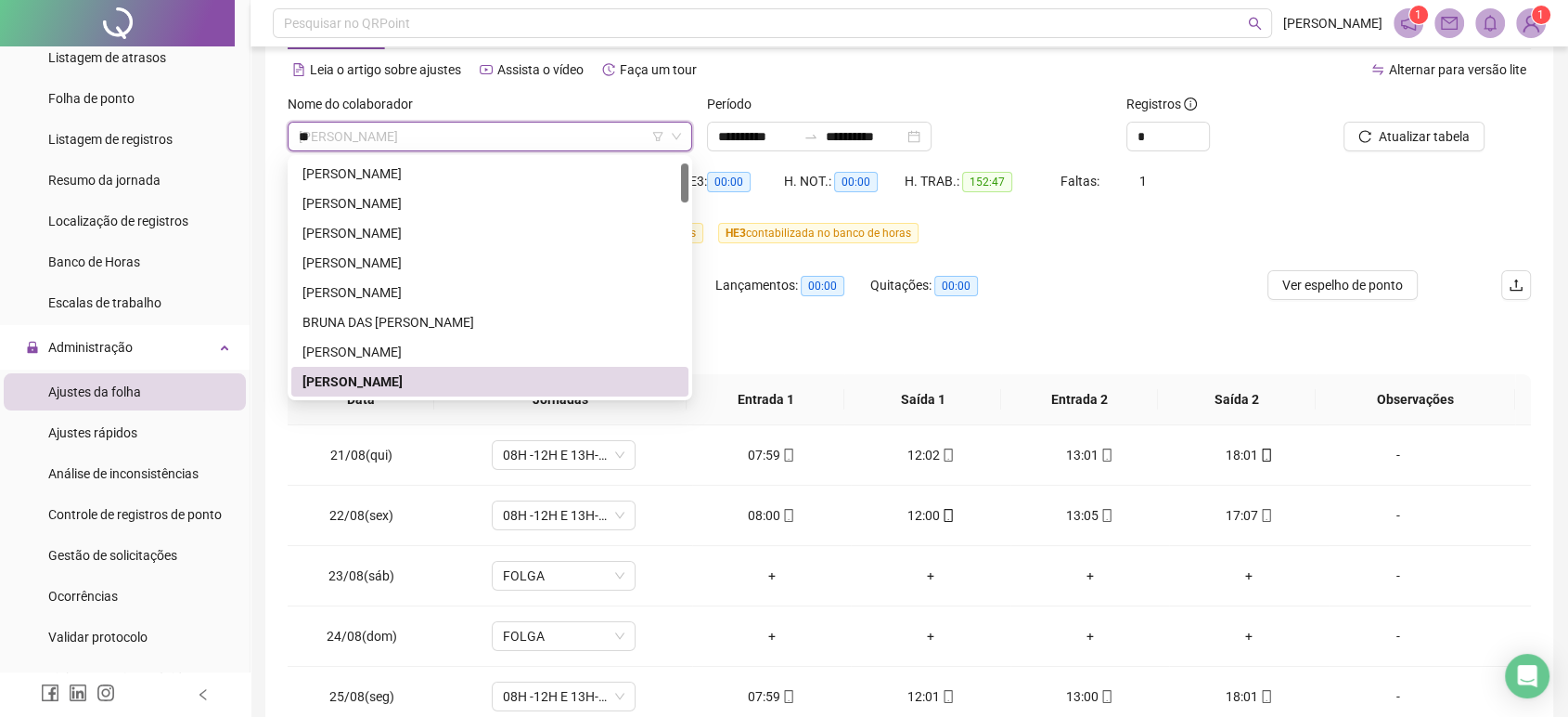
scroll to position [0, 0]
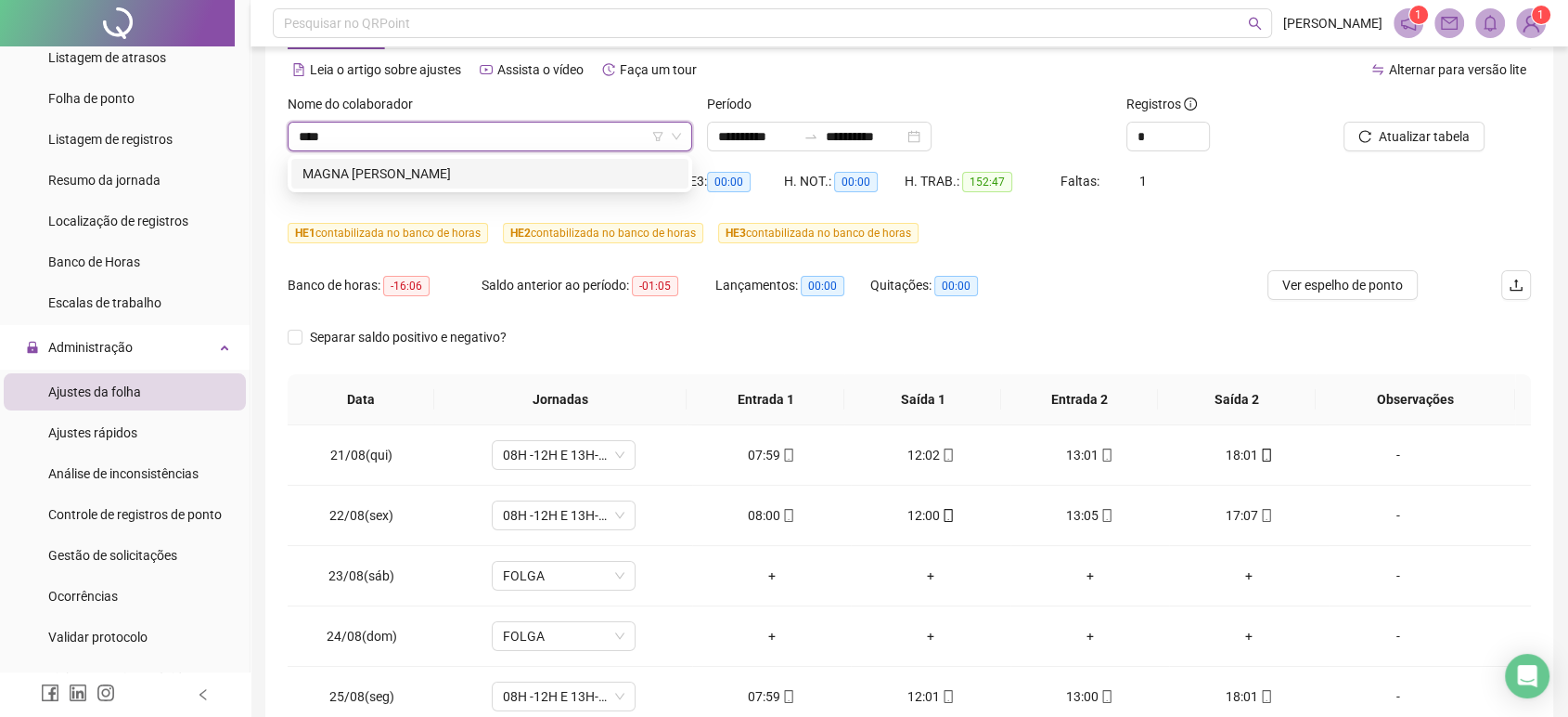
type input "*****"
click at [498, 171] on div "MAGNA [PERSON_NAME]" at bounding box center [490, 173] width 375 height 21
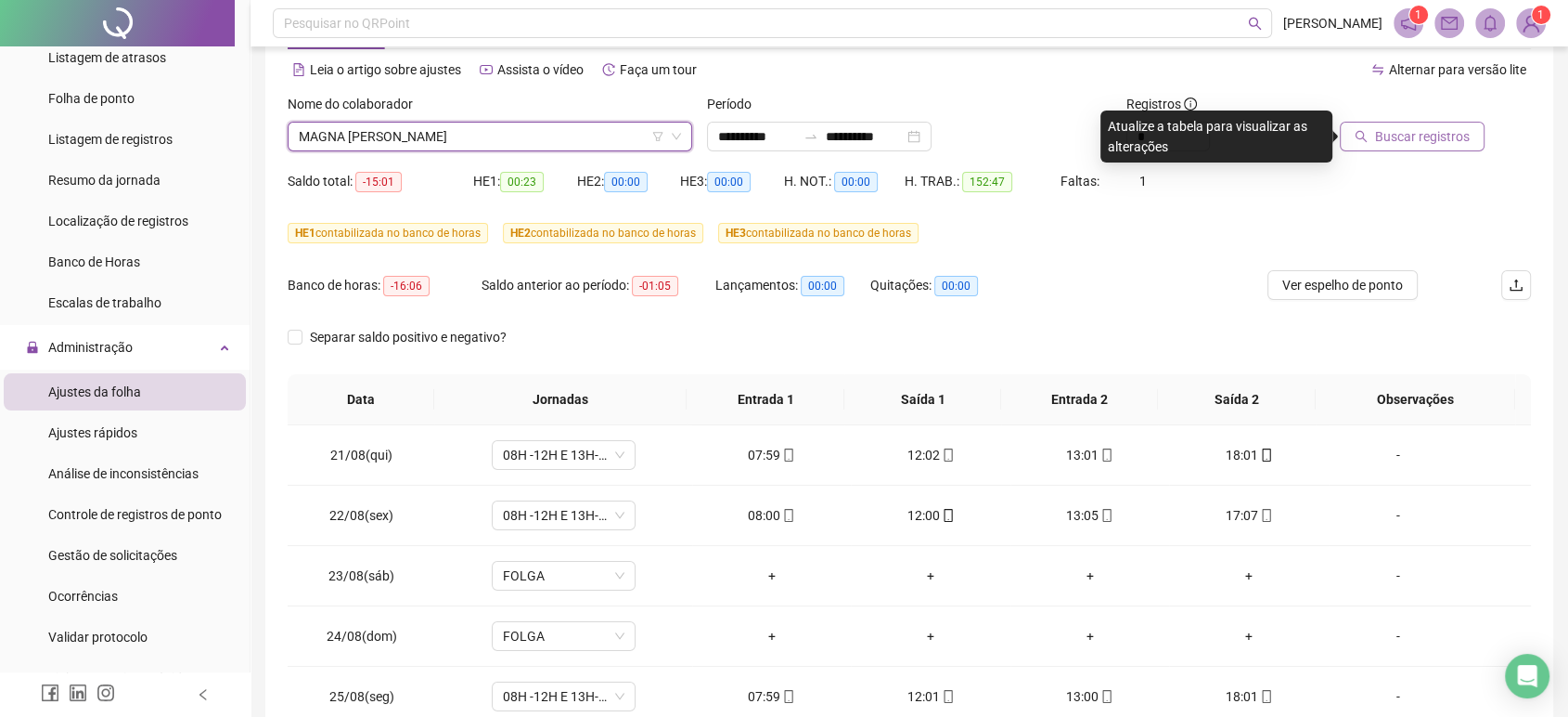
click at [1468, 127] on span "Buscar registros" at bounding box center [1422, 137] width 95 height 21
